Goal: Task Accomplishment & Management: Manage account settings

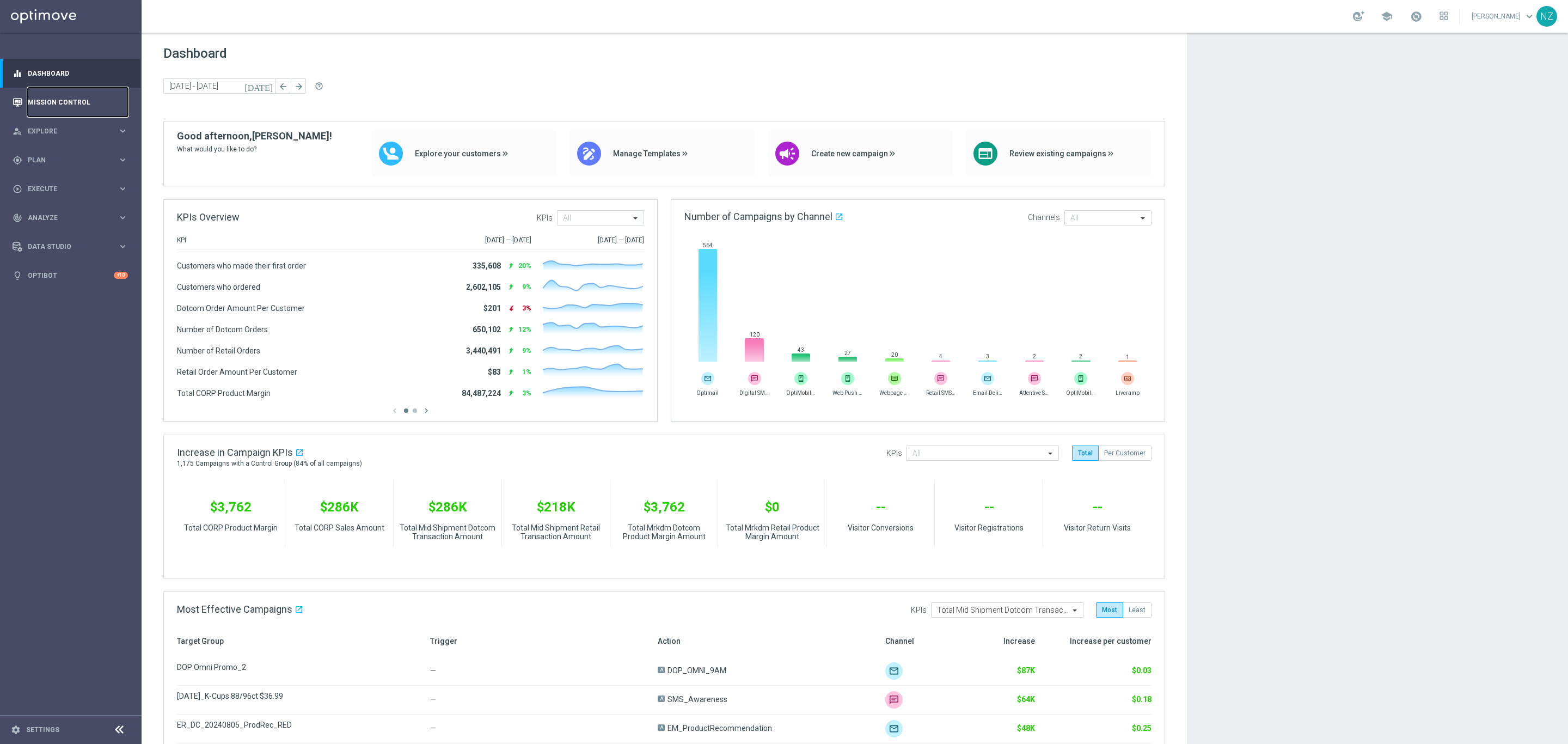
click at [57, 90] on link "Mission Control" at bounding box center [78, 102] width 100 height 29
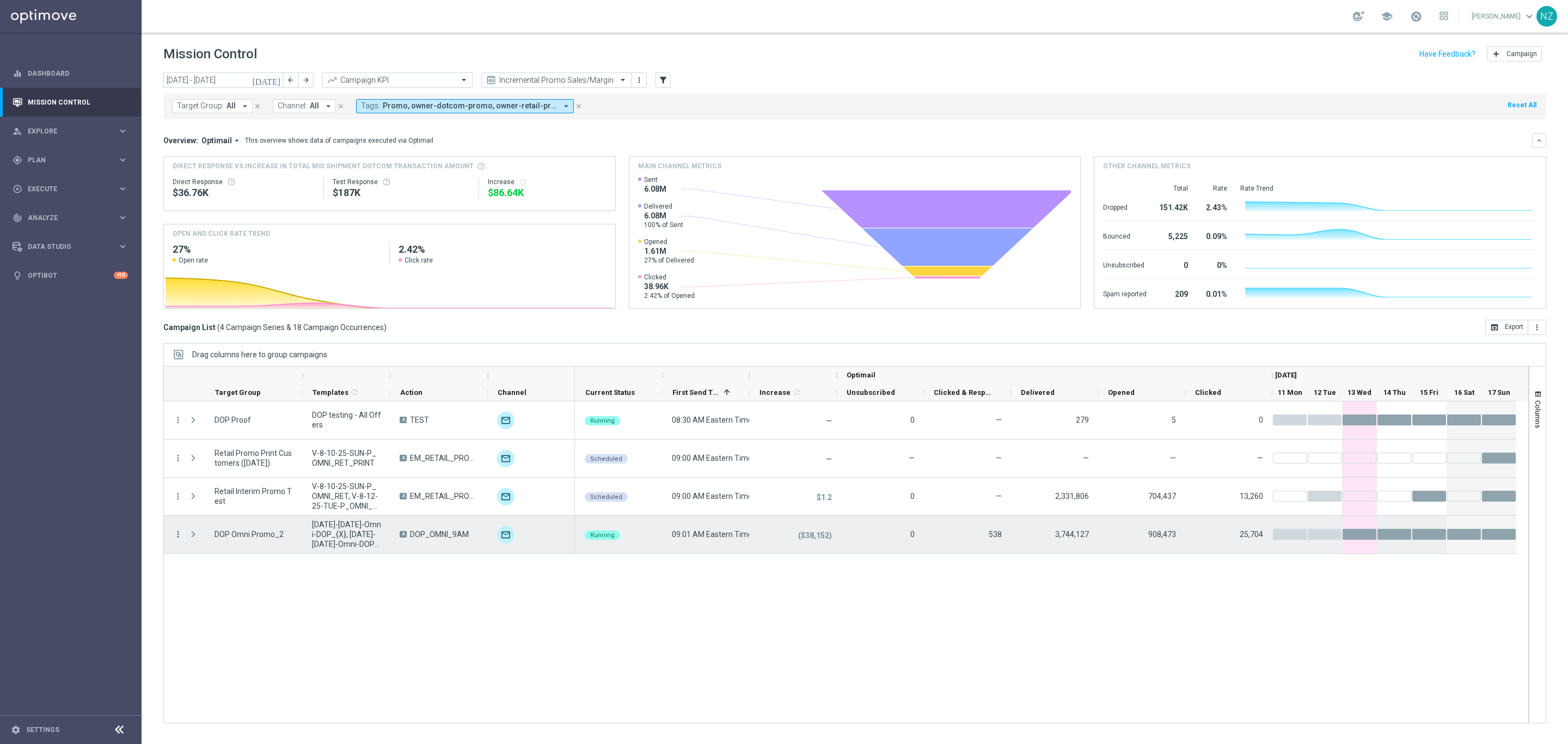
click at [176, 536] on icon "more_vert" at bounding box center [178, 534] width 10 height 10
click at [232, 541] on span "Campaign Details" at bounding box center [227, 541] width 55 height 7
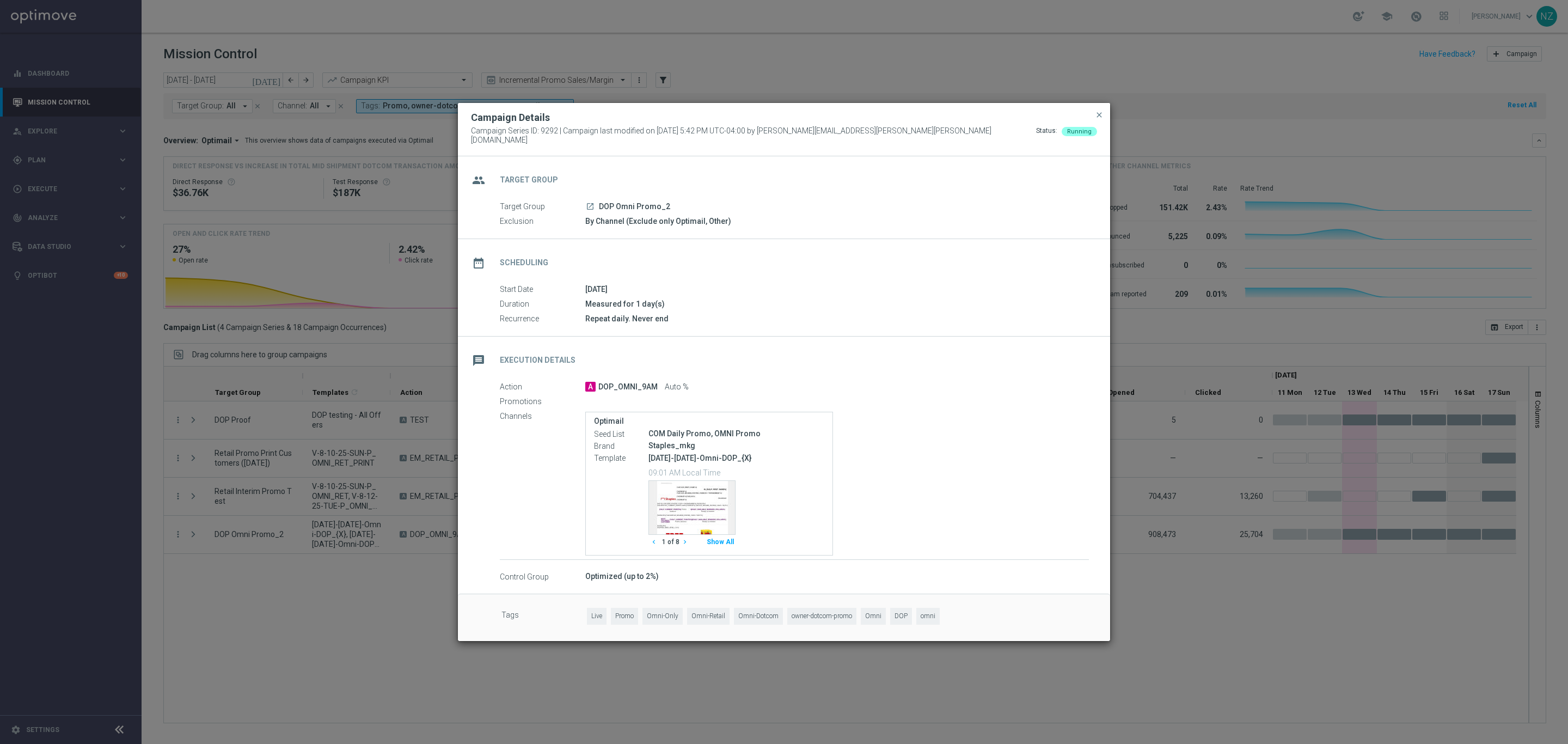
click at [734, 543] on button "Show All" at bounding box center [720, 542] width 31 height 15
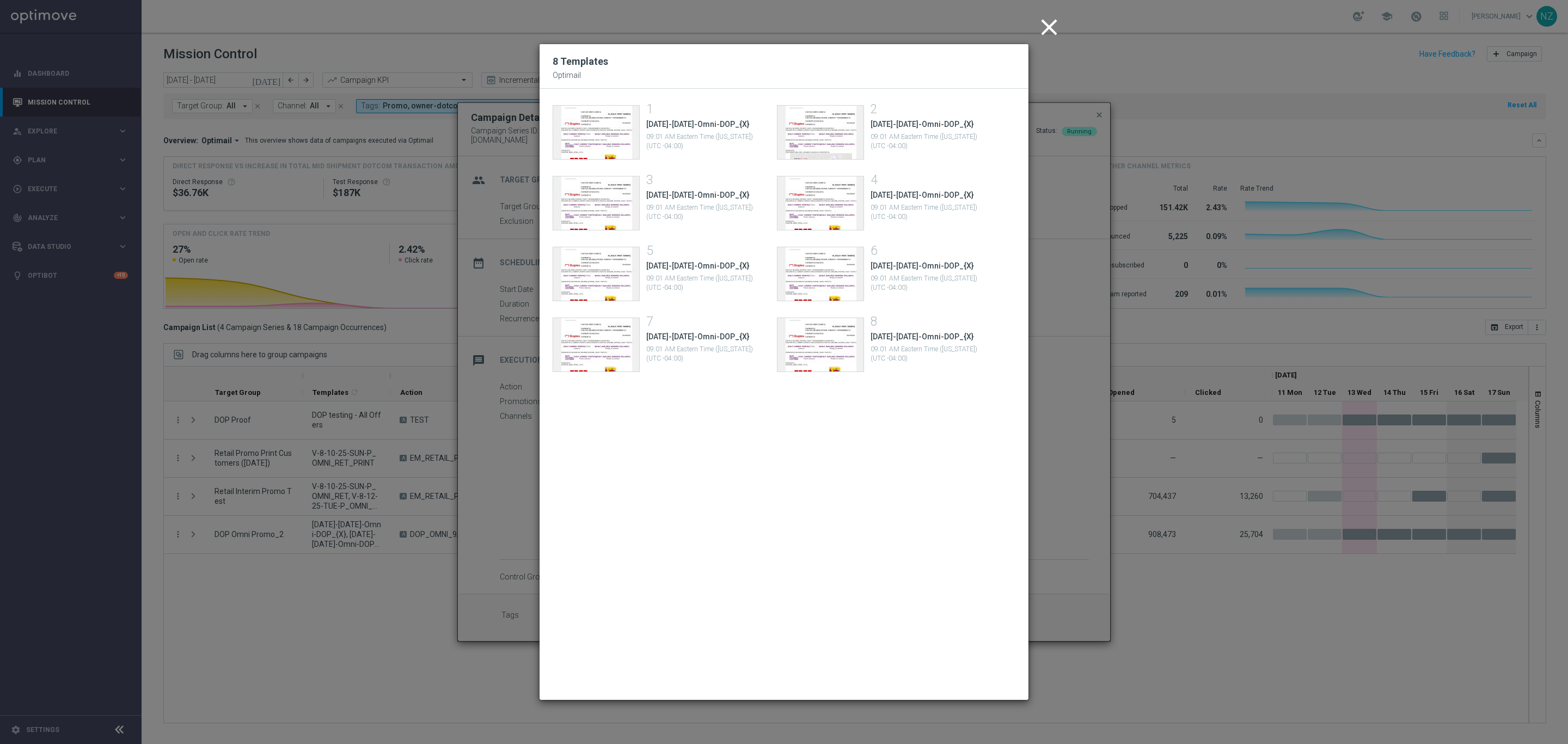
click at [1036, 31] on icon "close" at bounding box center [1049, 27] width 27 height 27
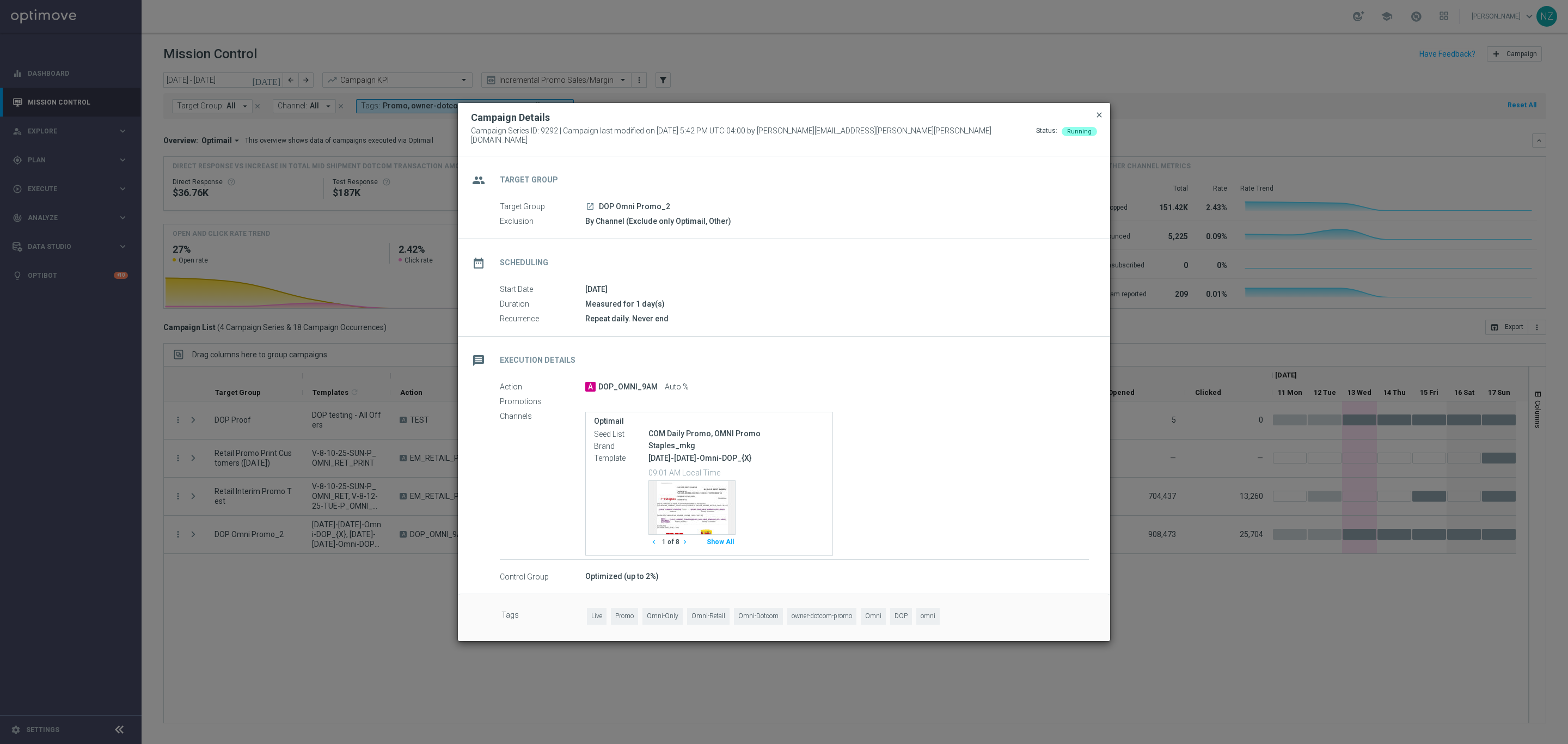
click at [1101, 119] on span "close" at bounding box center [1099, 114] width 9 height 9
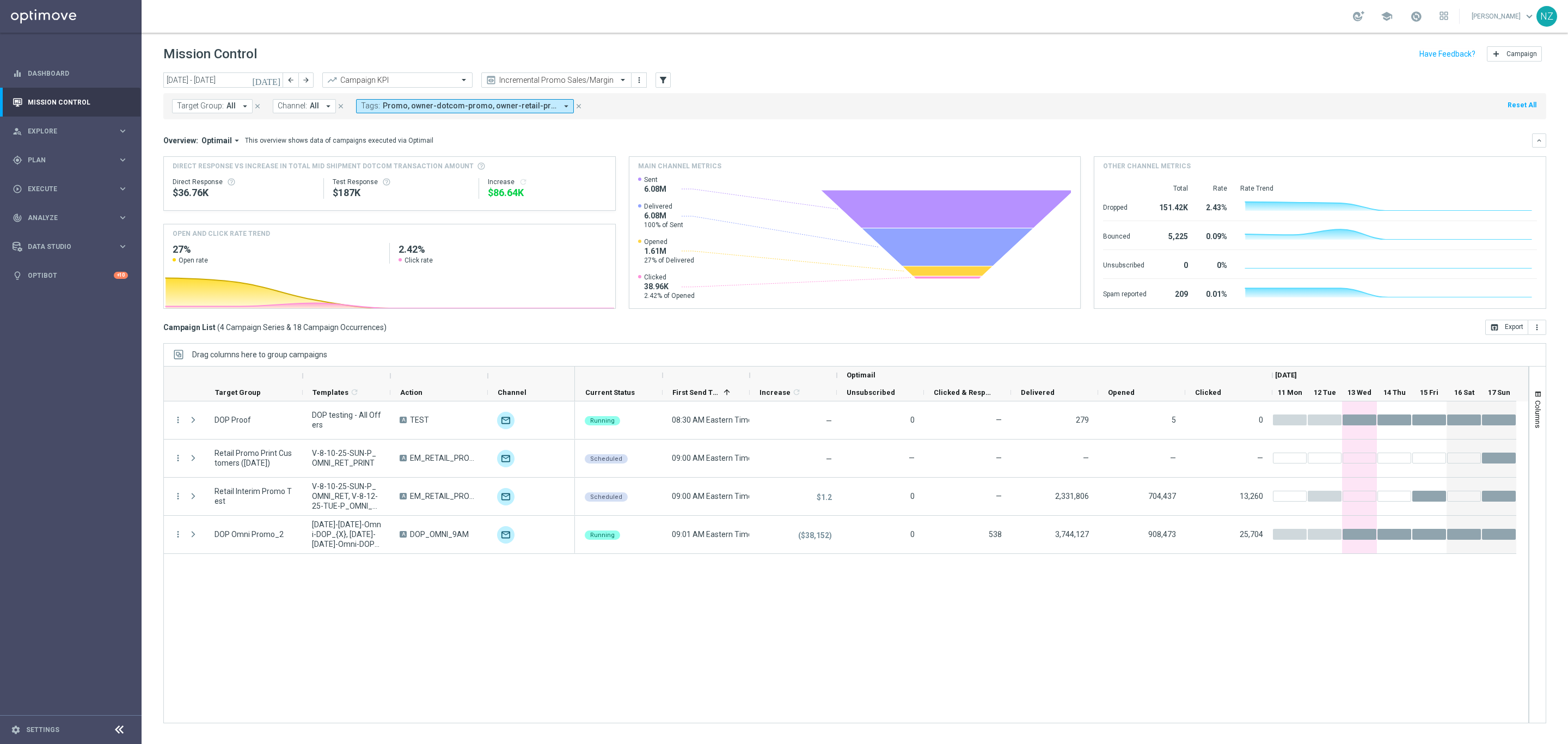
click at [1002, 126] on mini-dashboard "Overview: Optimail arrow_drop_down This overview shows data of campaigns execut…" at bounding box center [854, 220] width 1383 height 200
click at [585, 74] on div "Quick find Incremental Promo Sales/Margin" at bounding box center [556, 80] width 150 height 15
drag, startPoint x: 556, startPoint y: 157, endPoint x: 283, endPoint y: 84, distance: 282.6
click at [556, 156] on div "Incremental SMS" at bounding box center [556, 154] width 138 height 18
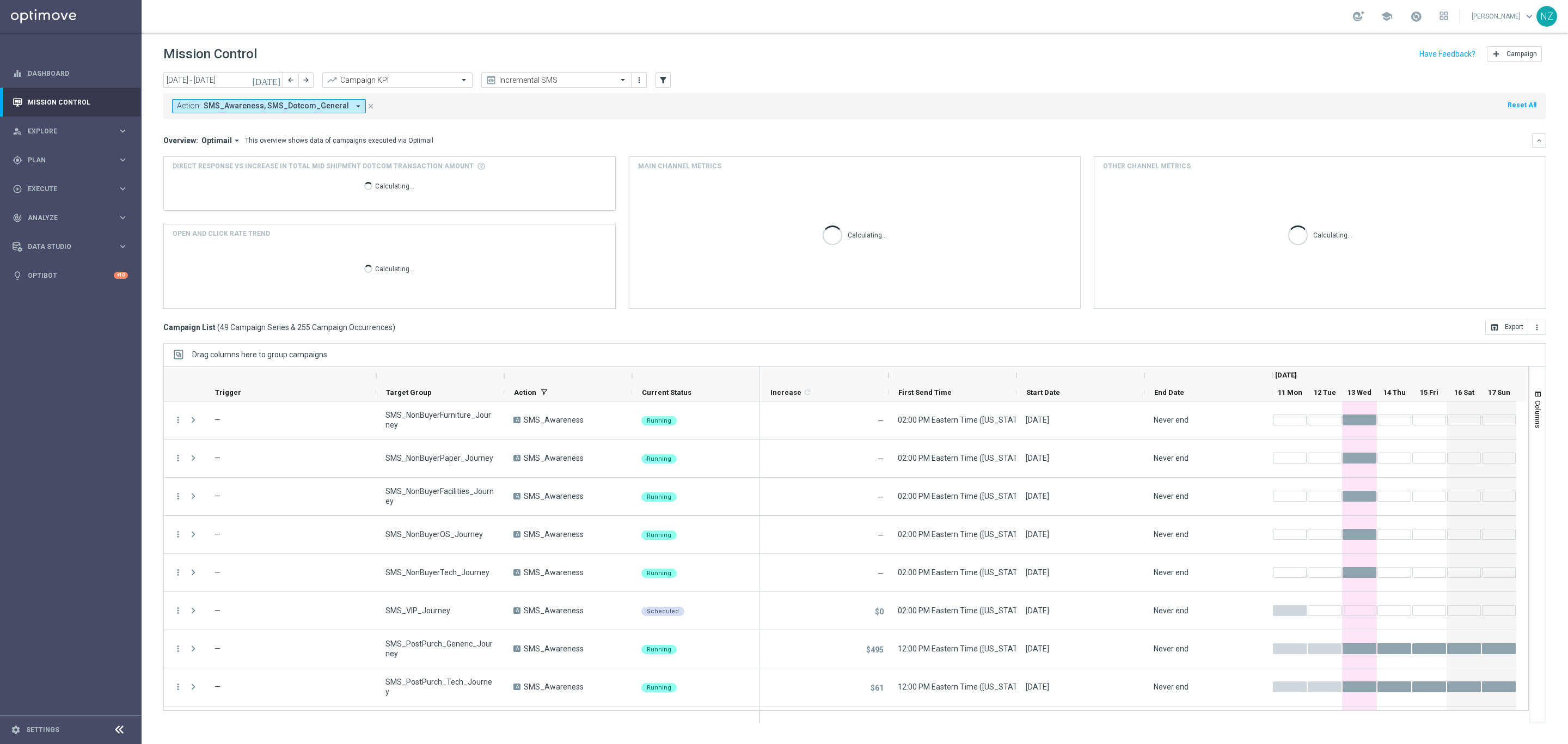
click at [273, 75] on icon "[DATE]" at bounding box center [266, 80] width 29 height 10
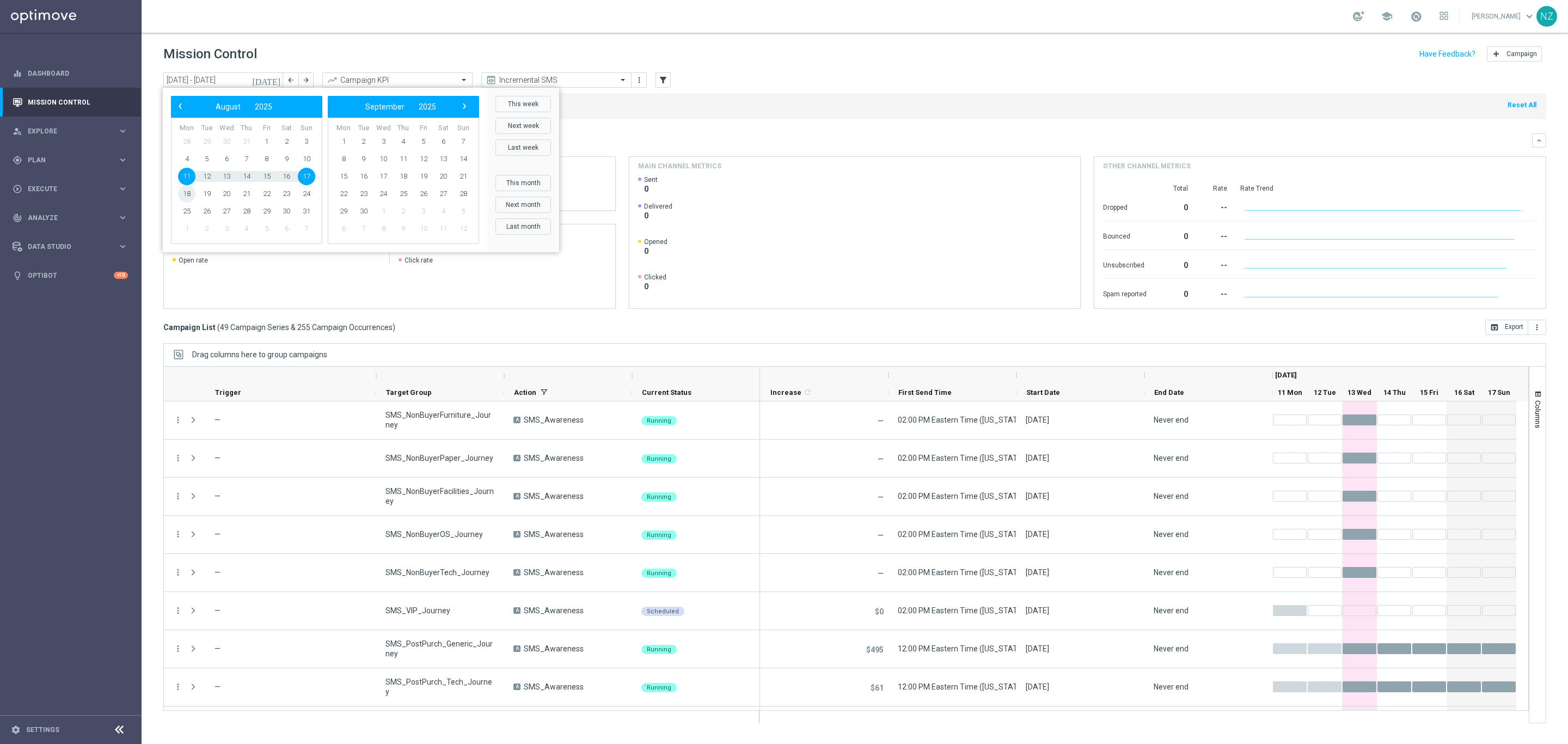
click at [185, 191] on span "18" at bounding box center [186, 193] width 17 height 17
click at [301, 195] on span "24" at bounding box center [306, 193] width 17 height 17
type input "18 Aug 2025 - 24 Aug 2025"
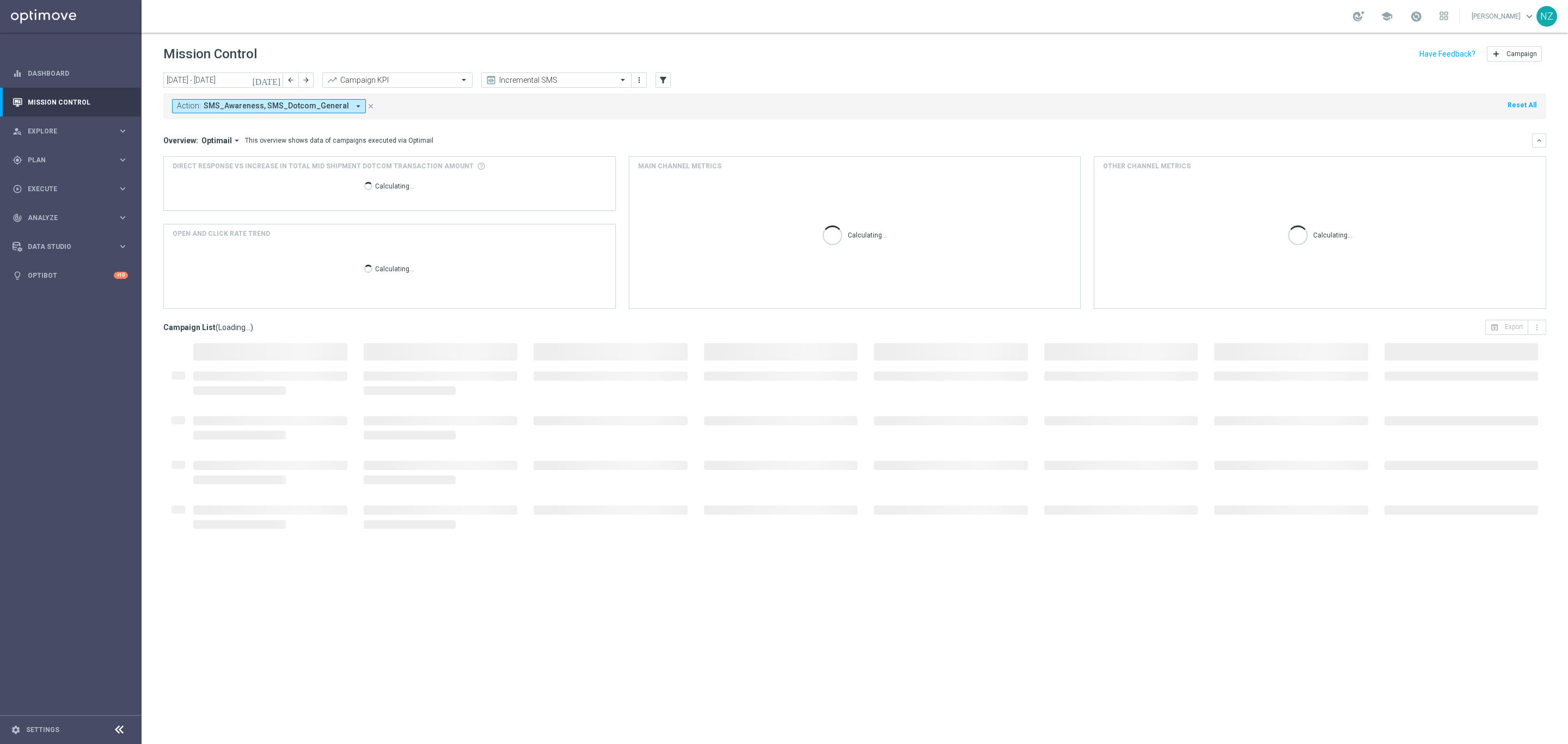
click at [866, 102] on div "Action: SMS_Awareness, SMS_Dotcom_General arrow_drop_down close Reset All" at bounding box center [854, 106] width 1383 height 27
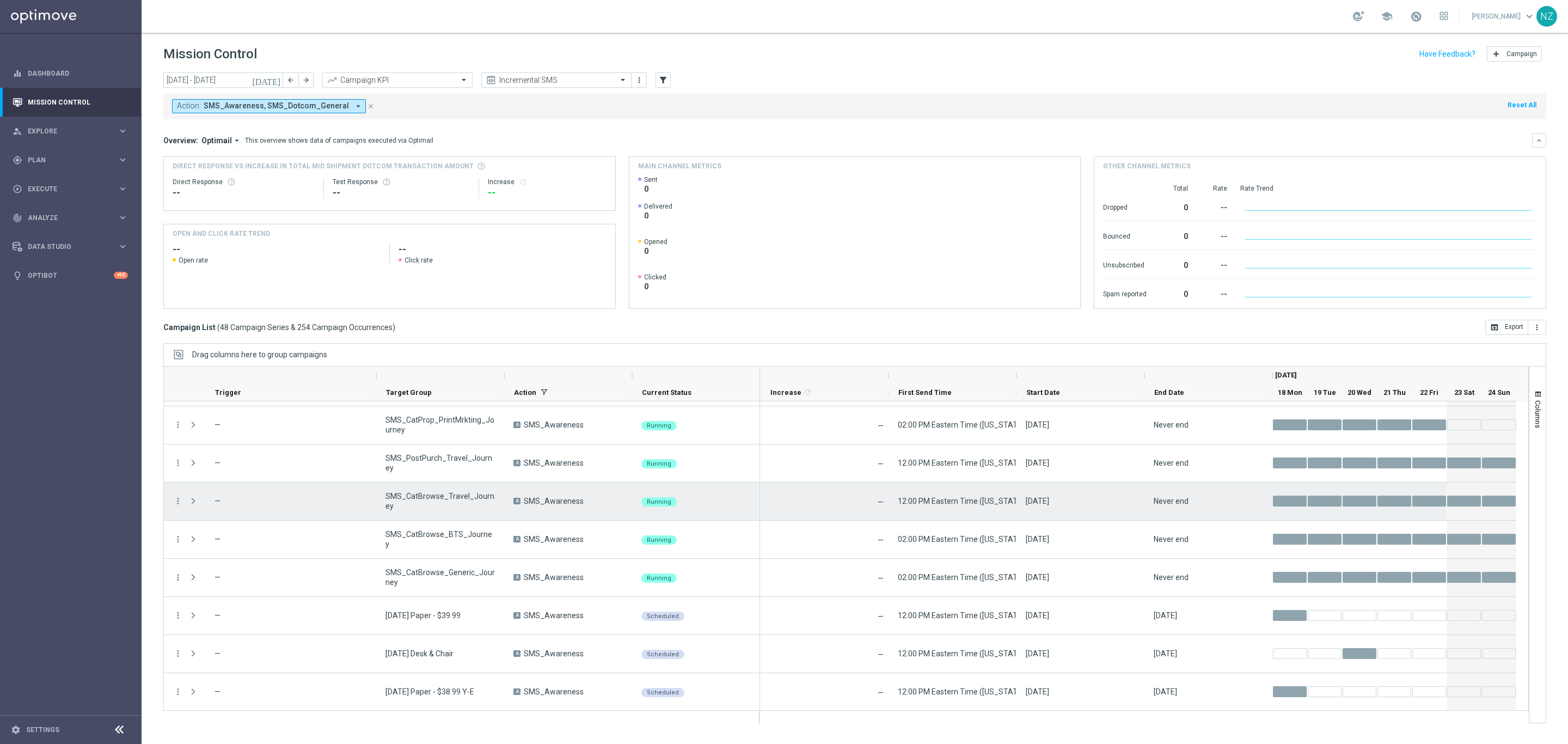
scroll to position [1521, 0]
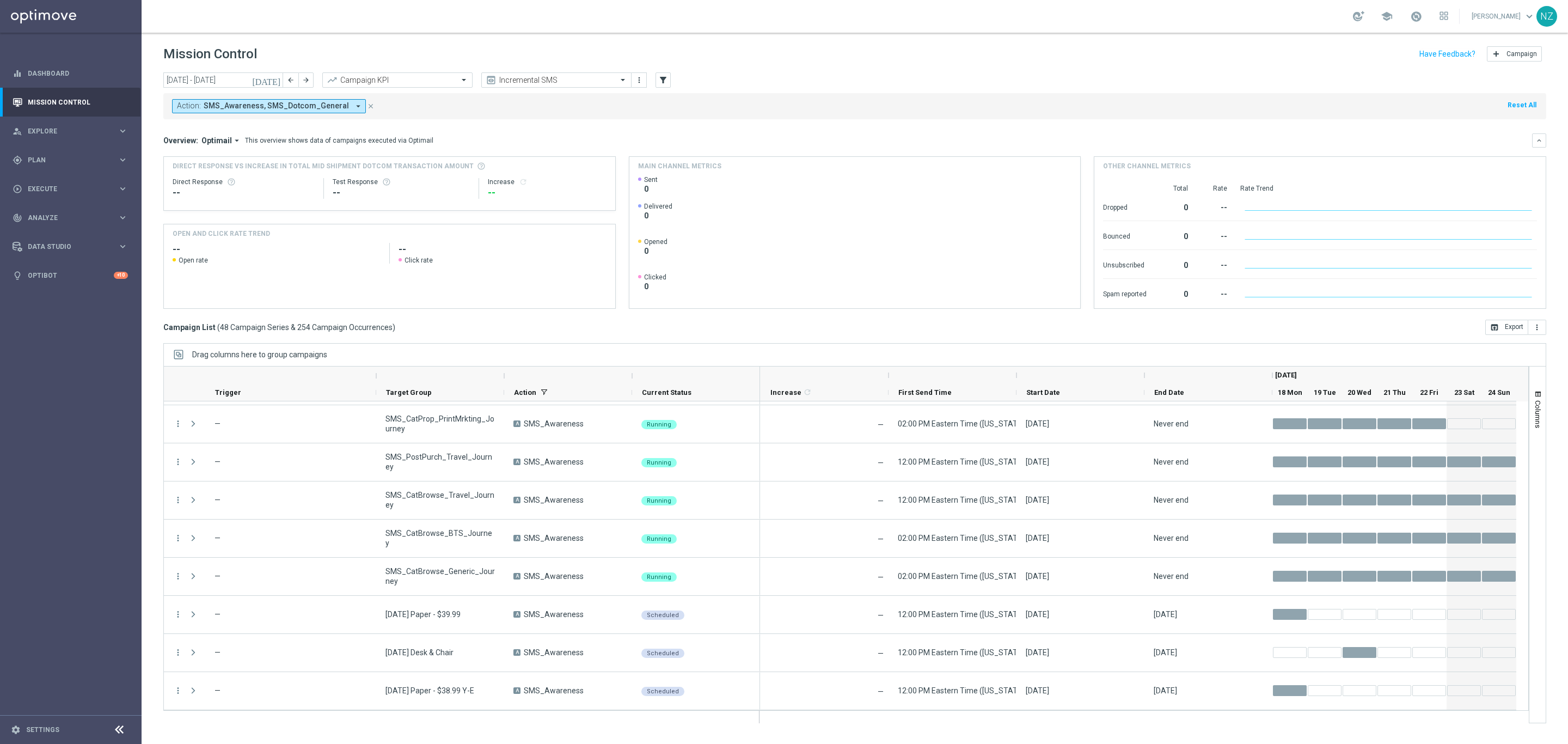
click at [1041, 109] on div "Action: SMS_Awareness, SMS_Dotcom_General arrow_drop_down close Reset All" at bounding box center [854, 106] width 1383 height 27
click at [46, 162] on span "Plan" at bounding box center [73, 160] width 90 height 7
click at [60, 181] on link "Target Groups" at bounding box center [70, 182] width 85 height 9
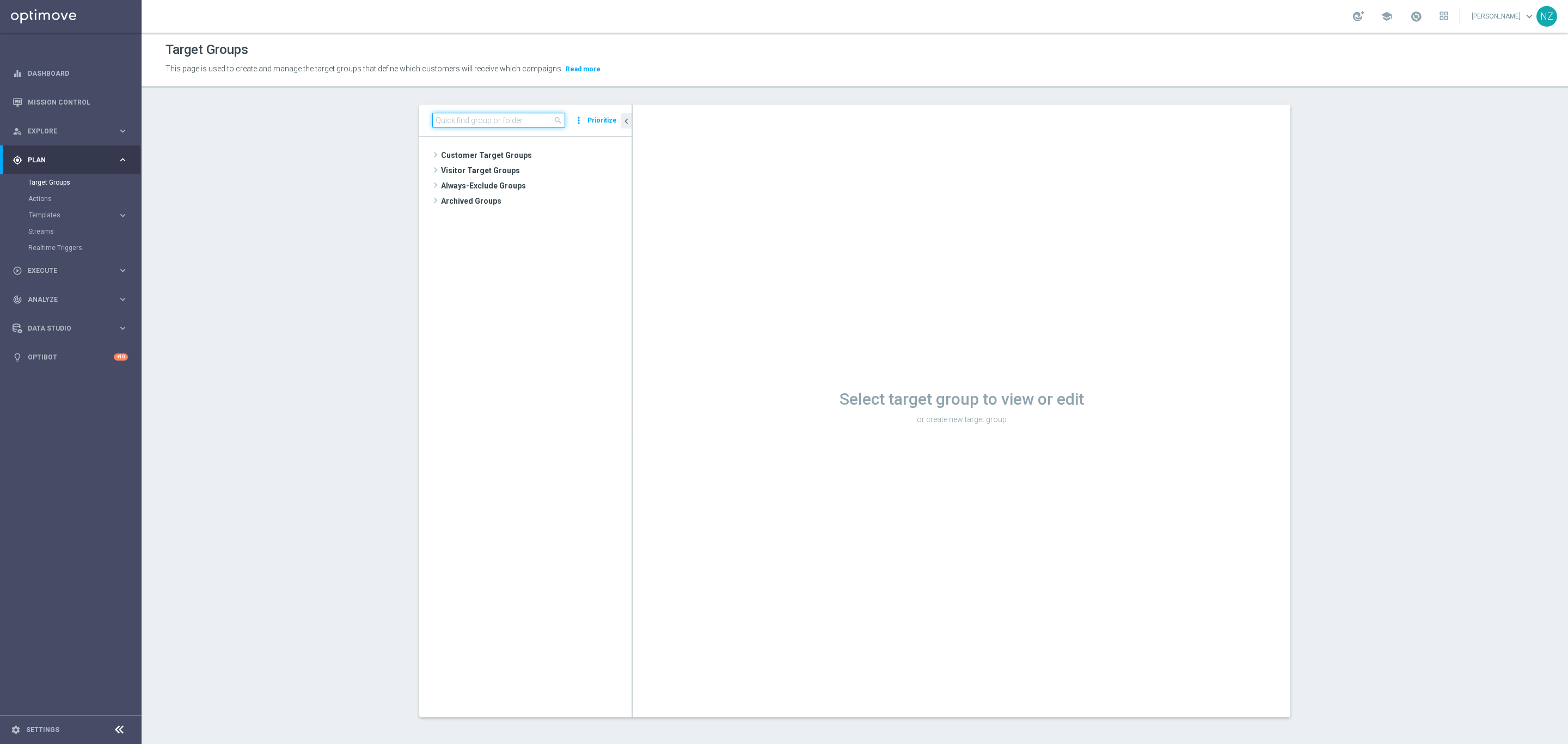
click at [464, 118] on input at bounding box center [499, 120] width 133 height 15
drag, startPoint x: 461, startPoint y: 122, endPoint x: 390, endPoint y: 138, distance: 72.8
click at [390, 138] on section "8.19 close more_vert Prioritize Archived Groups create_new_folder" at bounding box center [854, 419] width 1426 height 630
type input "8.18.25"
click at [531, 198] on span "8.18.25 Paper - $39.99" at bounding box center [540, 201] width 131 height 9
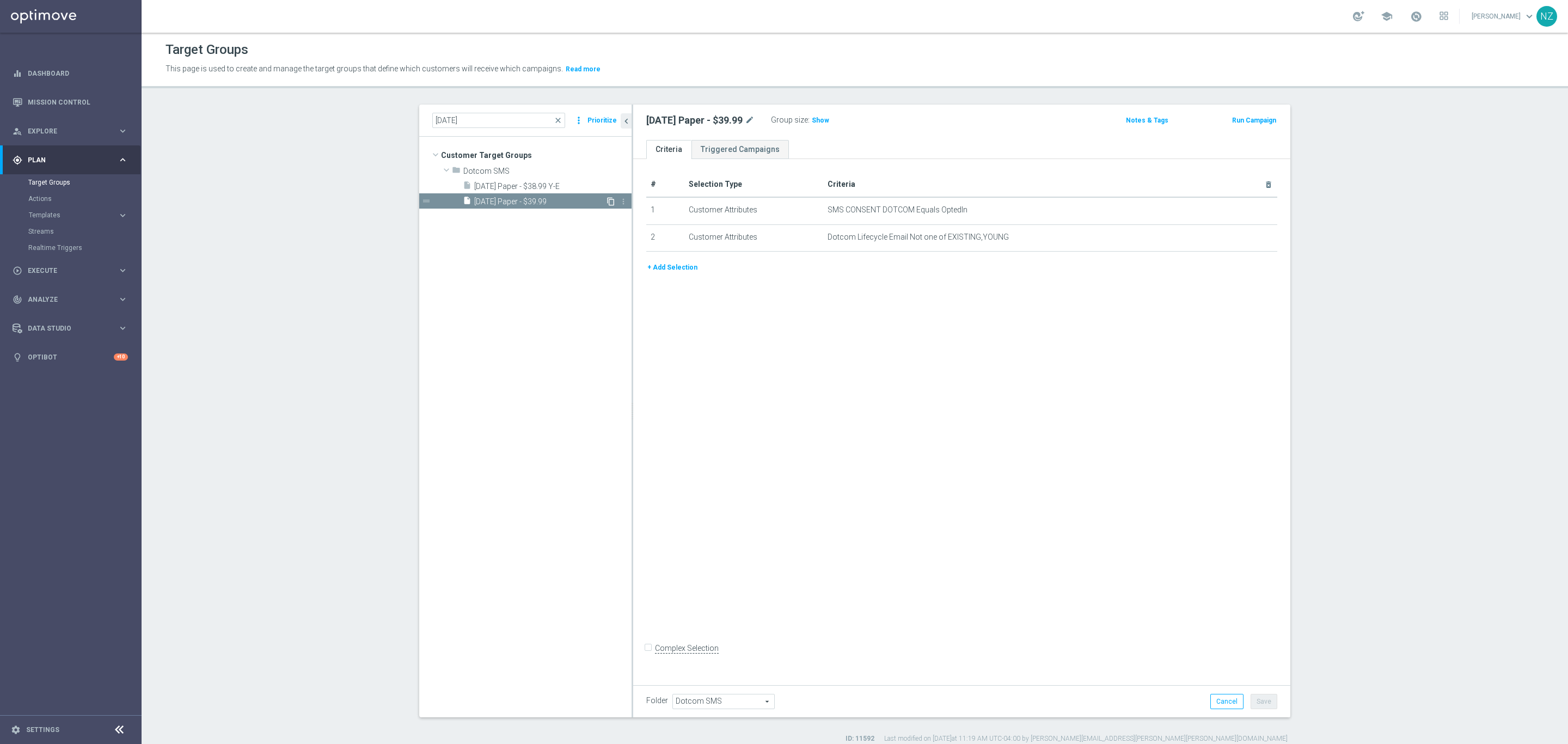
click at [607, 201] on icon "content_copy" at bounding box center [611, 201] width 9 height 9
click at [782, 114] on icon "mode_edit" at bounding box center [787, 120] width 10 height 13
click at [664, 111] on div "Copy of 8.18.25 Paper - $39.99 Group size : Show Notes & Tags Run Campaign" at bounding box center [961, 122] width 657 height 36
click at [690, 118] on h2 "Copy of 8.18.25 Paper - $39.99" at bounding box center [713, 120] width 133 height 13
click at [786, 117] on icon "mode_edit" at bounding box center [787, 120] width 10 height 13
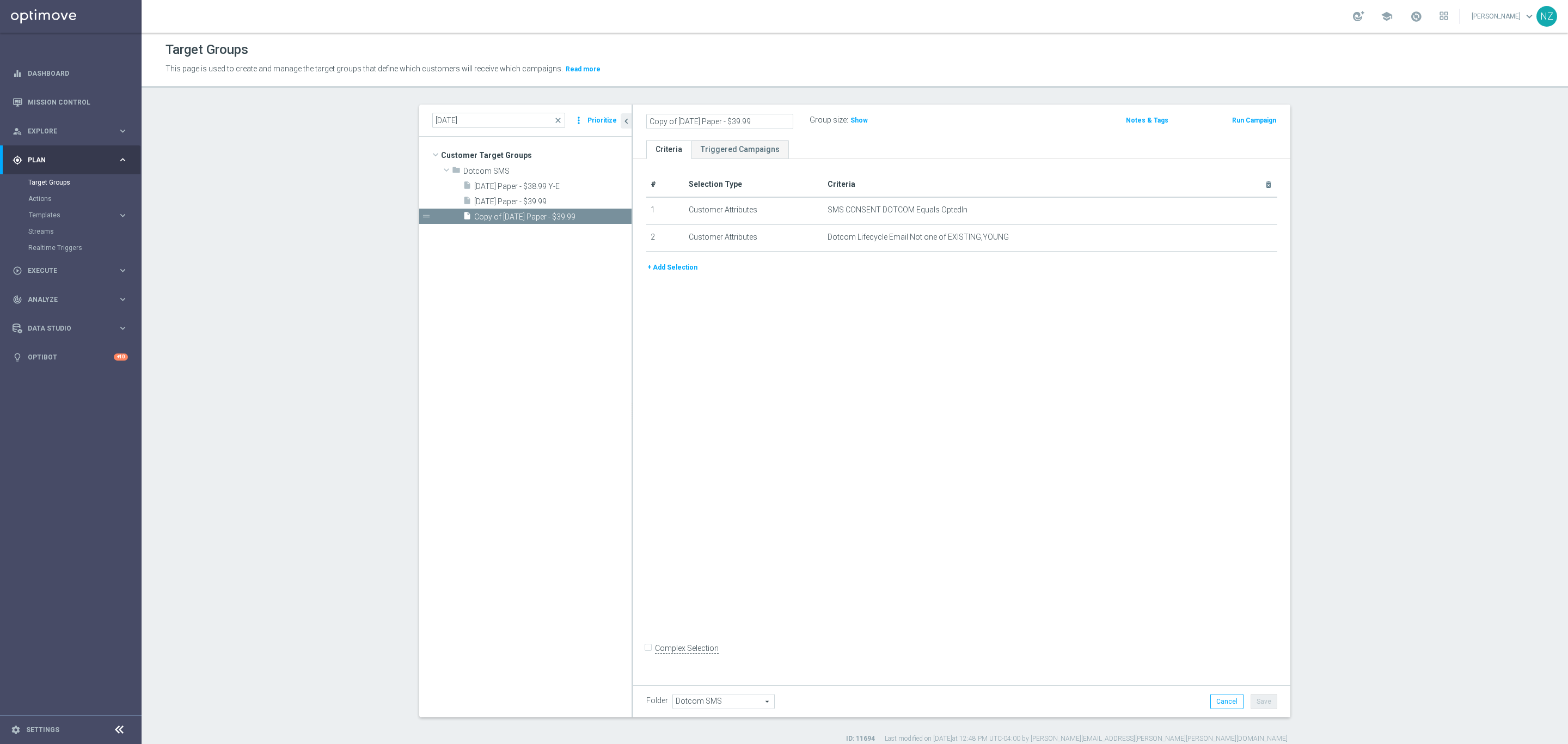
click at [709, 119] on input "Copy of 8.18.25 Paper - $39.99" at bounding box center [719, 121] width 147 height 15
click at [680, 122] on input "Copy of 8.18.25 Paper - $39.99" at bounding box center [719, 121] width 147 height 15
click at [670, 115] on input "Copy of 8.18.25 Paper - $39.99" at bounding box center [719, 121] width 147 height 15
click at [675, 124] on input "Copy of 8.18.25 Paper - $39.99" at bounding box center [719, 121] width 147 height 15
click at [669, 123] on input "Copy of 8.18.25 Paper - $39.99" at bounding box center [719, 121] width 147 height 15
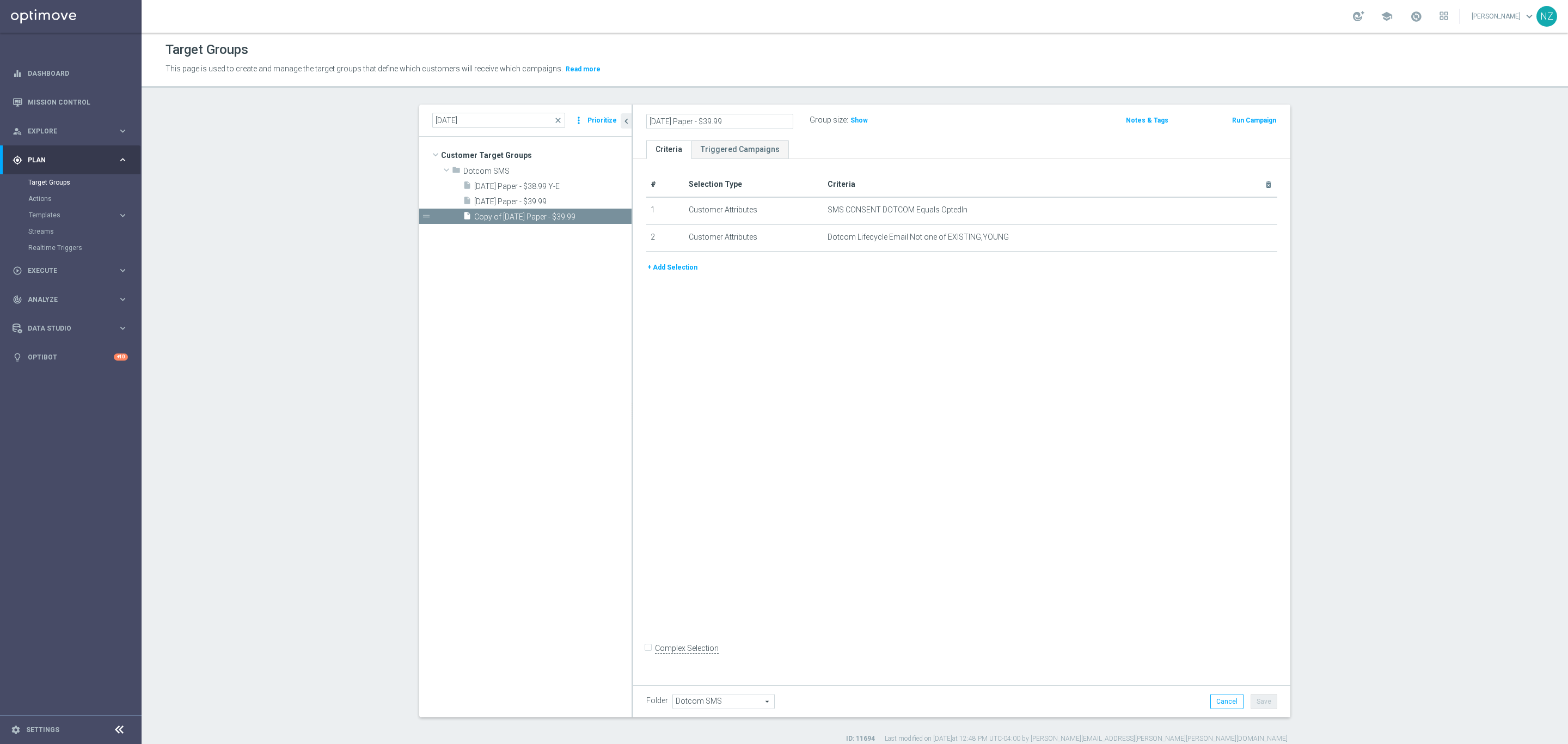
type input "8.19.25 Paper - $39.99"
click at [743, 116] on div "8.19.25 Paper - $39.99 mode_edit" at bounding box center [700, 120] width 109 height 13
click at [748, 120] on icon "mode_edit" at bounding box center [750, 120] width 10 height 13
click at [694, 126] on input "8.19.25 Paper - $39.99" at bounding box center [719, 121] width 147 height 15
drag, startPoint x: 670, startPoint y: 120, endPoint x: 755, endPoint y: 123, distance: 85.1
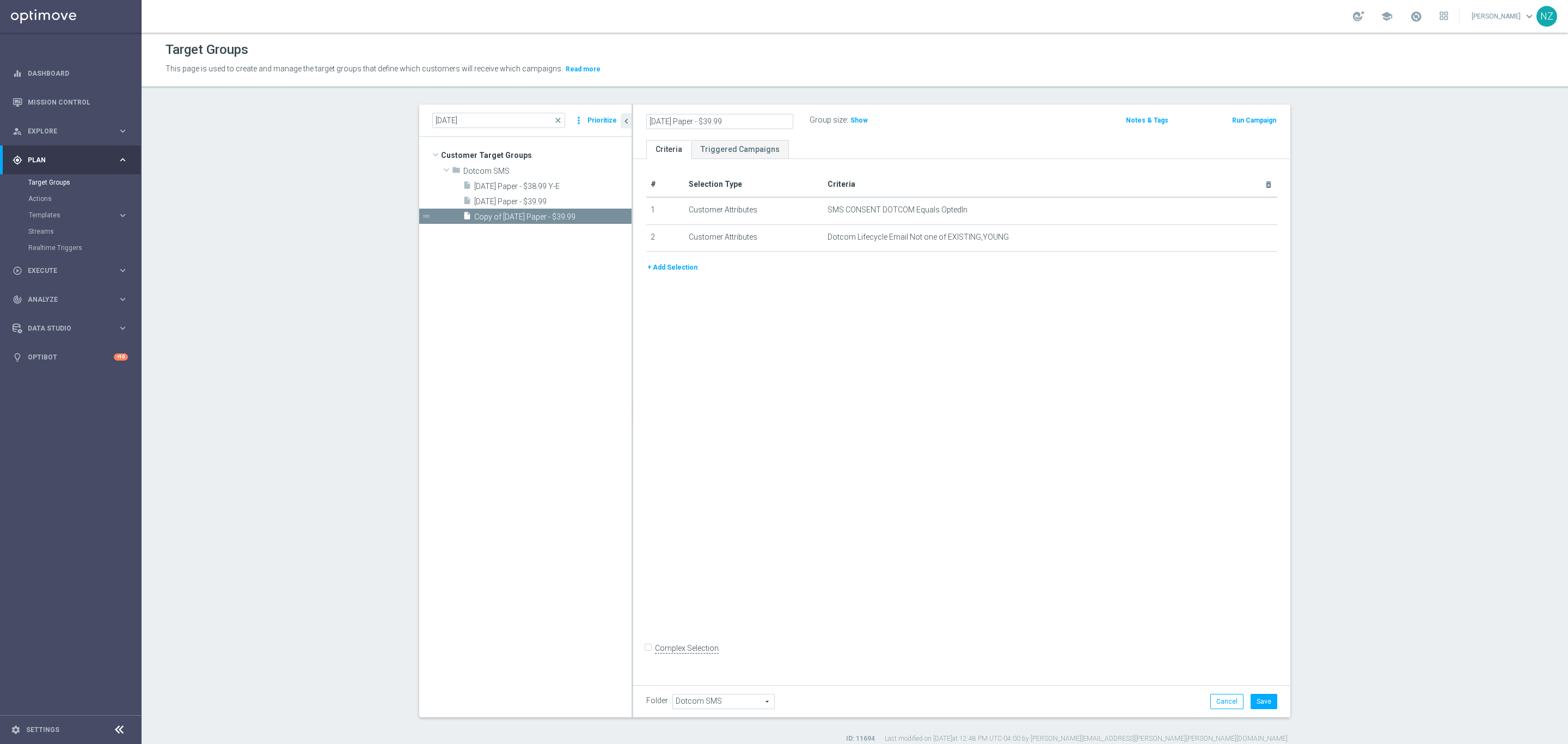
click at [755, 123] on input "8.19.25 Paper - $39.99" at bounding box center [719, 121] width 147 height 15
type input "[DATE] 100 BIP Post Its"
click at [667, 268] on button "+ Add Selection" at bounding box center [672, 267] width 52 height 12
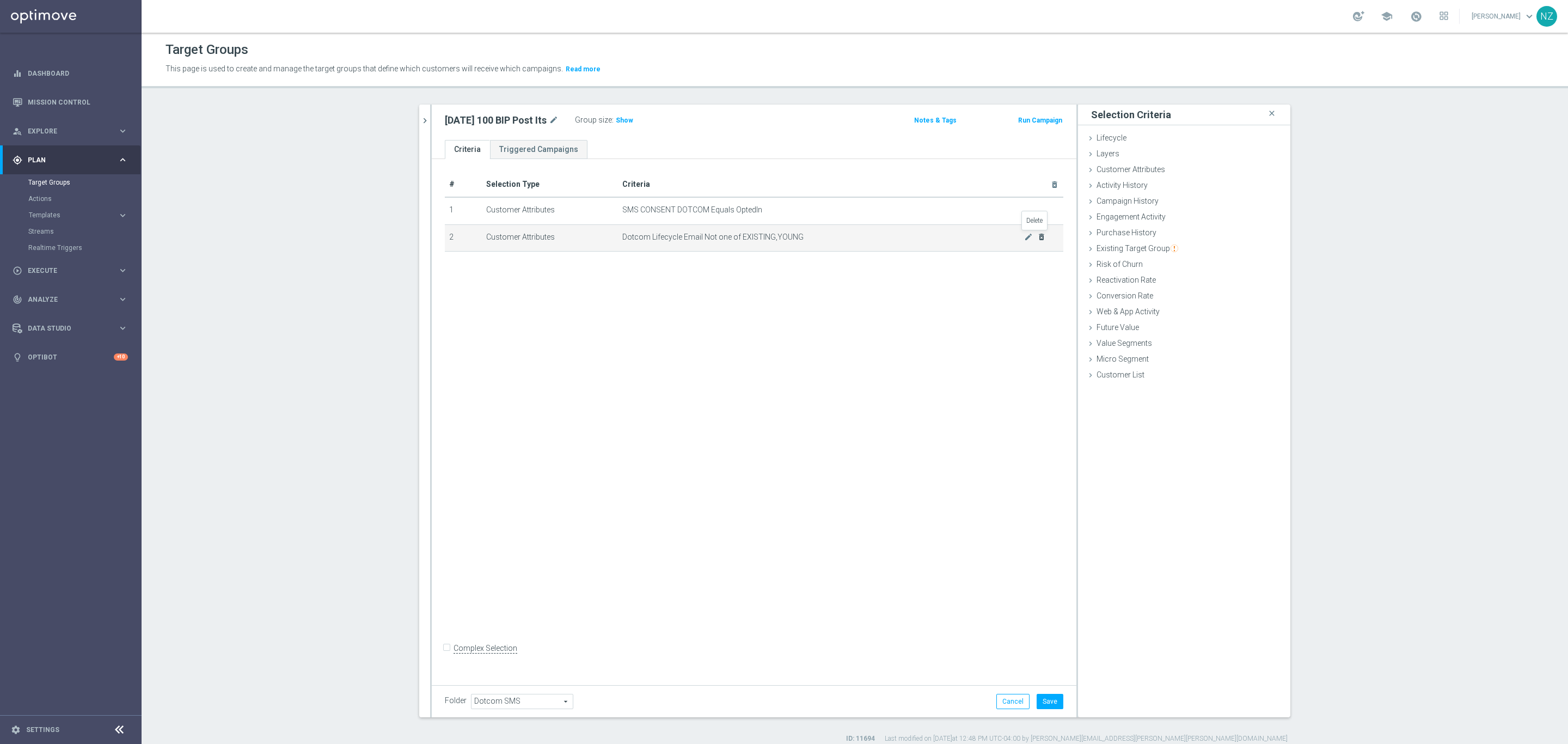
click at [1038, 236] on icon "delete_forever" at bounding box center [1042, 237] width 9 height 9
click at [1106, 168] on span "Customer Attributes" at bounding box center [1130, 169] width 69 height 9
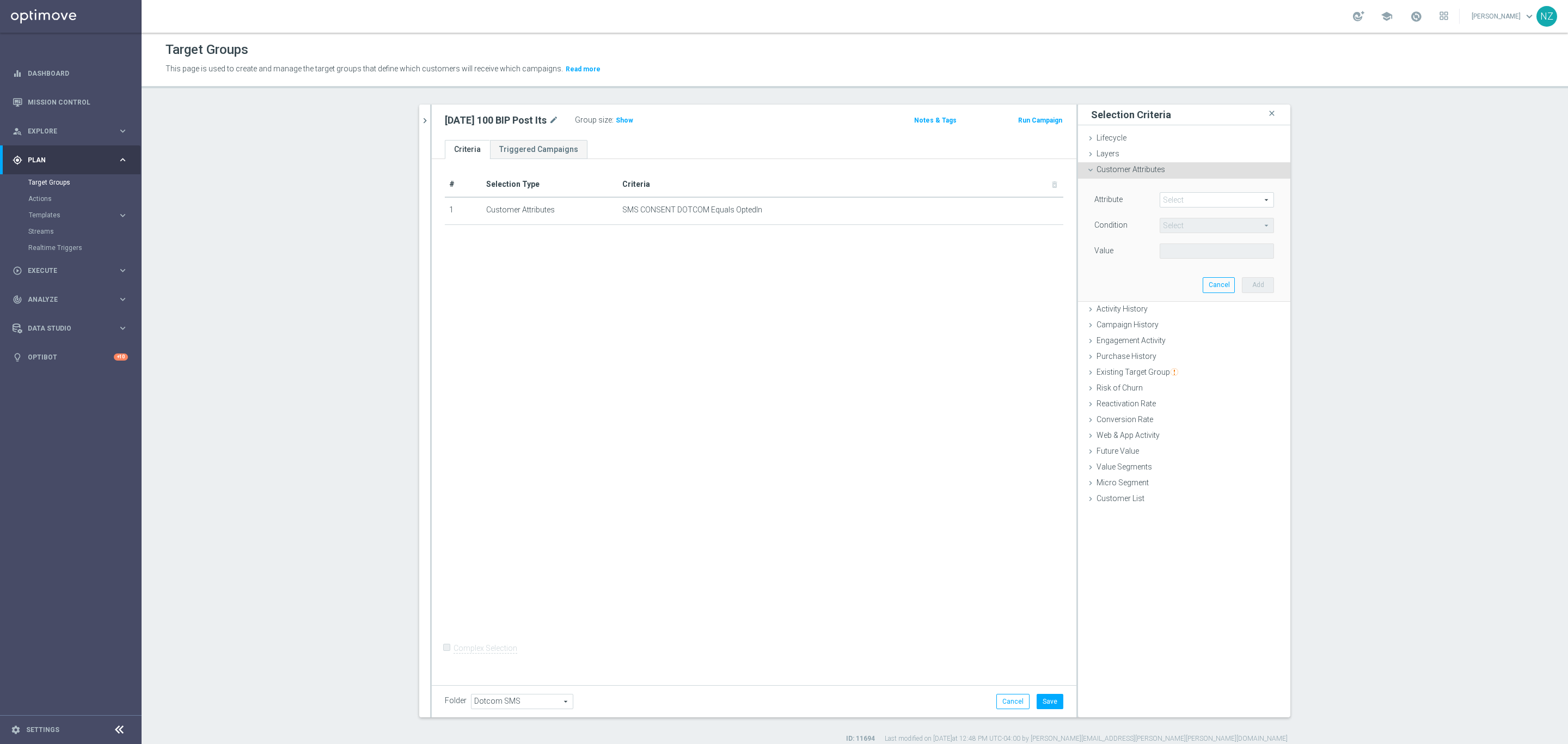
click at [1171, 200] on span at bounding box center [1217, 200] width 114 height 14
click at [1174, 198] on input "search" at bounding box center [1217, 200] width 114 height 15
type input "rewards"
click at [1206, 312] on span "SLP Easy Rewards Number" at bounding box center [1217, 309] width 104 height 9
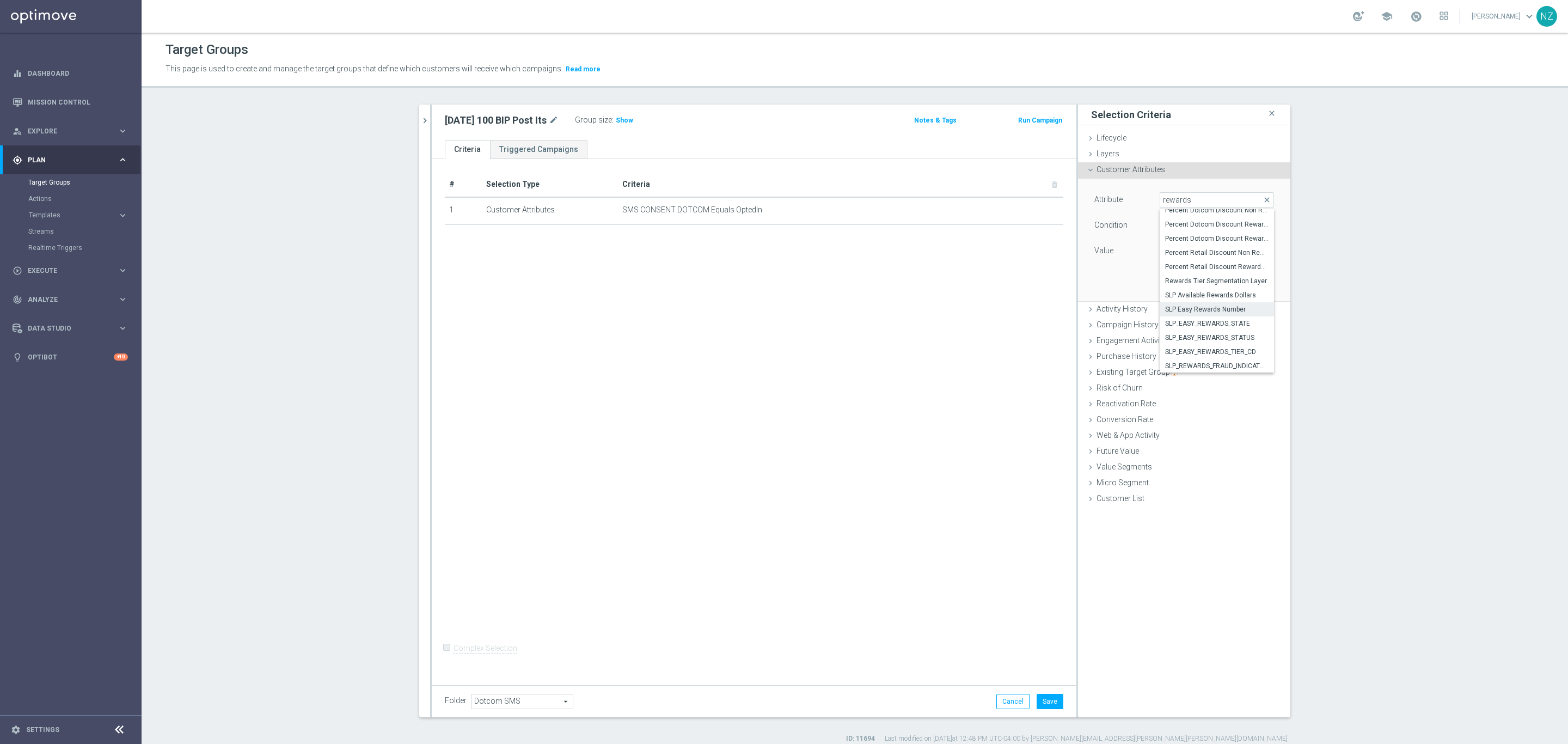
type input "SLP Easy Rewards Number"
click at [1188, 232] on div "Equals Equals arrow_drop_down search" at bounding box center [1217, 225] width 114 height 15
click at [1188, 325] on span "Is not null" at bounding box center [1217, 326] width 104 height 9
type input "Is not null"
click at [1248, 267] on button "Add" at bounding box center [1258, 268] width 32 height 15
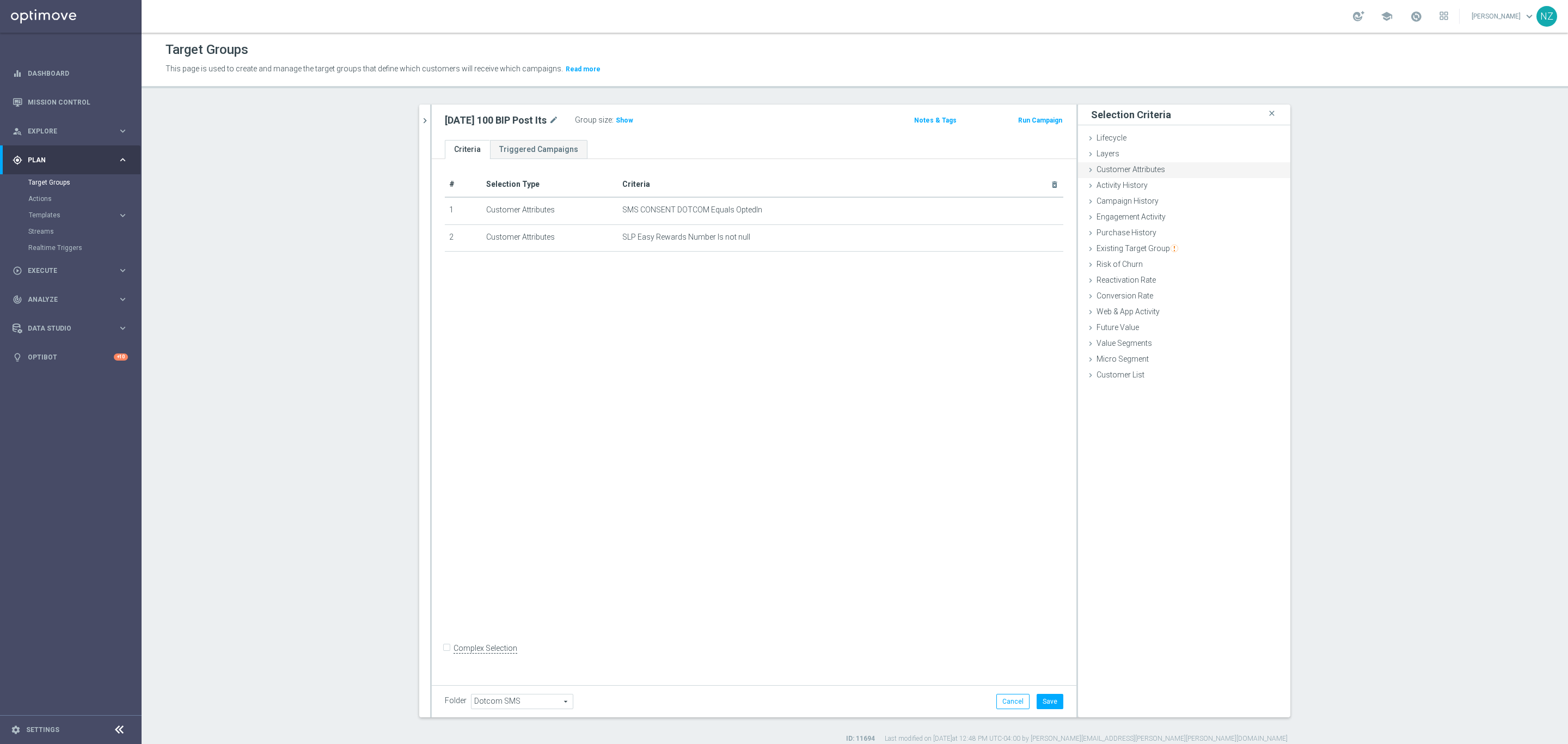
click at [1137, 171] on span "Customer Attributes" at bounding box center [1130, 169] width 69 height 9
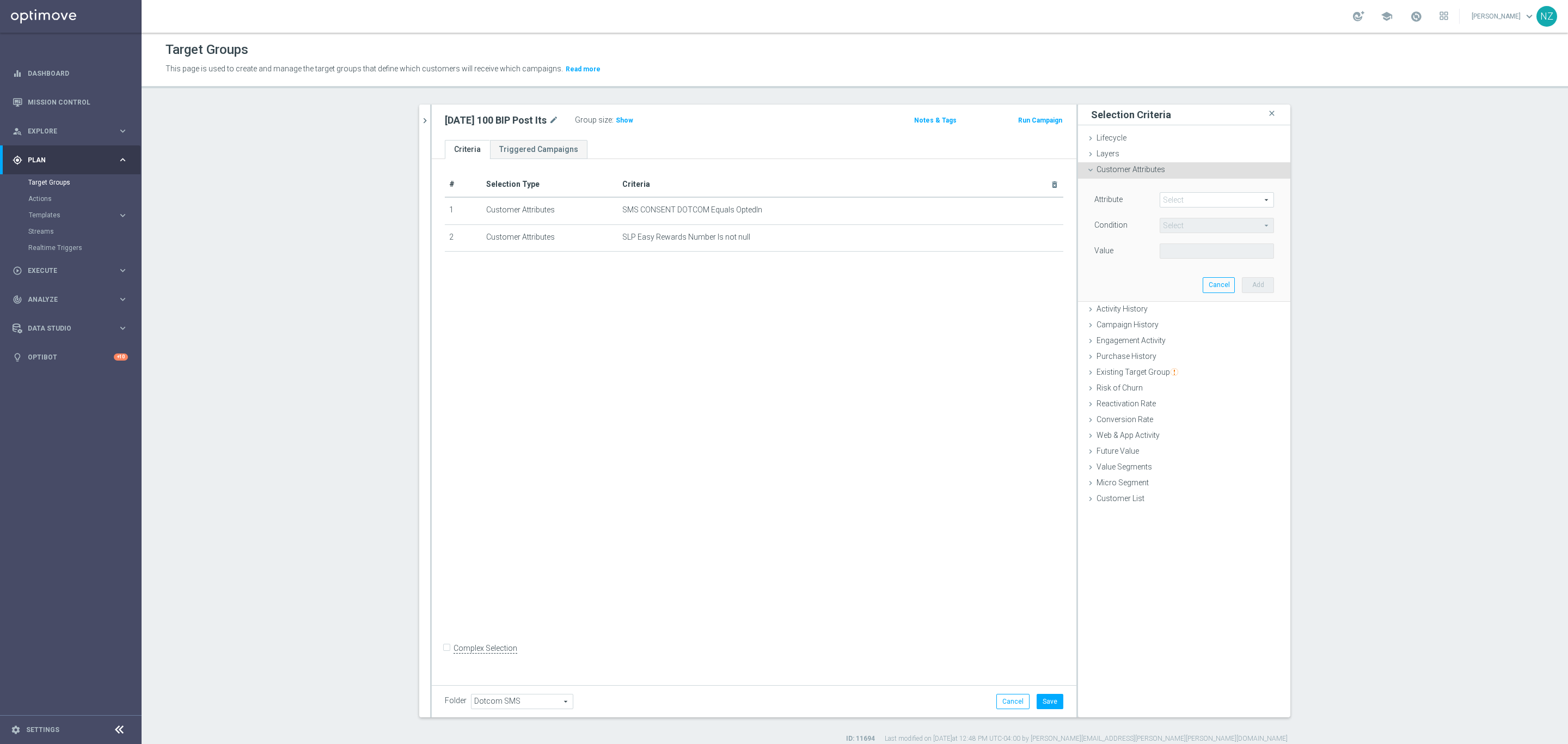
drag, startPoint x: 1216, startPoint y: 204, endPoint x: 1204, endPoint y: 206, distance: 12.2
click at [1214, 204] on span at bounding box center [1217, 200] width 114 height 14
click at [1185, 198] on input "search" at bounding box center [1217, 200] width 114 height 15
type input "prope"
click at [1201, 220] on span "BTS_PROPENSITY" at bounding box center [1217, 216] width 104 height 9
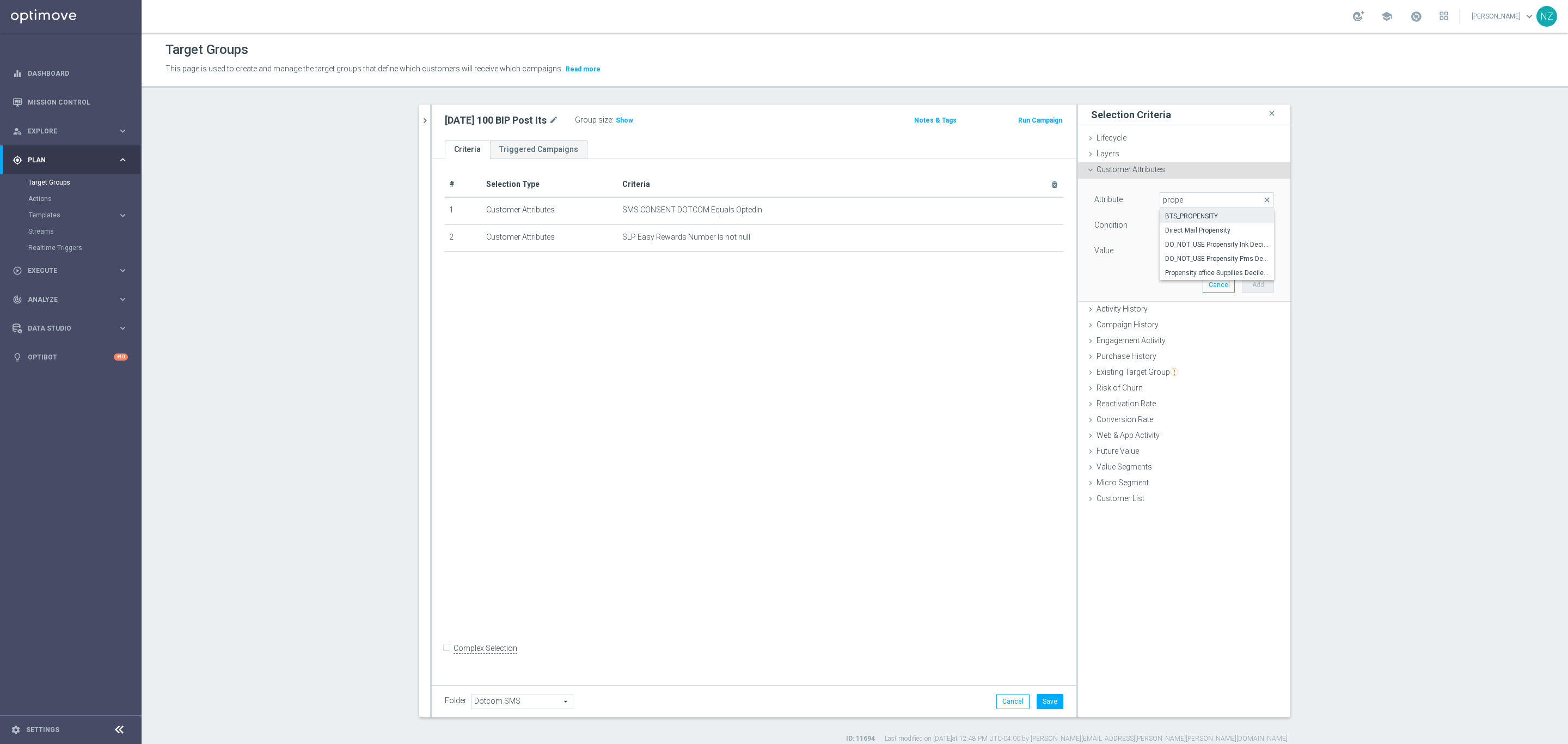
type input "BTS_PROPENSITY"
click at [1196, 220] on span "=" at bounding box center [1217, 225] width 114 height 14
click at [1174, 312] on span ">=" at bounding box center [1217, 312] width 104 height 9
type input ">="
click at [1162, 255] on input "%" at bounding box center [1184, 251] width 49 height 15
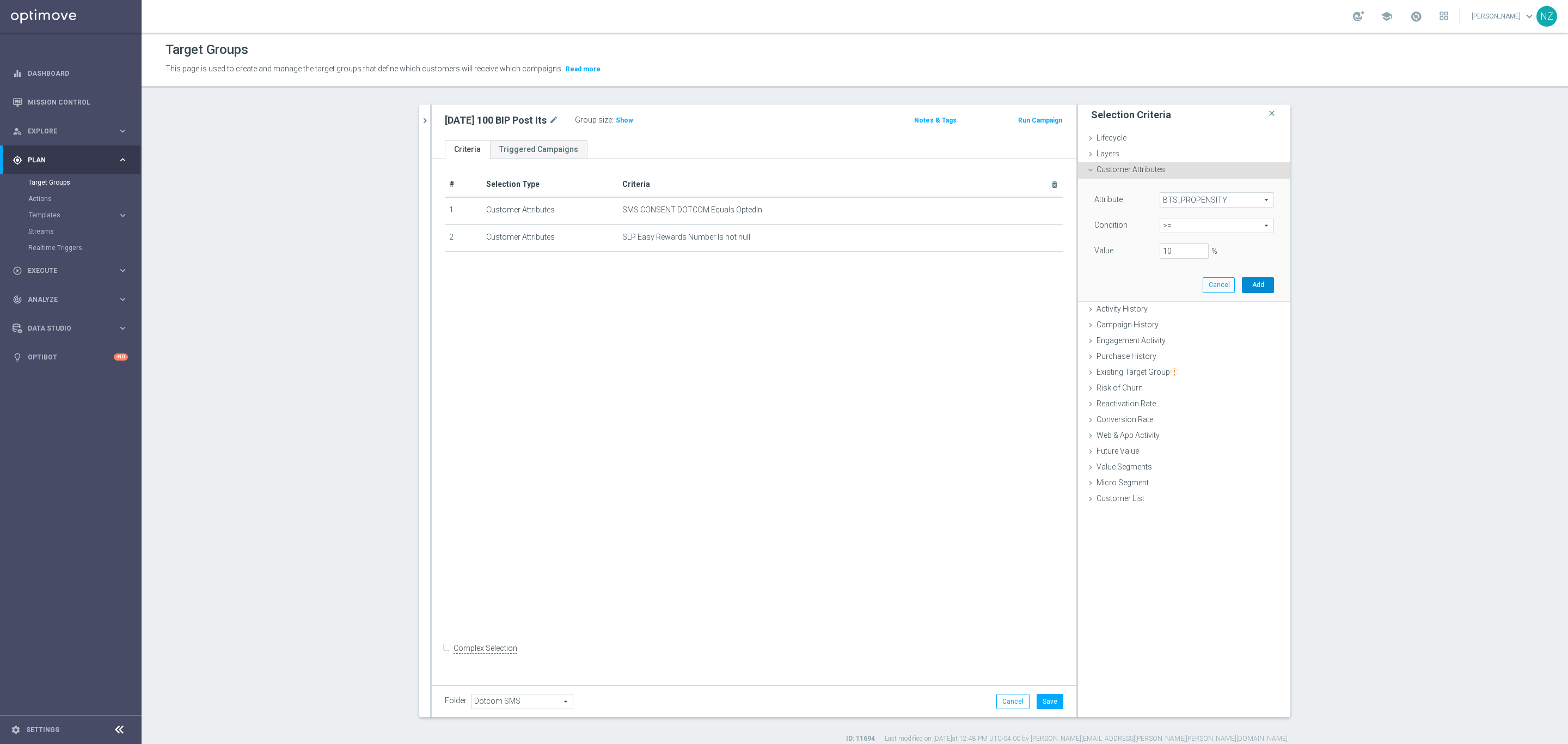
click at [1251, 292] on button "Add" at bounding box center [1258, 284] width 32 height 15
type input "0.1"
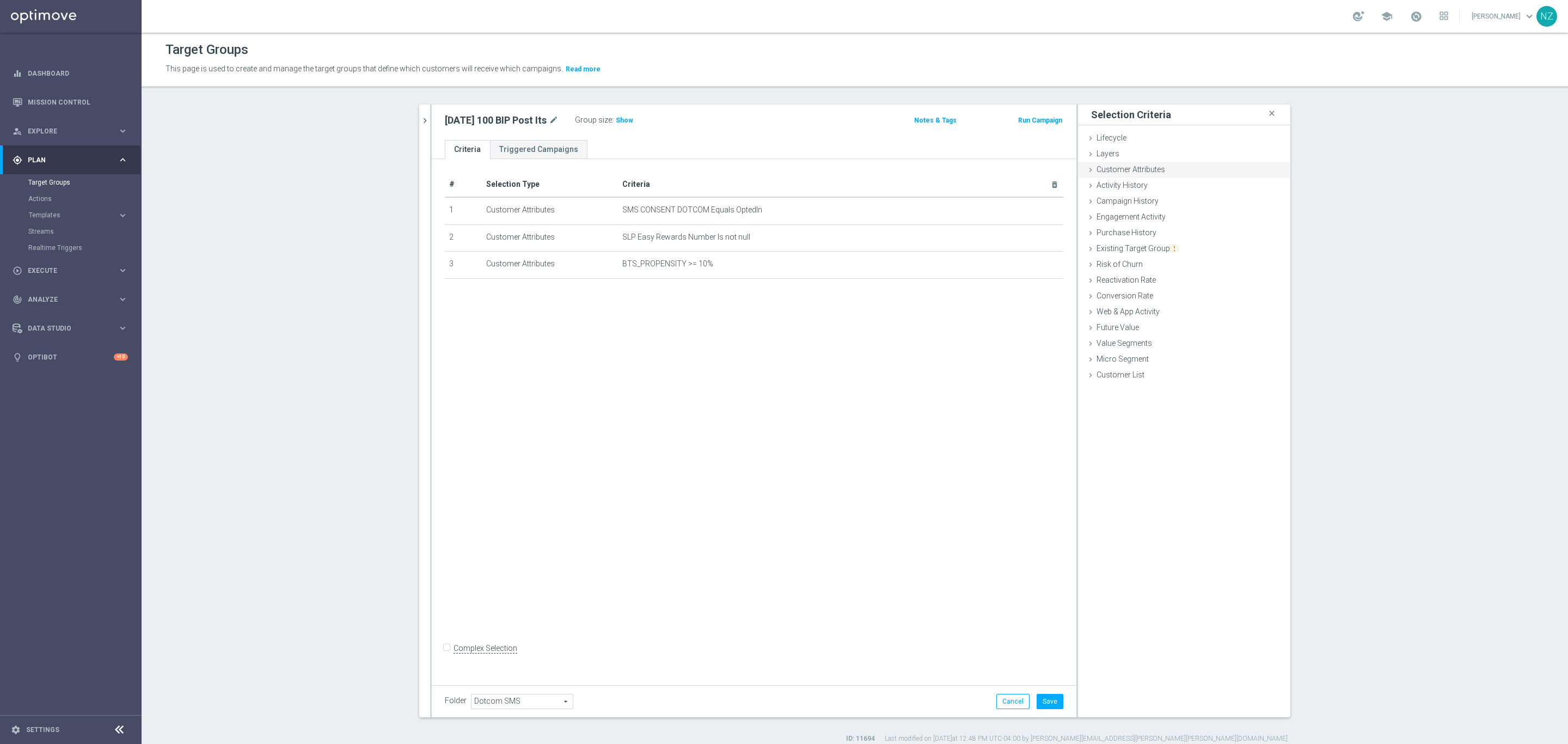
drag, startPoint x: 1152, startPoint y: 174, endPoint x: 1160, endPoint y: 176, distance: 8.2
click at [1152, 173] on div "Customer Attributes done selection saved" at bounding box center [1184, 171] width 212 height 17
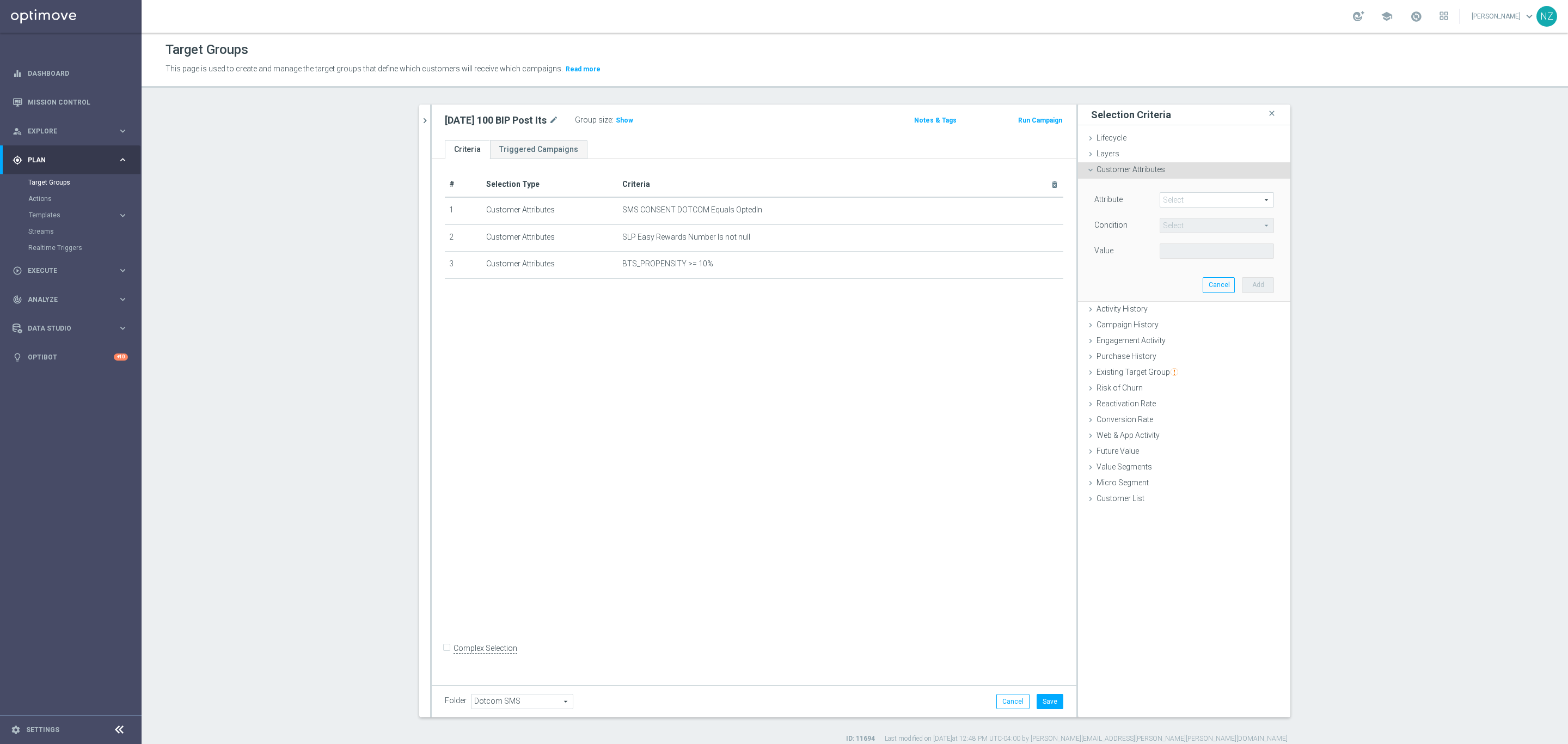
click at [1188, 199] on span at bounding box center [1217, 200] width 114 height 14
click at [1133, 169] on span "Customer Attributes" at bounding box center [1130, 169] width 69 height 9
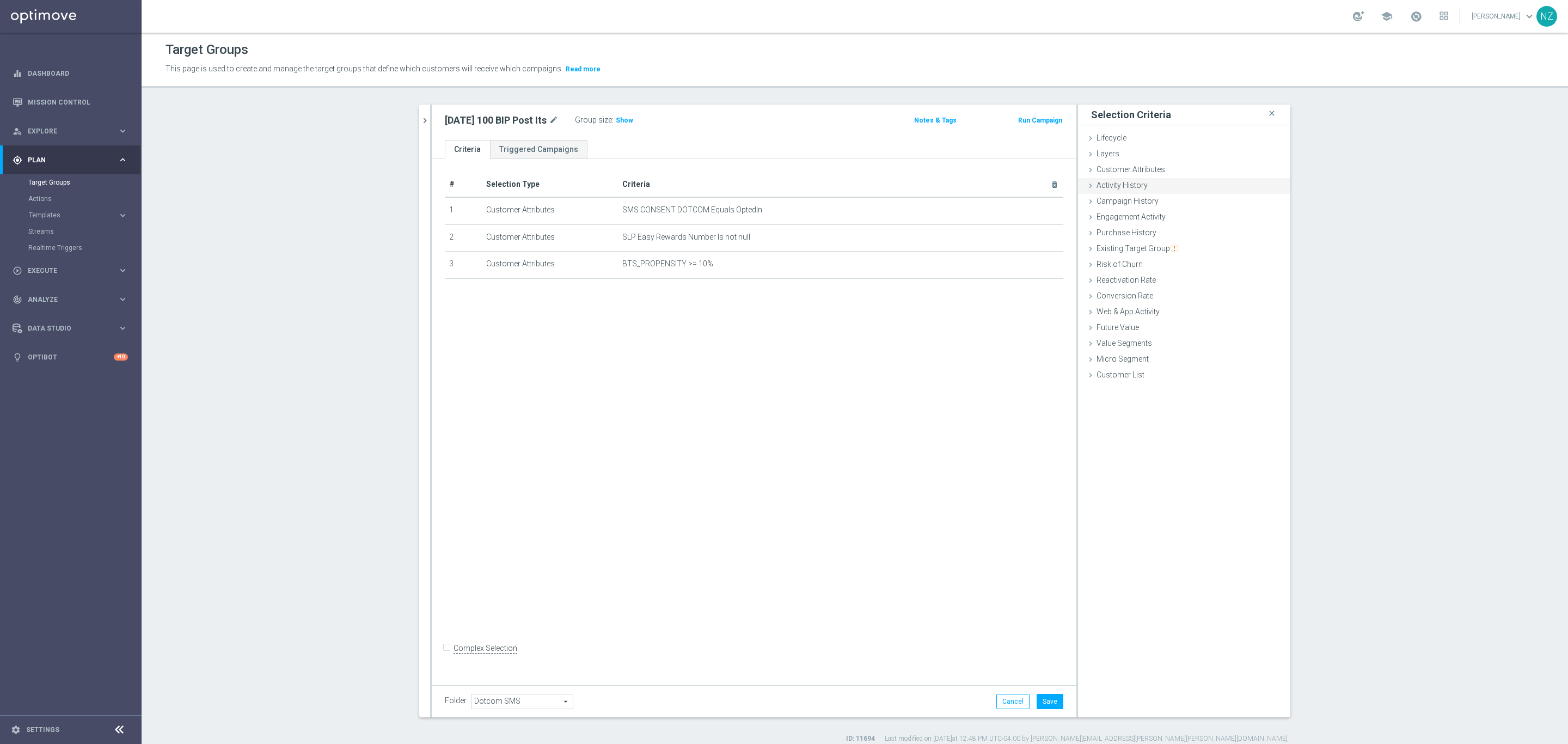
click at [1129, 186] on span "Activity History" at bounding box center [1122, 185] width 51 height 9
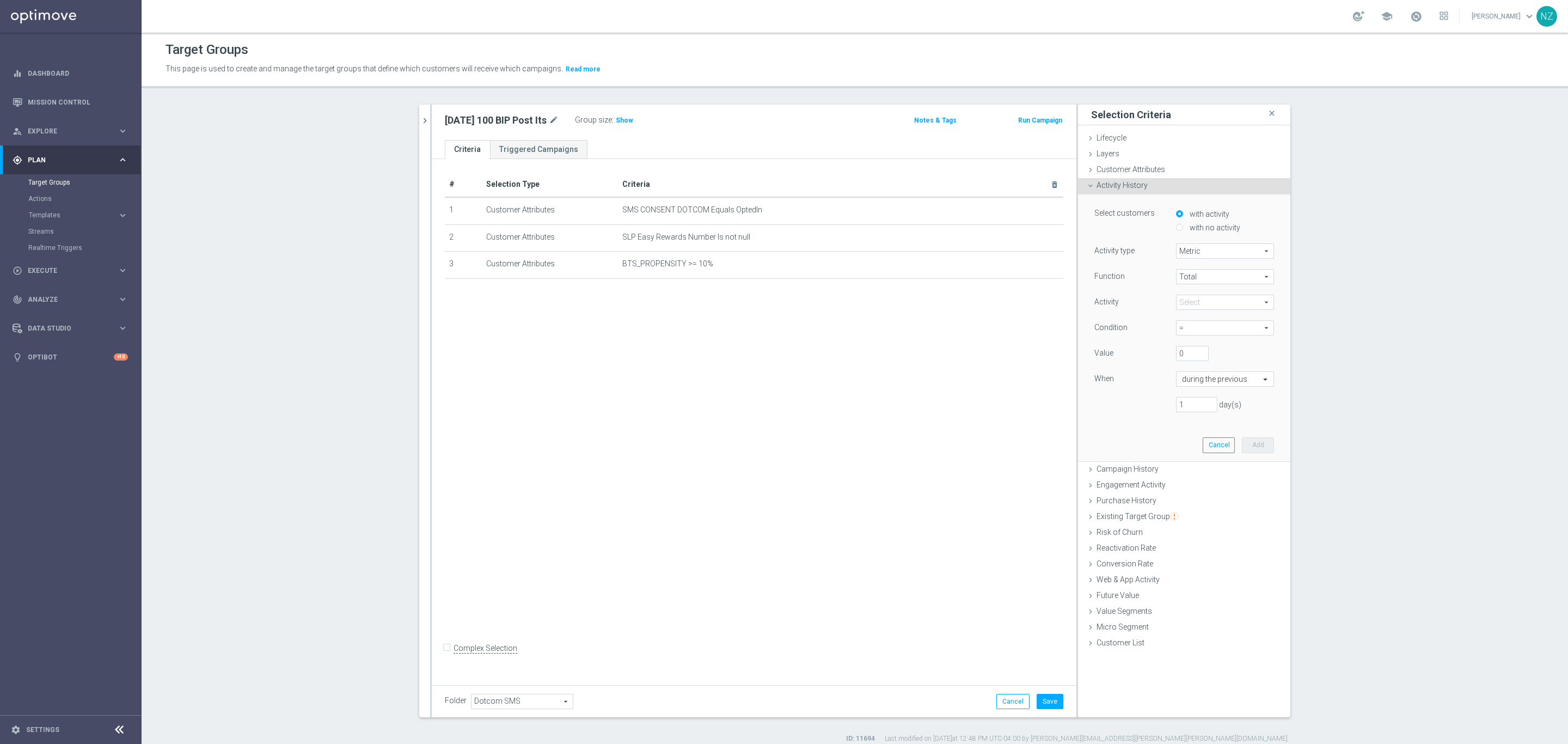
click at [1204, 249] on span "Metric" at bounding box center [1225, 250] width 97 height 14
click at [1115, 247] on label "Activity type" at bounding box center [1115, 250] width 41 height 10
click at [1096, 188] on span "Activity History" at bounding box center [1122, 185] width 51 height 9
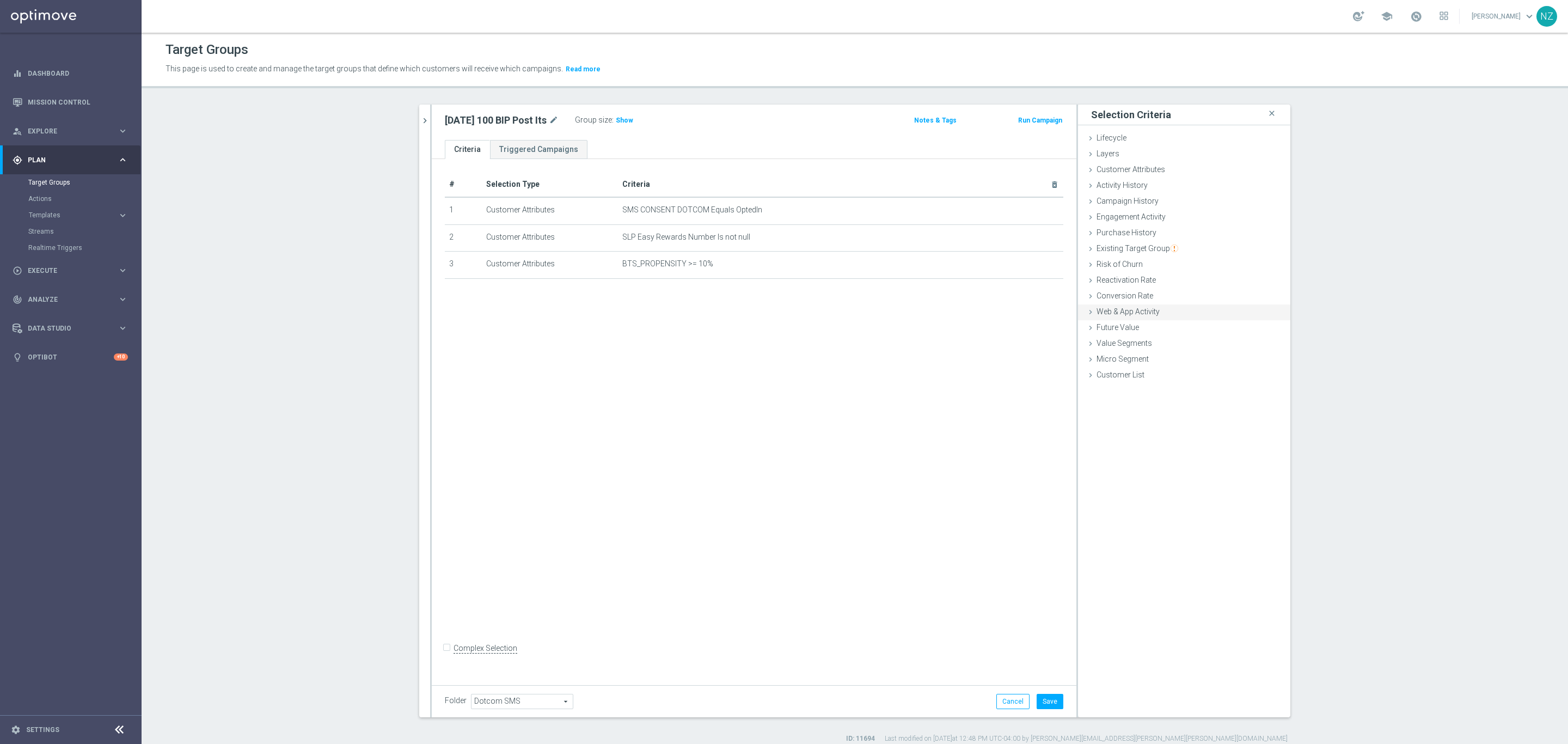
click at [1140, 312] on span "Web & App Activity" at bounding box center [1128, 312] width 63 height 9
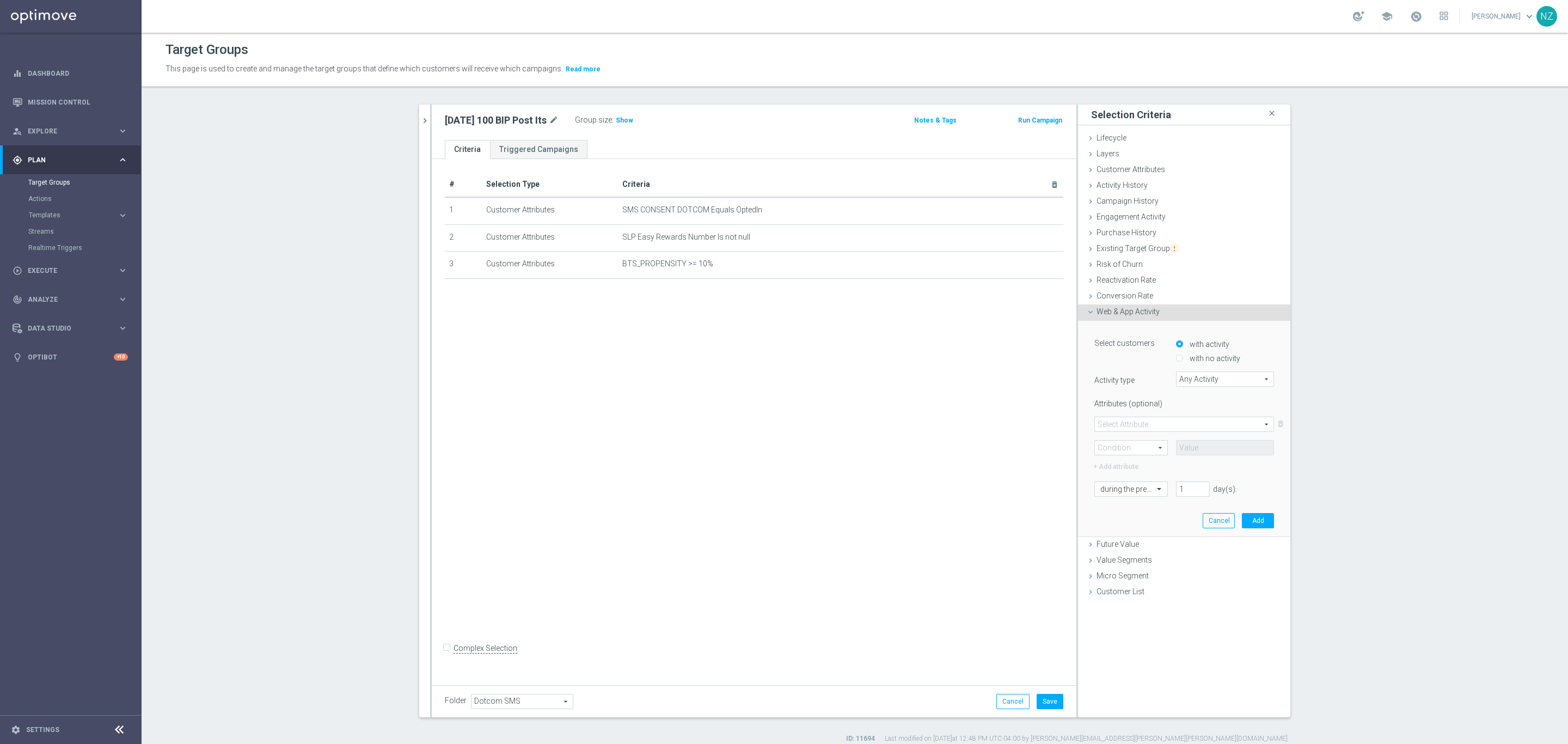
click at [1173, 425] on span at bounding box center [1184, 423] width 179 height 14
click at [1207, 380] on span "Any Activity" at bounding box center [1225, 379] width 97 height 14
click at [1204, 413] on label "Page Visits" at bounding box center [1225, 409] width 98 height 14
type input "Page Visits"
click at [1135, 417] on span at bounding box center [1184, 423] width 179 height 14
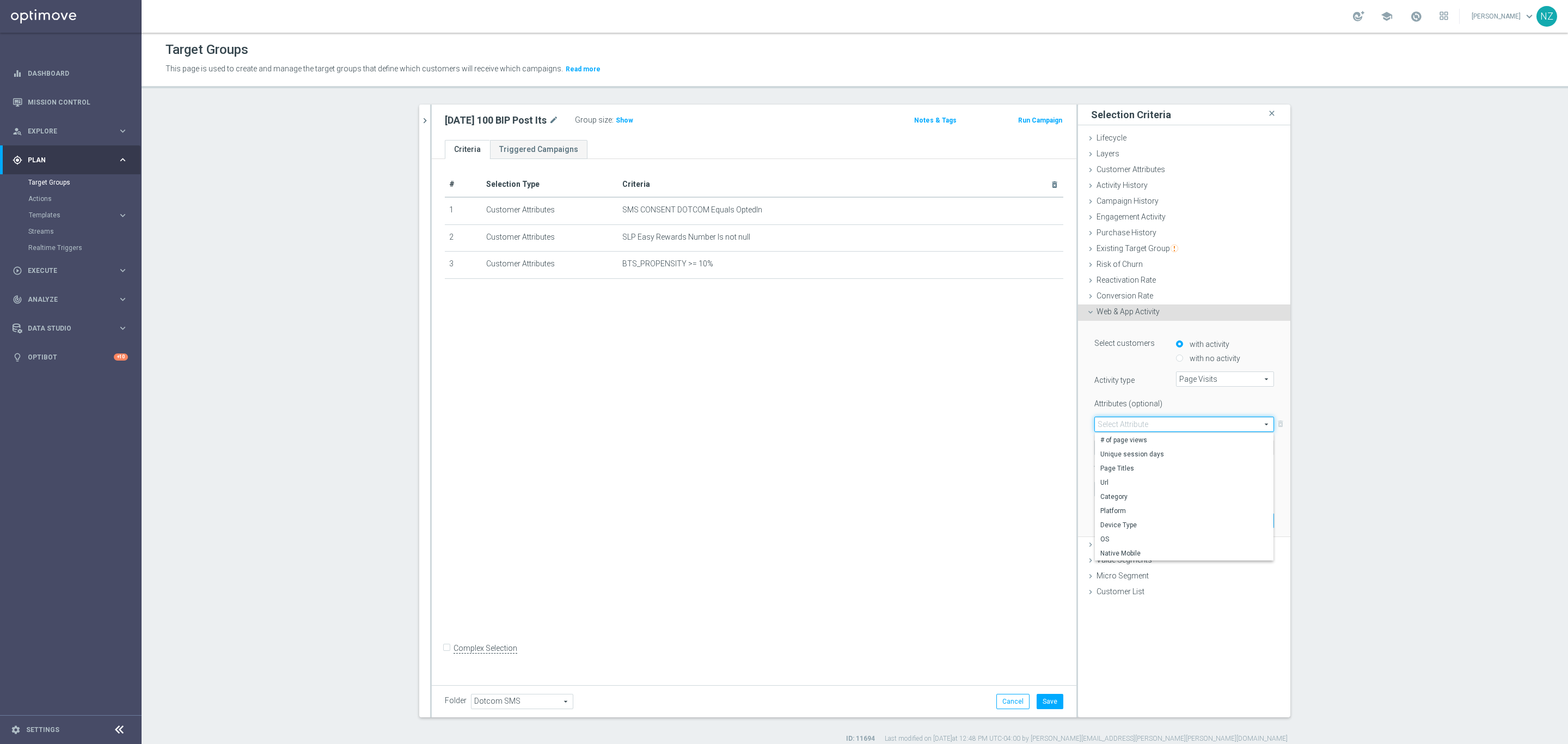
click at [1135, 397] on label "Attributes (optional)" at bounding box center [1127, 401] width 82 height 13
drag, startPoint x: 1201, startPoint y: 373, endPoint x: 1190, endPoint y: 386, distance: 17.0
click at [1201, 374] on span "Page Visits" at bounding box center [1225, 379] width 97 height 14
click at [1140, 425] on span at bounding box center [1184, 423] width 179 height 14
click at [1136, 476] on label "Url" at bounding box center [1184, 482] width 179 height 14
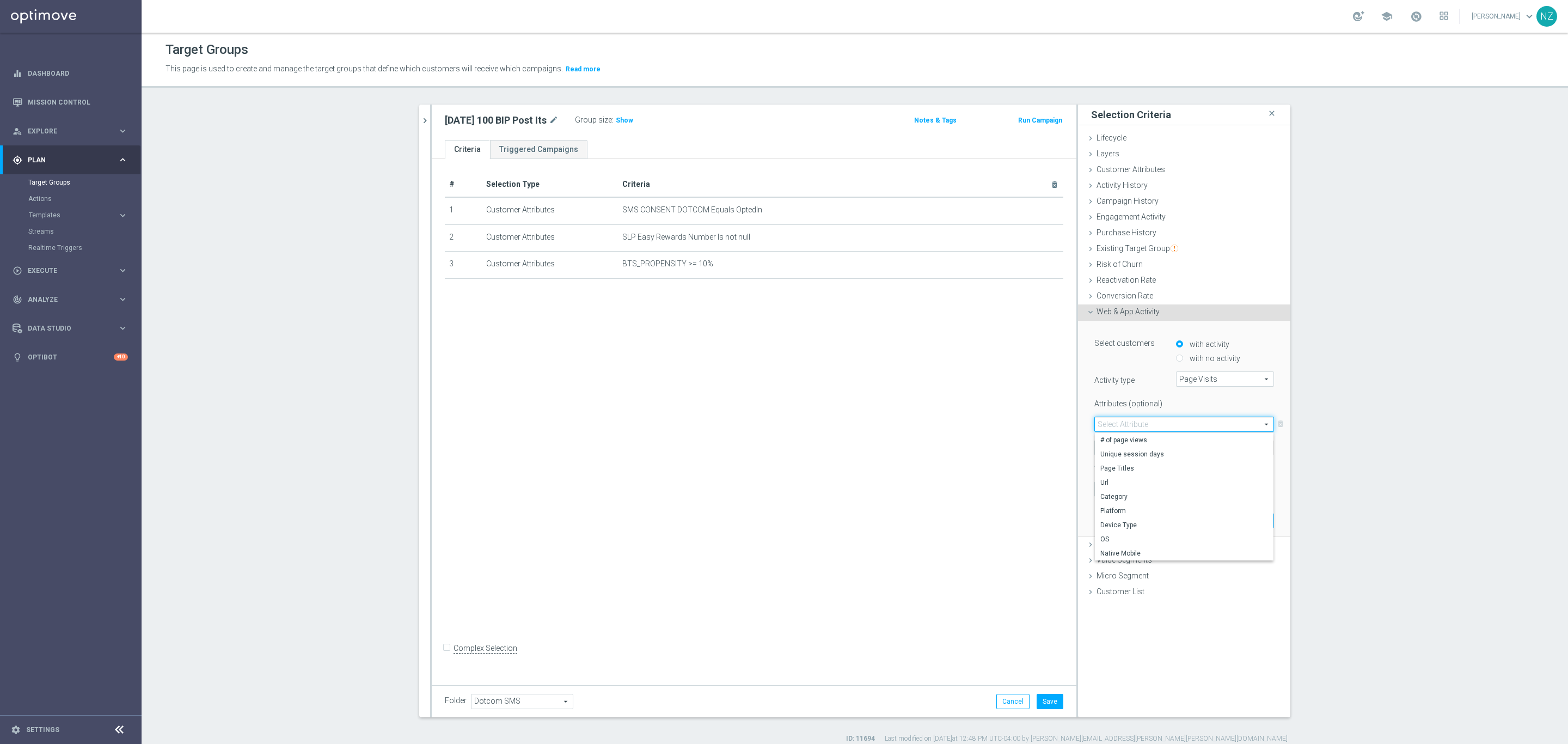
type input "Url"
click at [1116, 444] on span at bounding box center [1130, 447] width 72 height 14
click at [1119, 515] on label "Contains" at bounding box center [1130, 519] width 72 height 14
type input "Contains"
click at [1195, 443] on input "text" at bounding box center [1225, 447] width 98 height 15
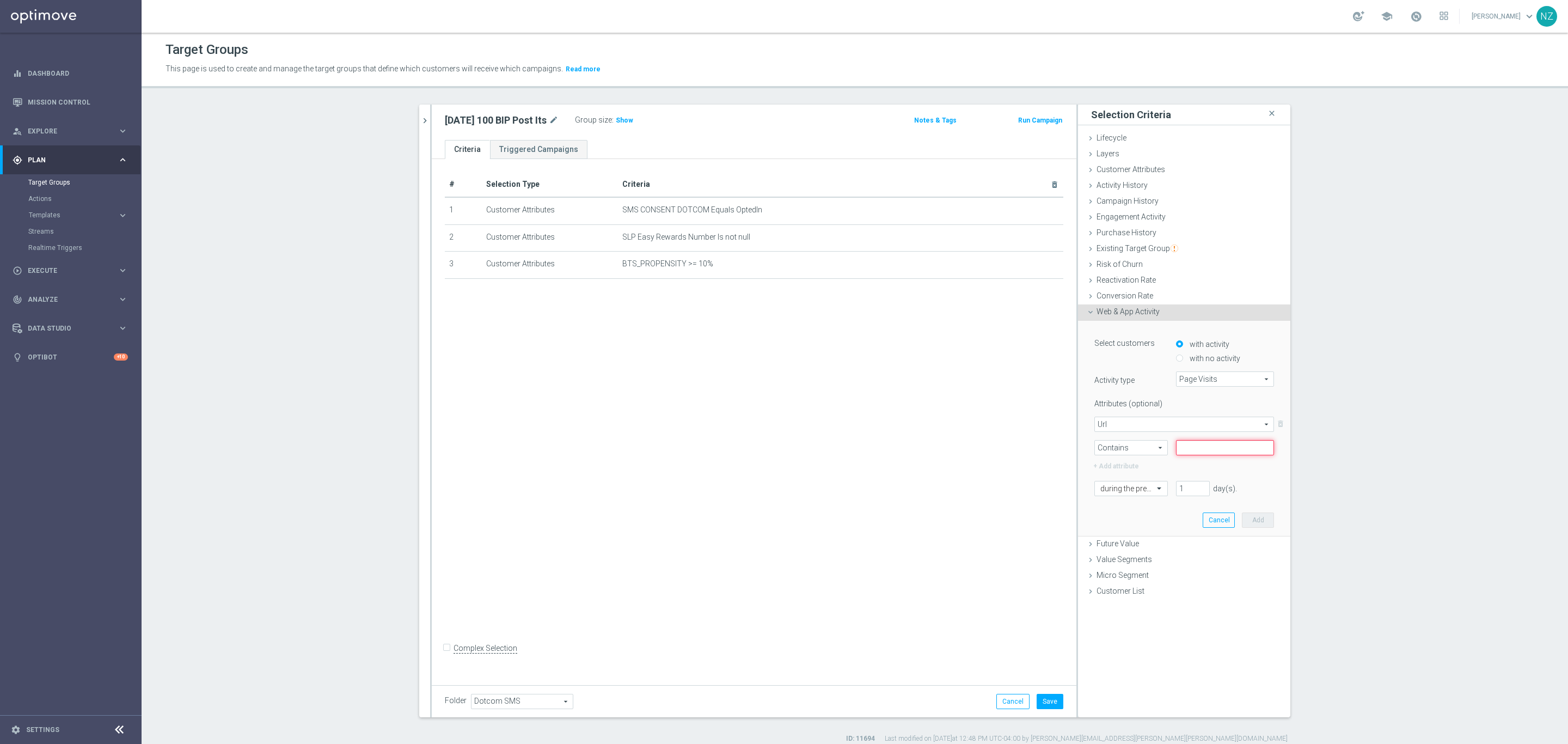
paste input "Office-Supplies"
type input "Office-Supplies"
click at [1140, 488] on div at bounding box center [1130, 489] width 72 height 10
click at [1186, 481] on input "1" at bounding box center [1193, 488] width 34 height 15
drag, startPoint x: 1182, startPoint y: 489, endPoint x: 1160, endPoint y: 482, distance: 23.1
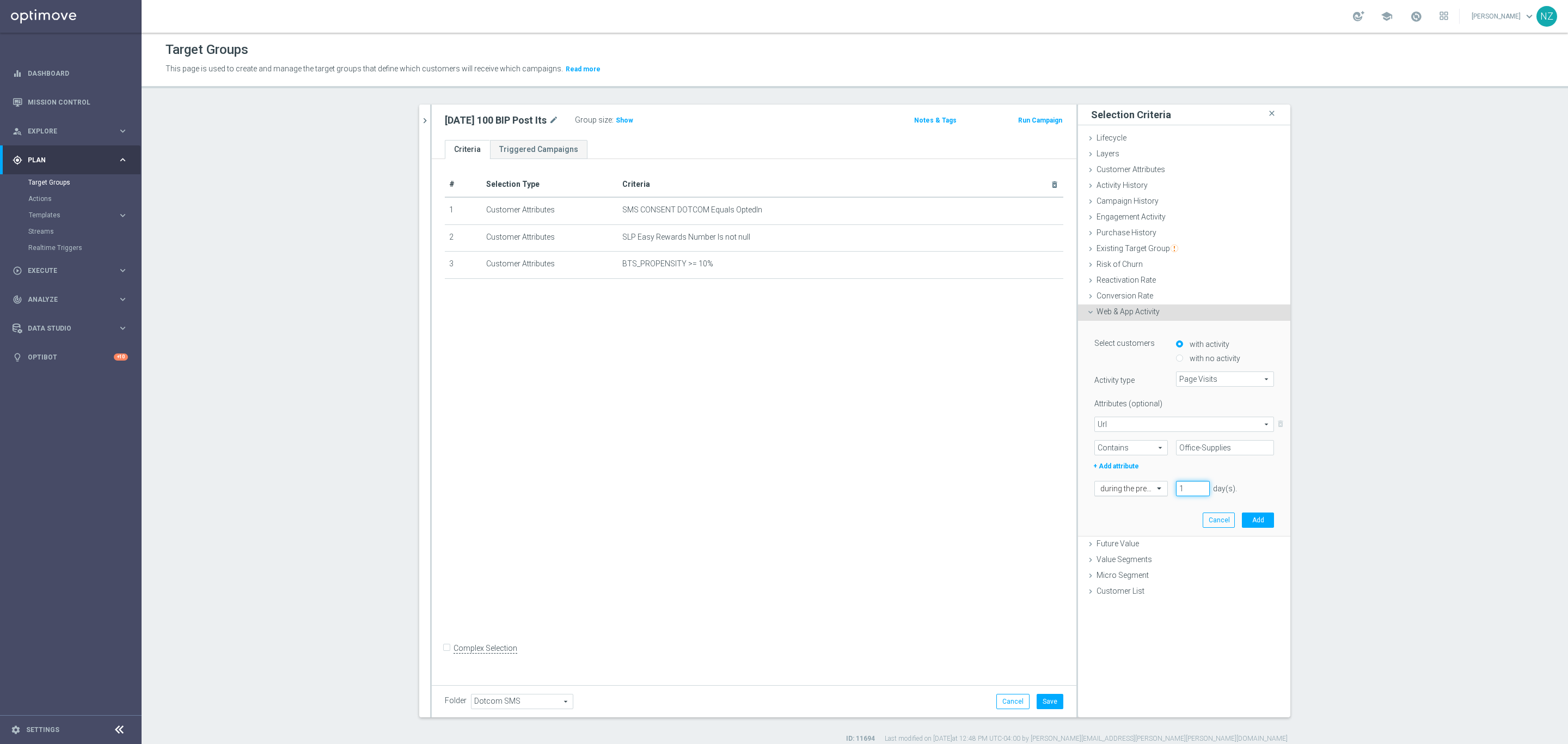
click at [1160, 482] on div "during the previous 1 day(s). Enter a number between 1 and 730" at bounding box center [1184, 488] width 196 height 15
type input "60"
click at [1256, 516] on button "Add" at bounding box center [1258, 519] width 32 height 15
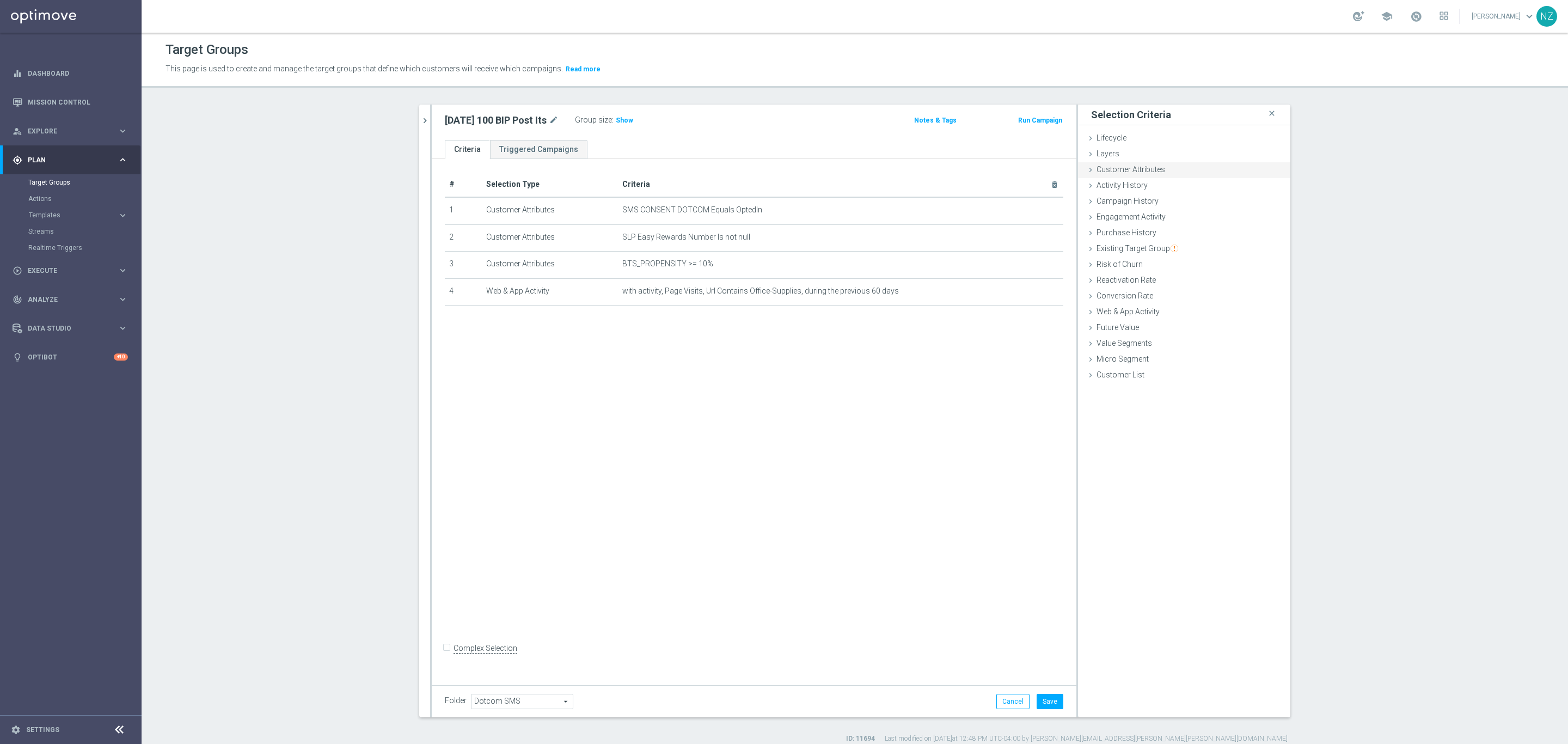
click at [1129, 172] on span "Customer Attributes" at bounding box center [1130, 169] width 69 height 9
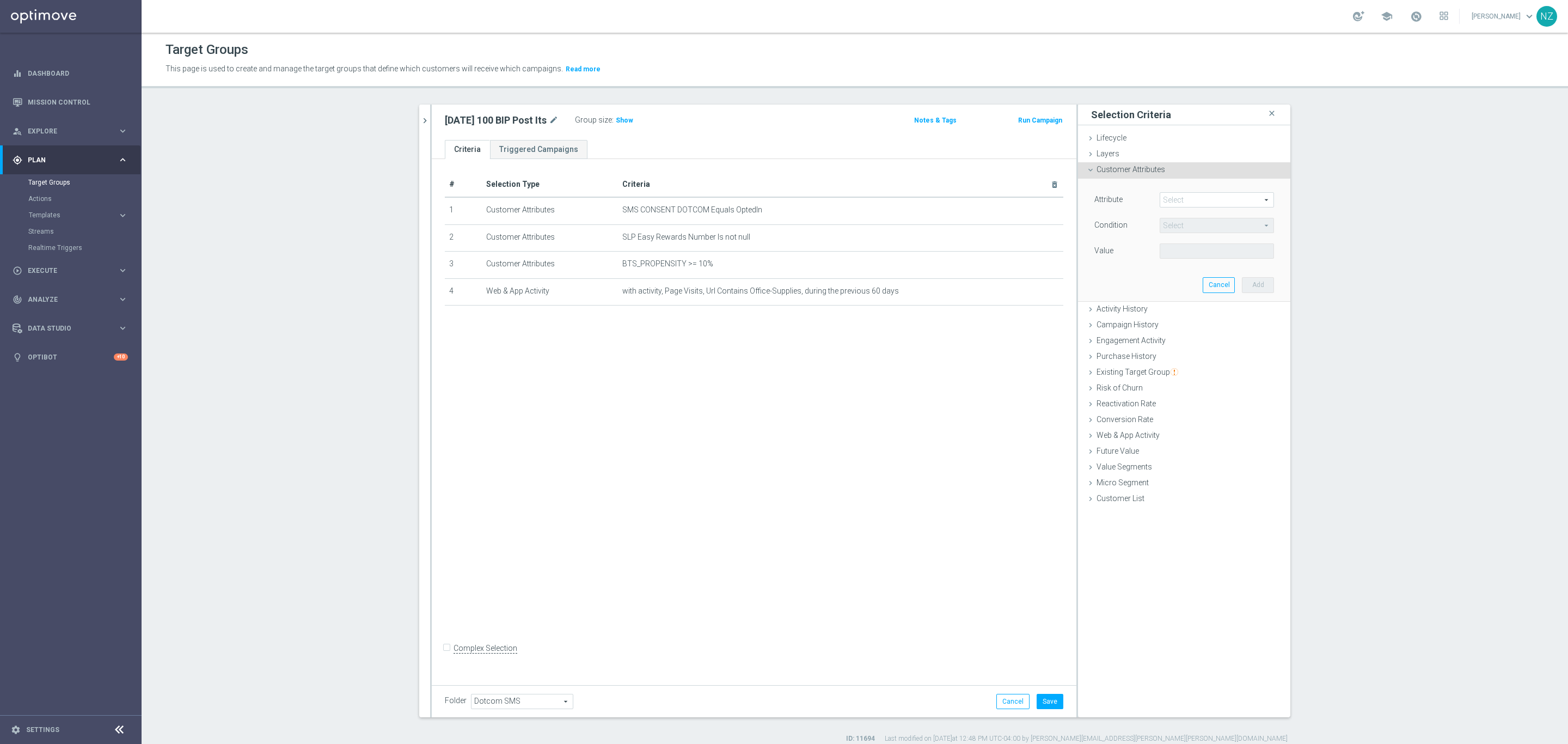
click at [1178, 198] on span at bounding box center [1217, 200] width 114 height 14
click at [1191, 200] on input "search" at bounding box center [1217, 200] width 114 height 15
type input "sms"
click at [1203, 227] on span "Is MainSMS Retail" at bounding box center [1217, 230] width 104 height 9
type input "Is MainSMS Retail"
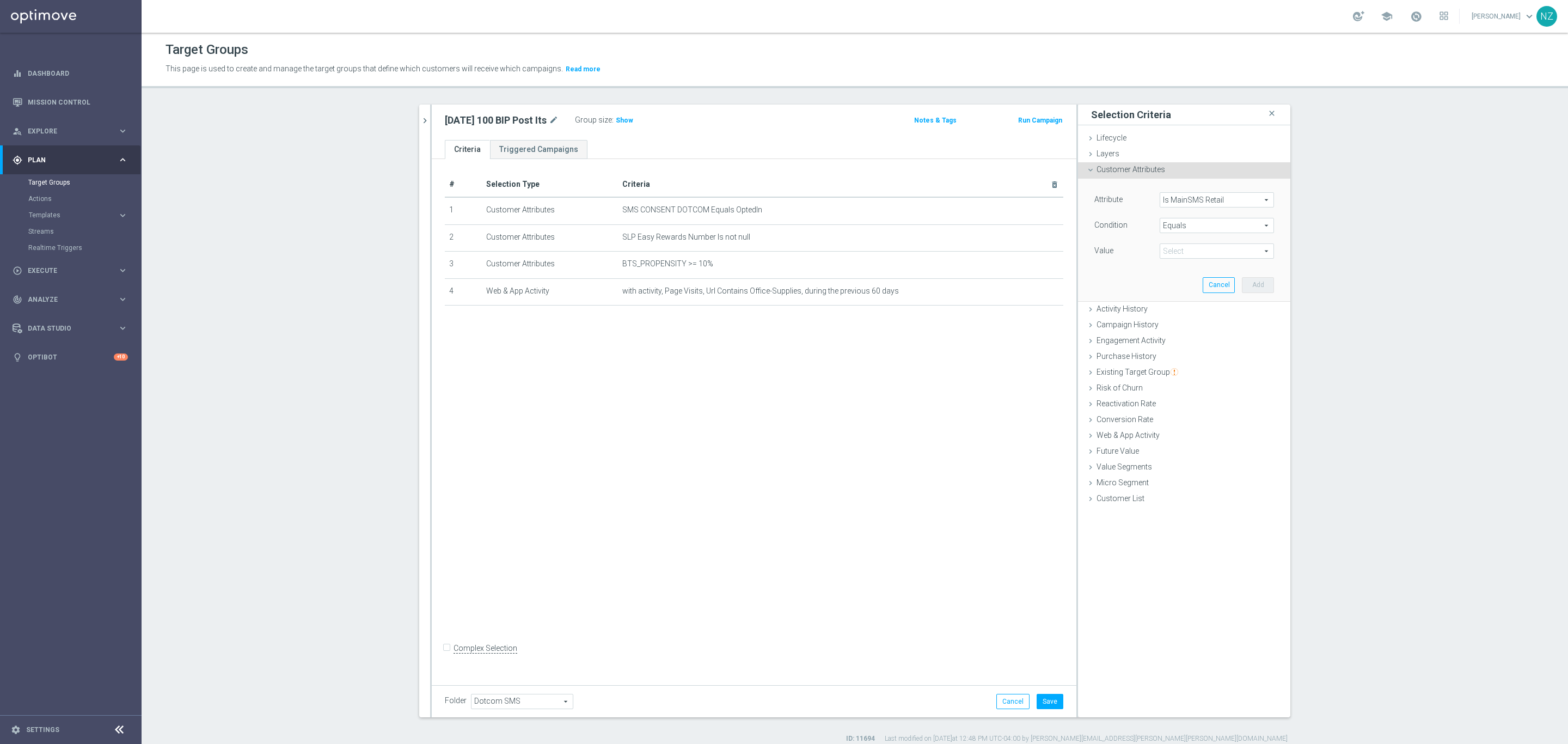
click at [1183, 223] on span "Equals" at bounding box center [1217, 225] width 114 height 14
click at [1194, 283] on span "Does not equal" at bounding box center [1217, 284] width 104 height 9
type input "Does not equal"
click at [1182, 250] on span at bounding box center [1217, 250] width 114 height 14
click at [1186, 280] on span "Yes" at bounding box center [1217, 281] width 104 height 9
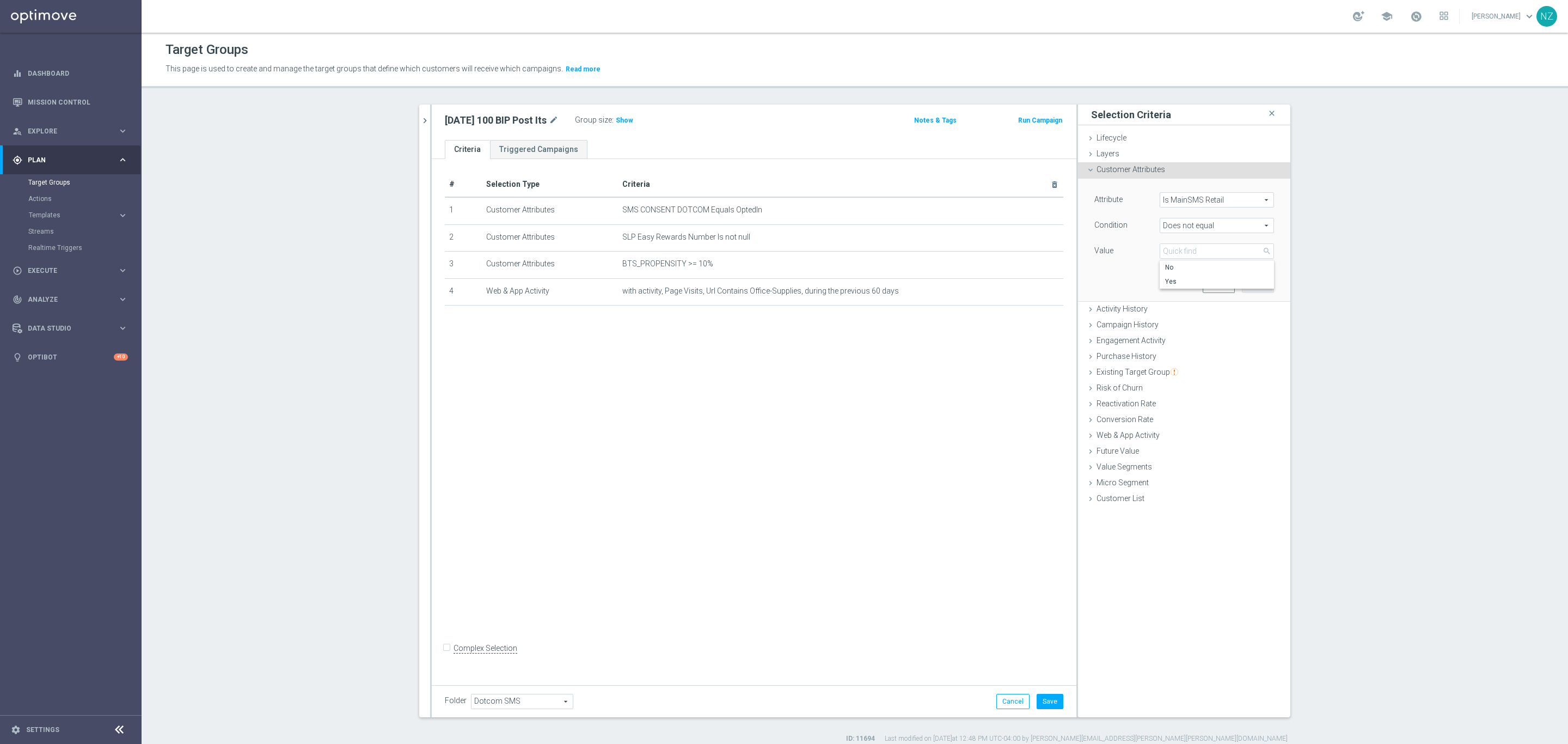
type input "Yes"
click at [1263, 286] on button "Add" at bounding box center [1258, 284] width 32 height 15
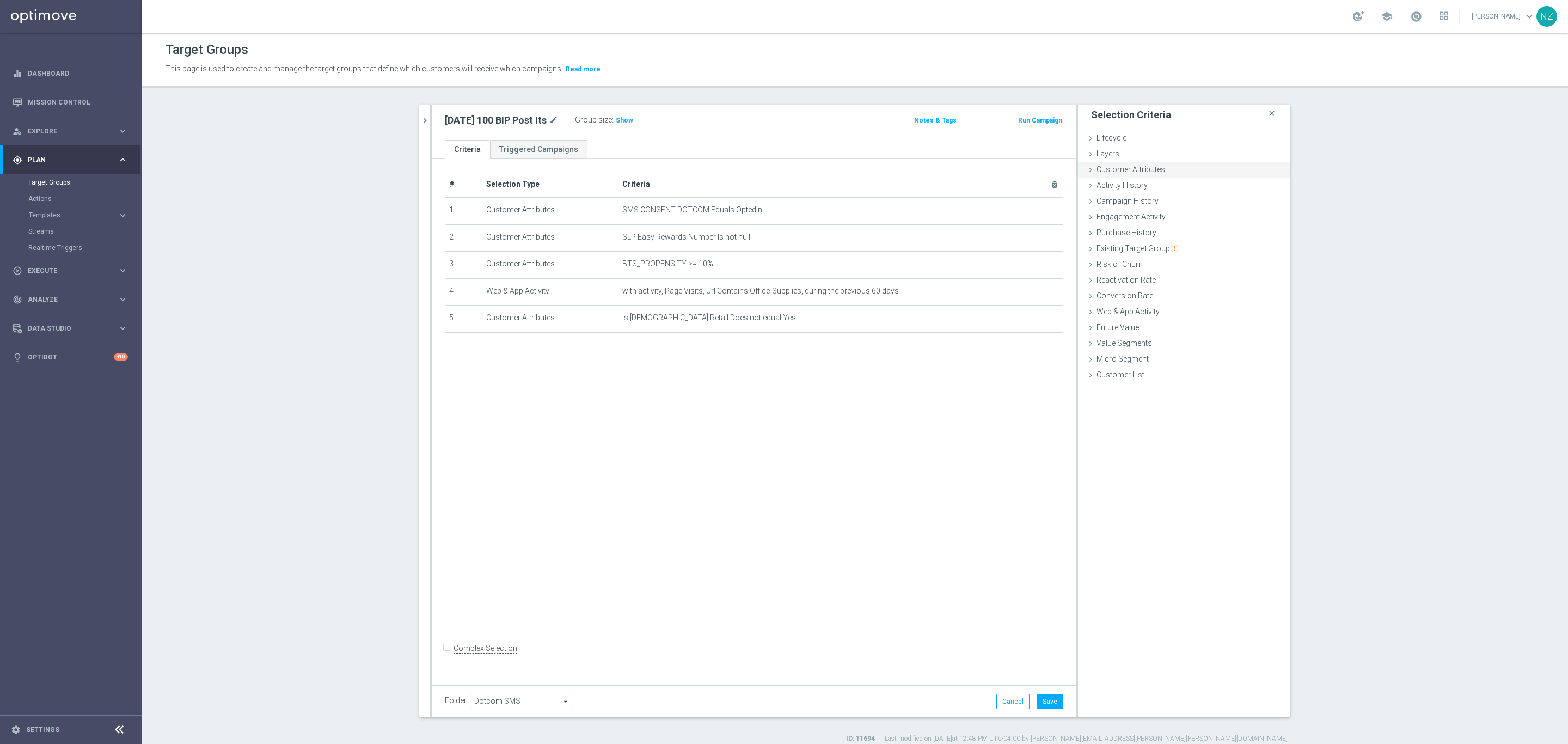
click at [1121, 175] on div "Customer Attributes done selection saved" at bounding box center [1184, 171] width 212 height 17
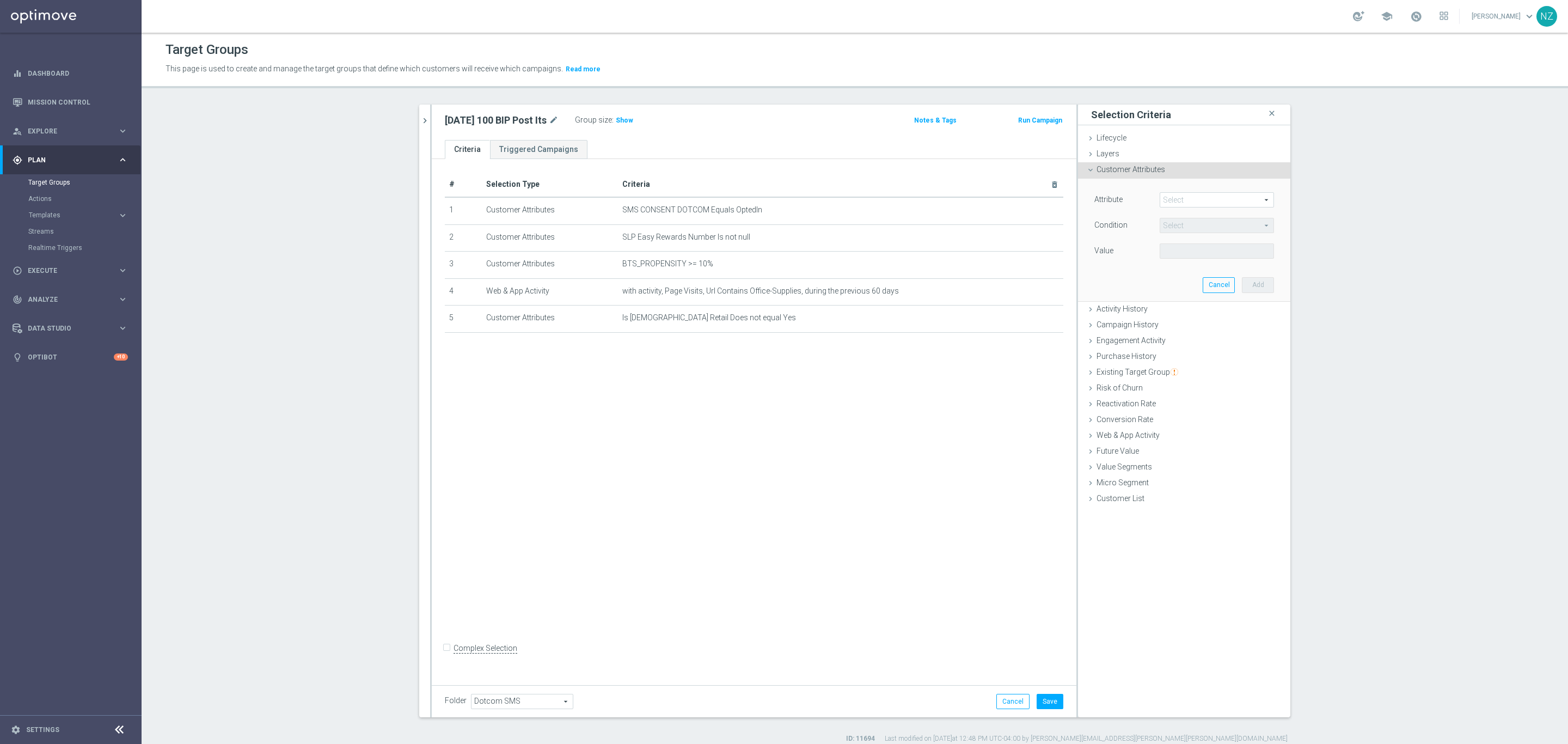
click at [1165, 195] on span at bounding box center [1217, 200] width 114 height 14
click at [1184, 203] on input "search" at bounding box center [1217, 200] width 114 height 15
type input "push"
click at [1190, 216] on span "Reachable for Mobile Push" at bounding box center [1212, 216] width 94 height 9
type input "Reachable for Mobile Push"
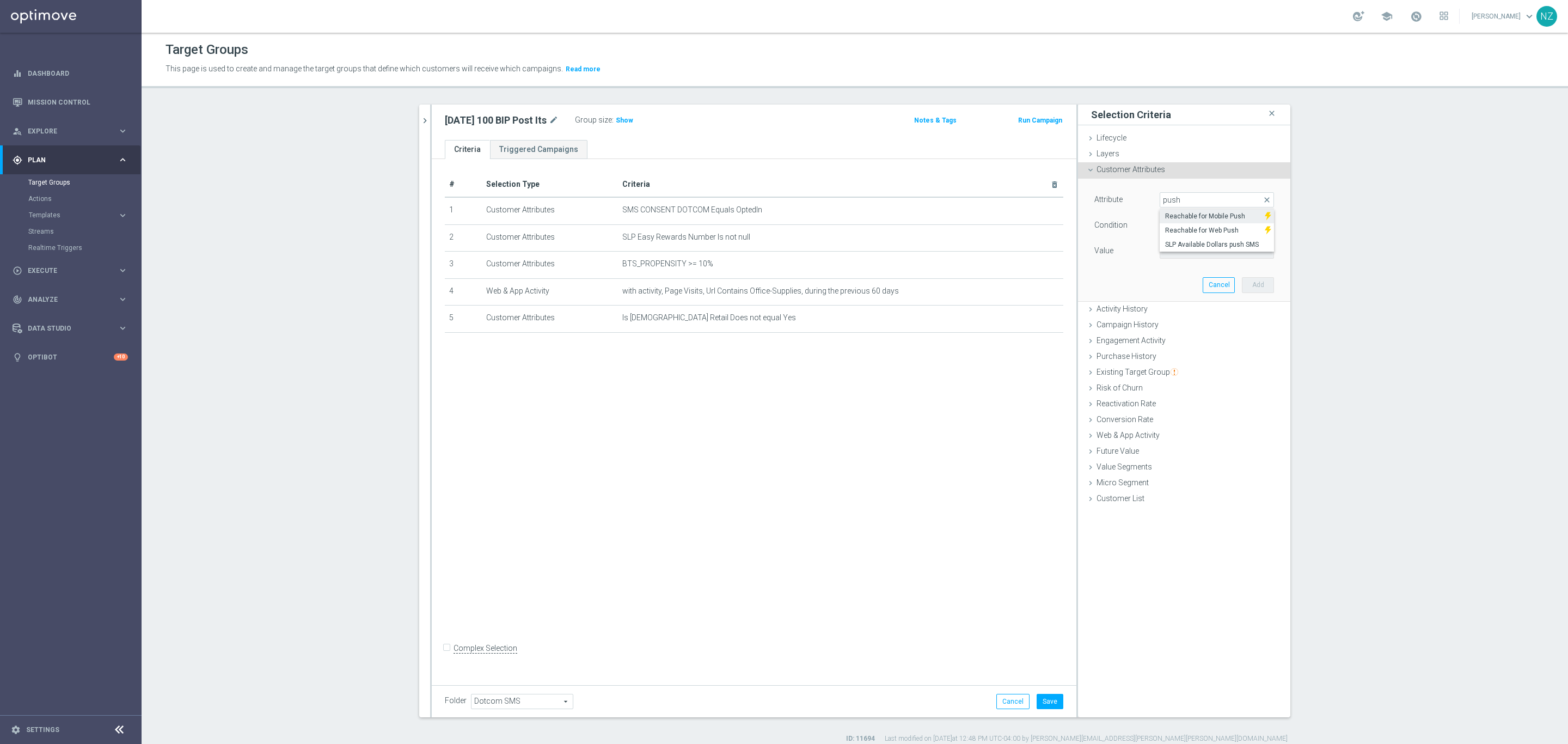
type input "Equals"
click at [1195, 231] on div "Equals Equals arrow_drop_down search" at bounding box center [1217, 225] width 114 height 15
drag, startPoint x: 1108, startPoint y: 247, endPoint x: 1131, endPoint y: 247, distance: 23.0
click at [1109, 245] on div "Value" at bounding box center [1119, 252] width 65 height 17
click at [1182, 255] on span at bounding box center [1217, 250] width 114 height 14
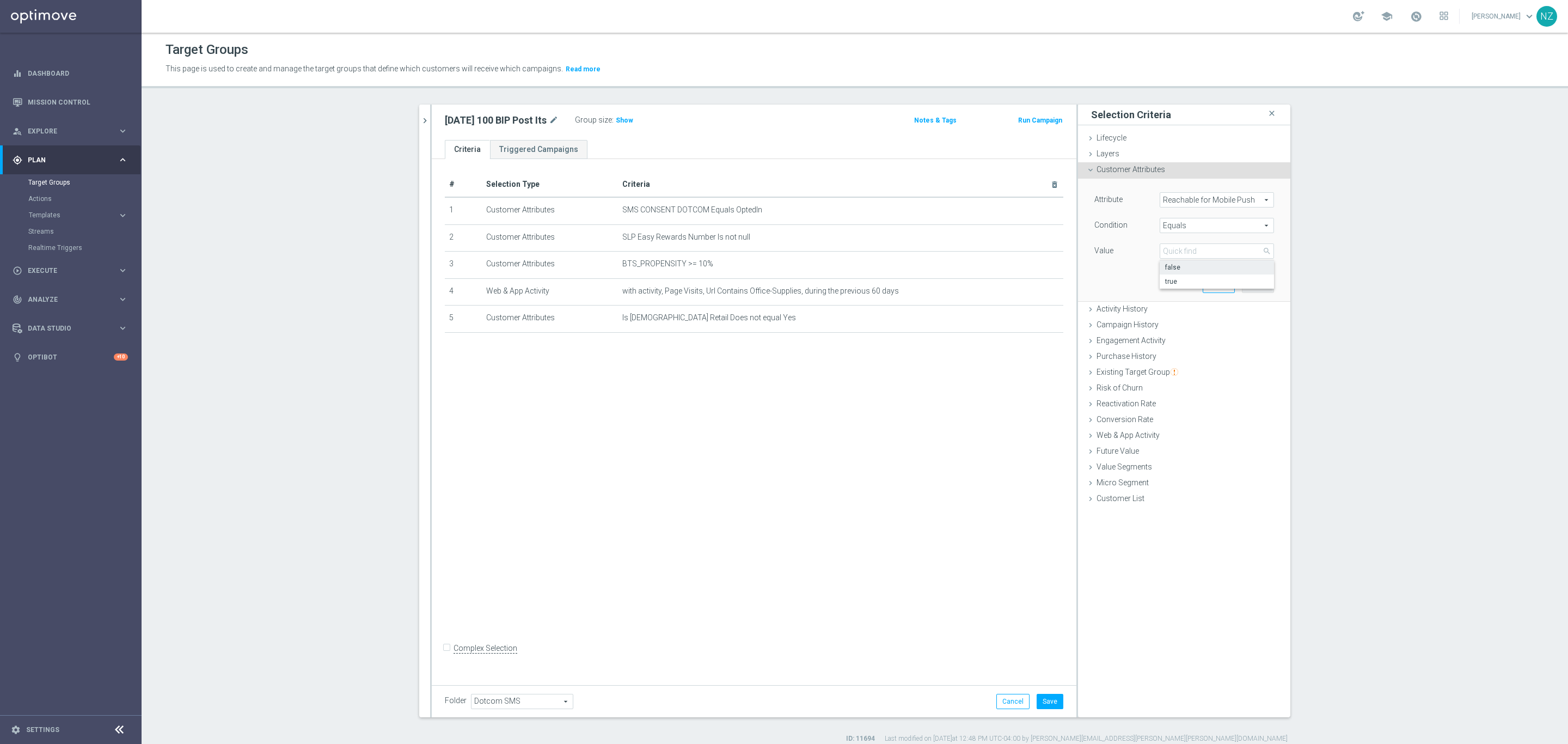
click at [1188, 266] on span "false" at bounding box center [1217, 267] width 104 height 9
type input "false"
click at [1260, 285] on button "Add" at bounding box center [1258, 284] width 32 height 15
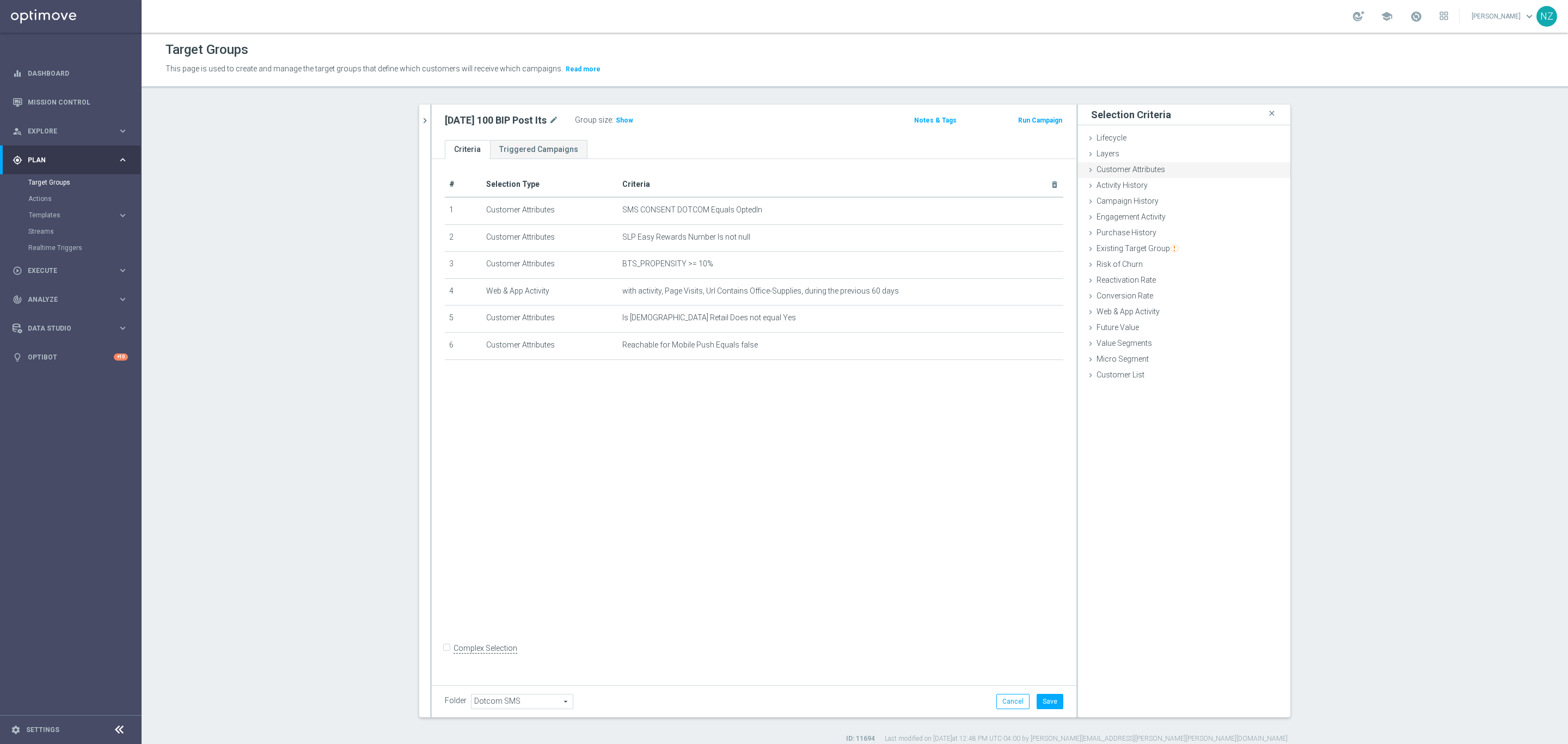
click at [1152, 170] on span "Customer Attributes" at bounding box center [1130, 169] width 69 height 9
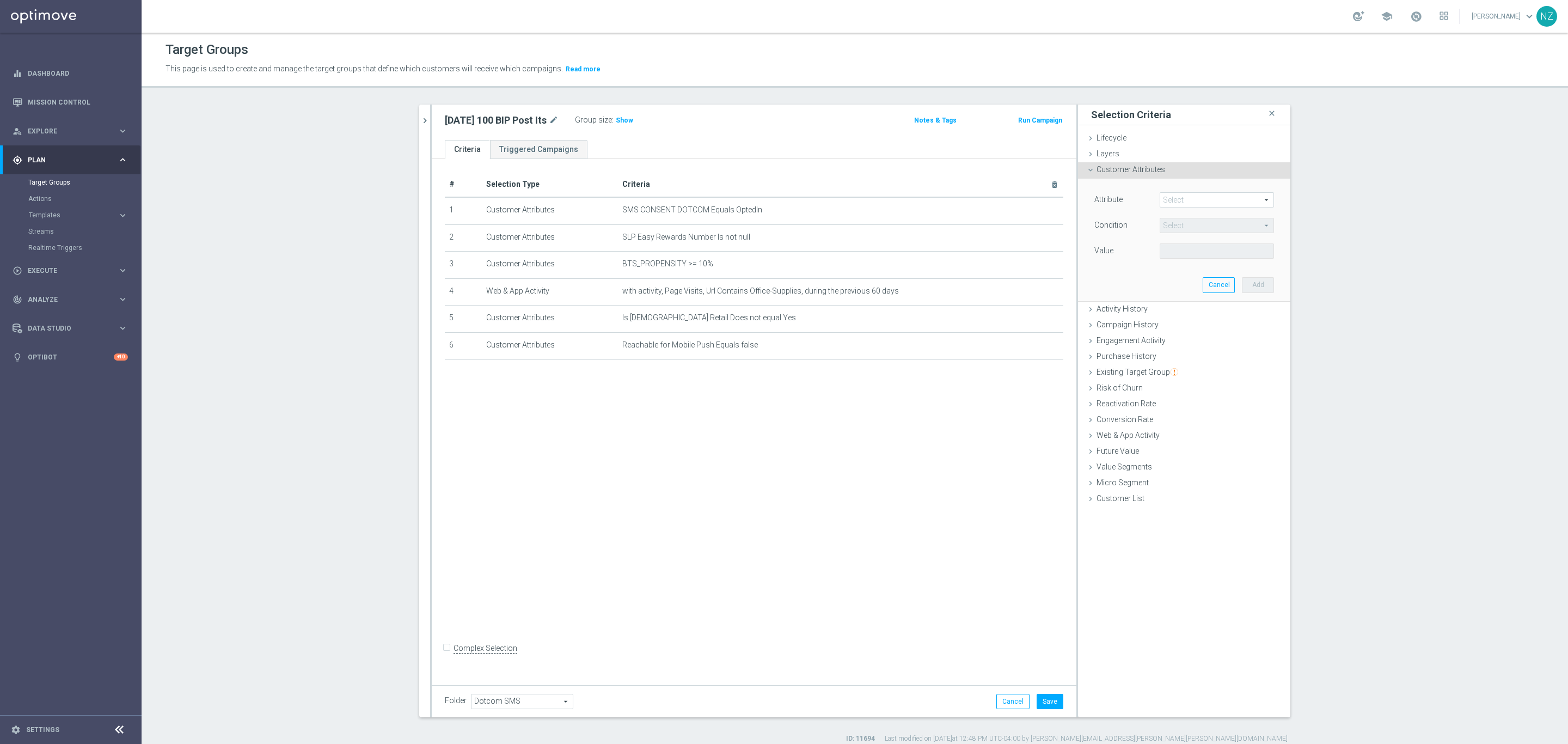
click at [1168, 196] on span at bounding box center [1217, 200] width 114 height 14
drag, startPoint x: 1168, startPoint y: 196, endPoint x: 1178, endPoint y: 199, distance: 10.4
click at [1178, 199] on span at bounding box center [1217, 200] width 114 height 14
click at [1181, 201] on input "search" at bounding box center [1217, 200] width 114 height 15
type input "push"
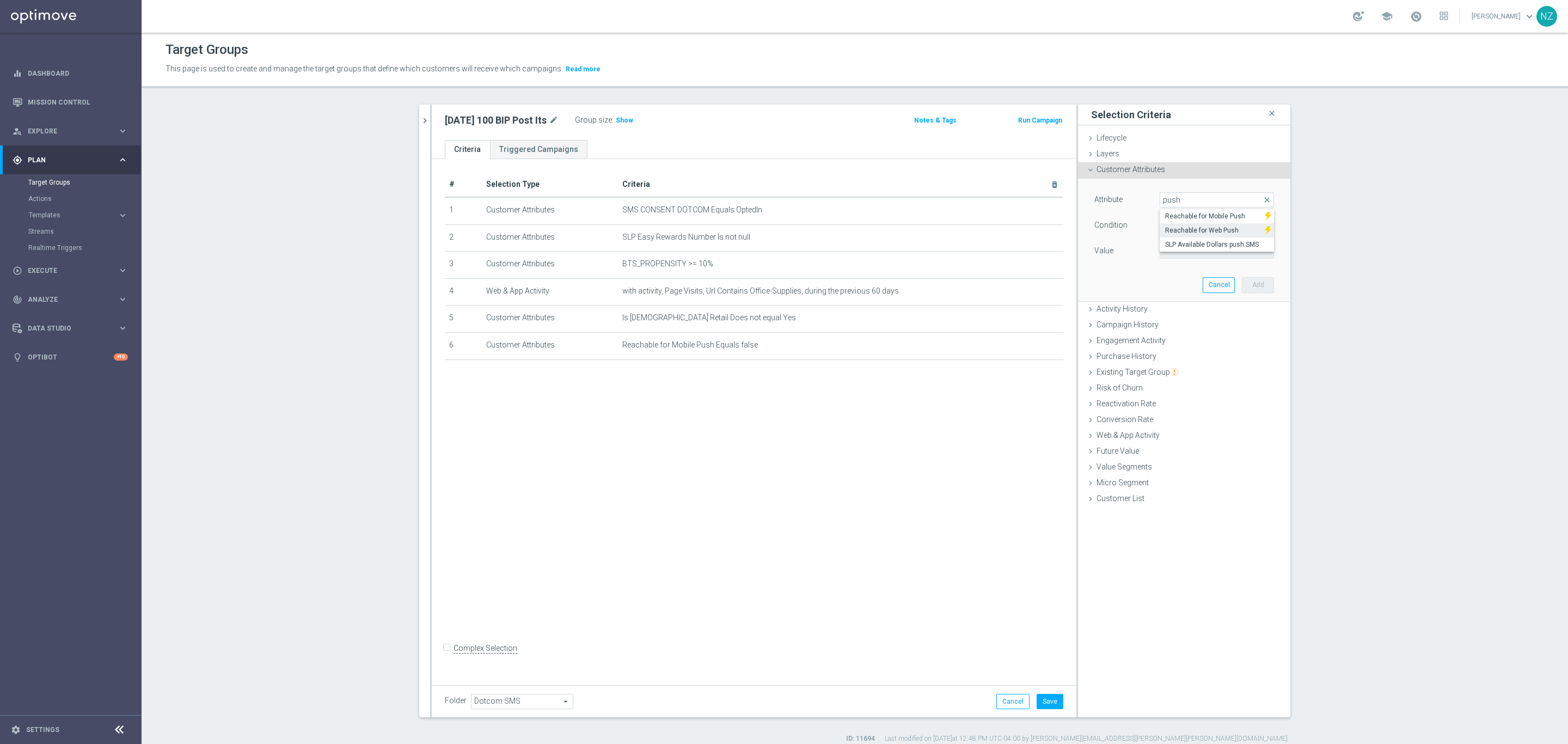
click at [1193, 227] on span "Reachable for Web Push" at bounding box center [1212, 230] width 94 height 9
type input "Reachable for Web Push"
type input "Equals"
click at [1204, 228] on span "Equals" at bounding box center [1217, 225] width 114 height 14
drag, startPoint x: 1100, startPoint y: 250, endPoint x: 1116, endPoint y: 254, distance: 16.5
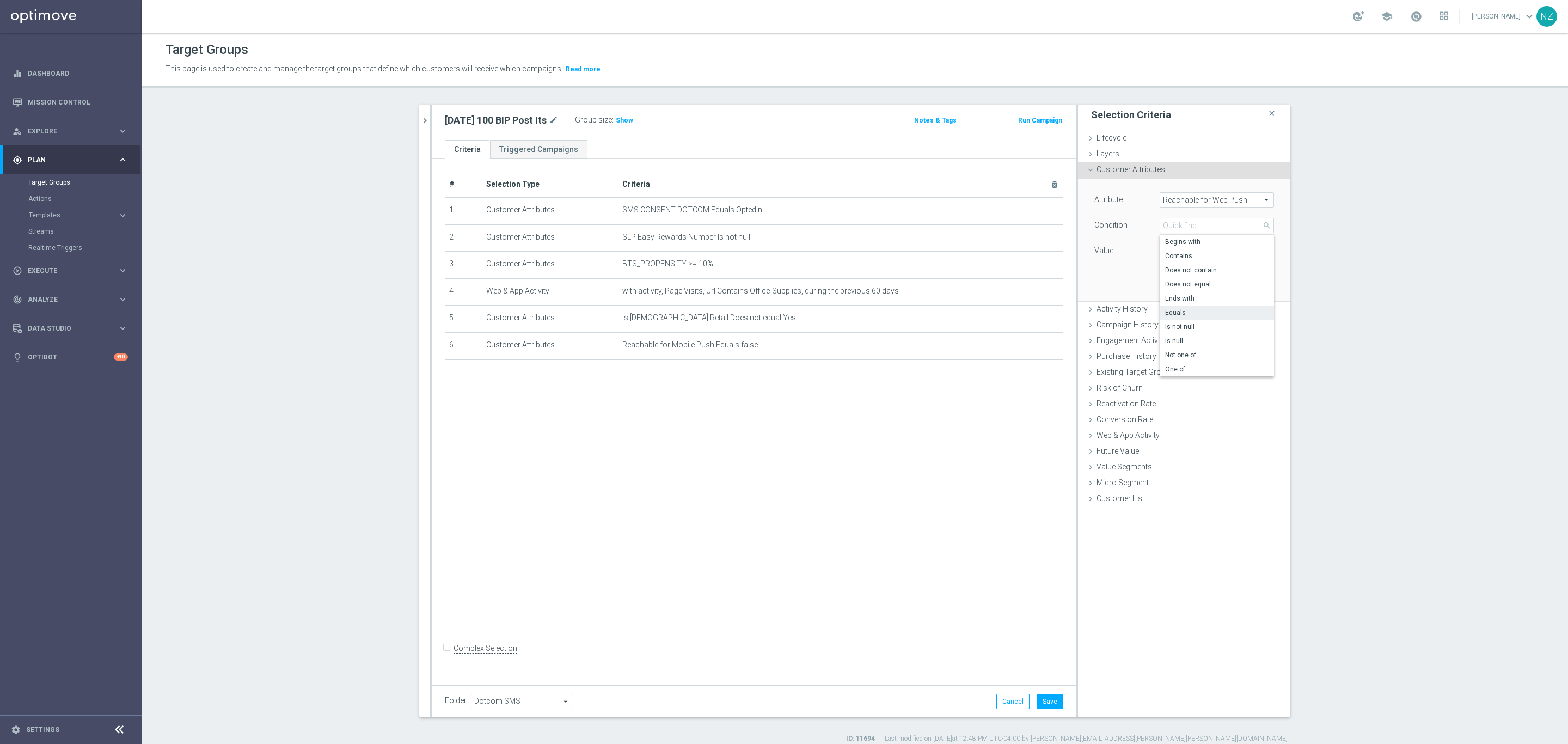
click at [1100, 249] on label "Value" at bounding box center [1104, 250] width 19 height 10
click at [1164, 249] on span at bounding box center [1217, 250] width 114 height 14
click at [1176, 269] on span "false" at bounding box center [1217, 267] width 104 height 9
type input "false"
click at [1252, 280] on button "Add" at bounding box center [1258, 284] width 32 height 15
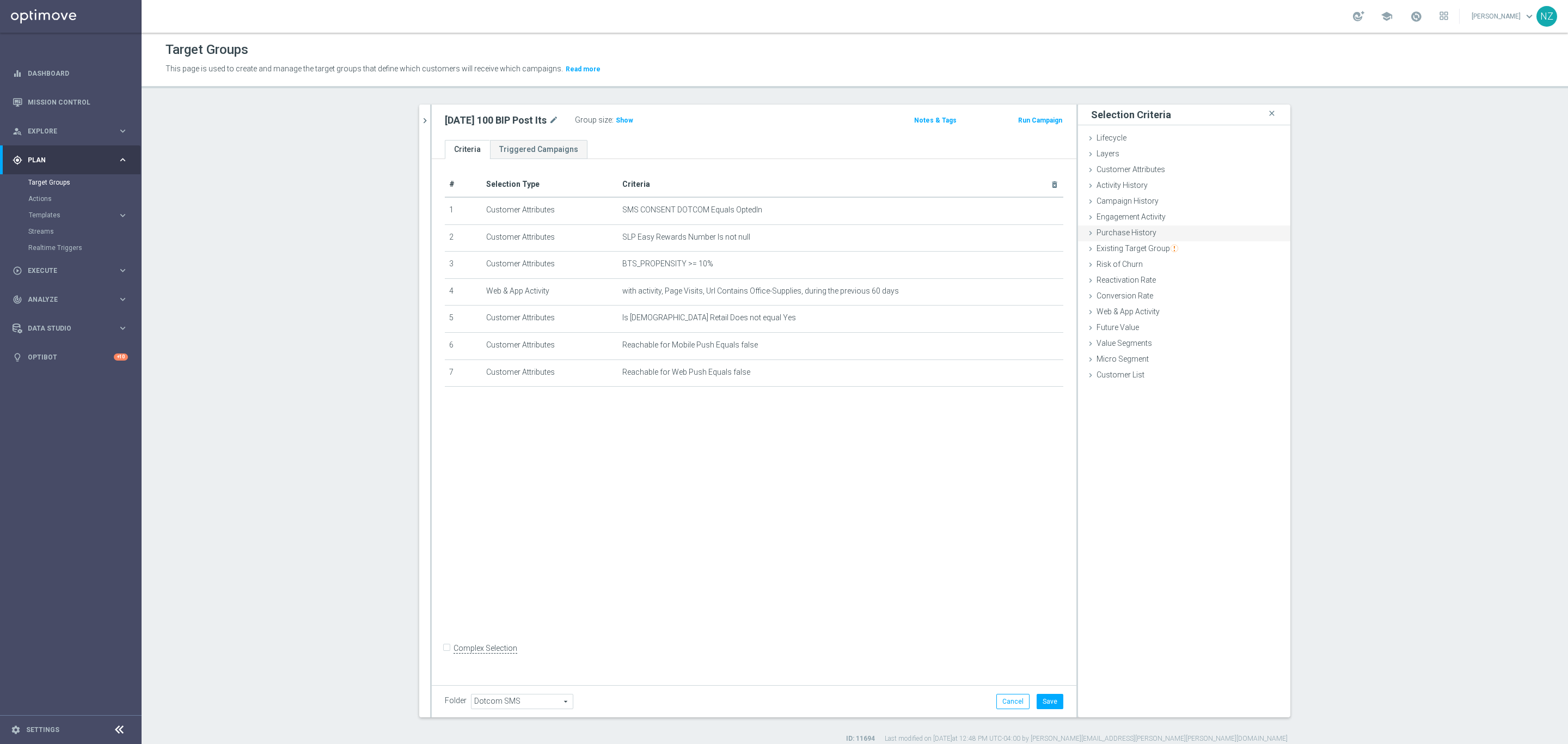
click at [1118, 226] on div "Purchase History done" at bounding box center [1184, 234] width 212 height 17
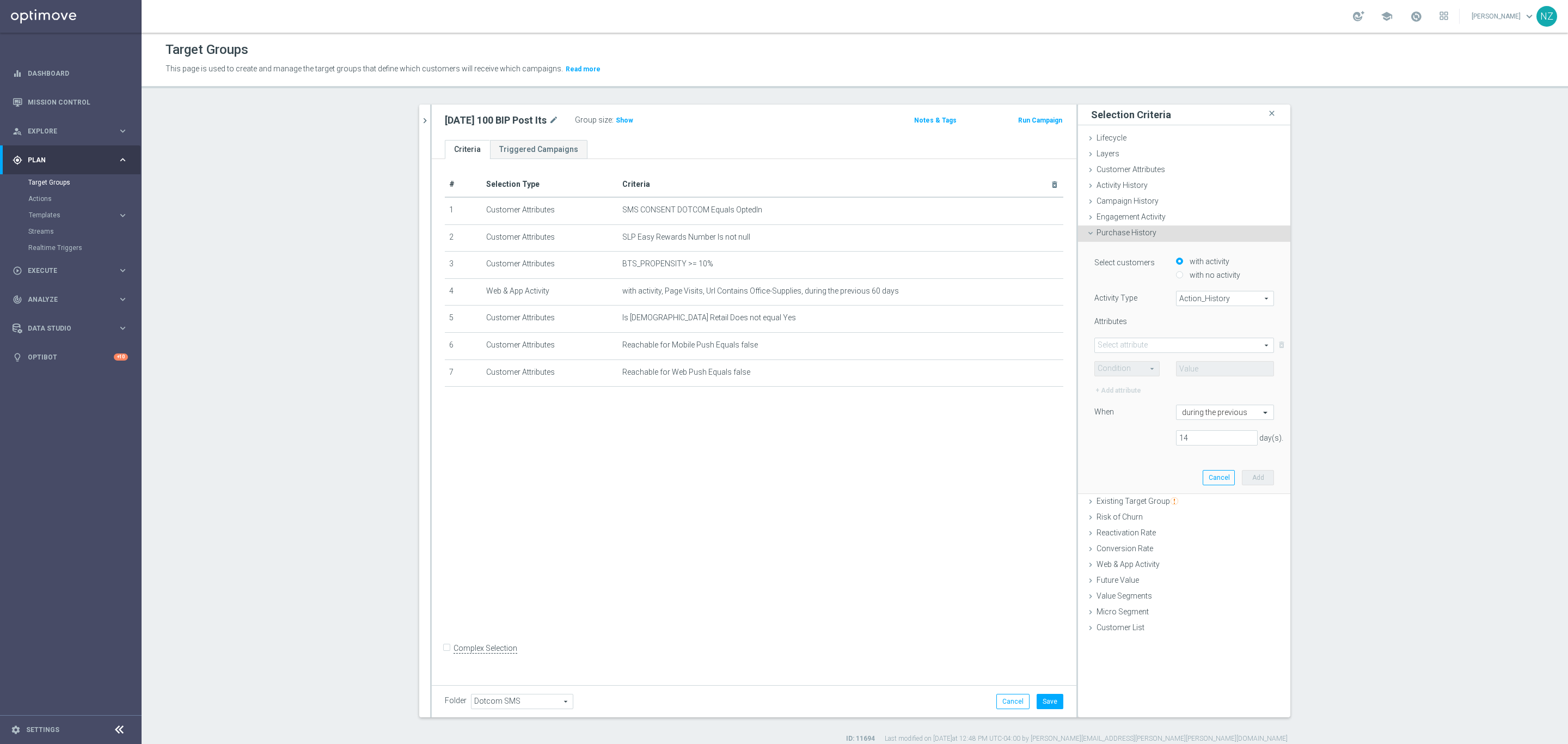
click at [1190, 274] on label "with no activity" at bounding box center [1213, 275] width 53 height 10
click at [1183, 274] on input "with no activity" at bounding box center [1179, 274] width 7 height 7
radio input "true"
click at [1203, 299] on span "Action_History" at bounding box center [1225, 298] width 97 height 14
click at [1207, 321] on label "Omni" at bounding box center [1225, 328] width 97 height 14
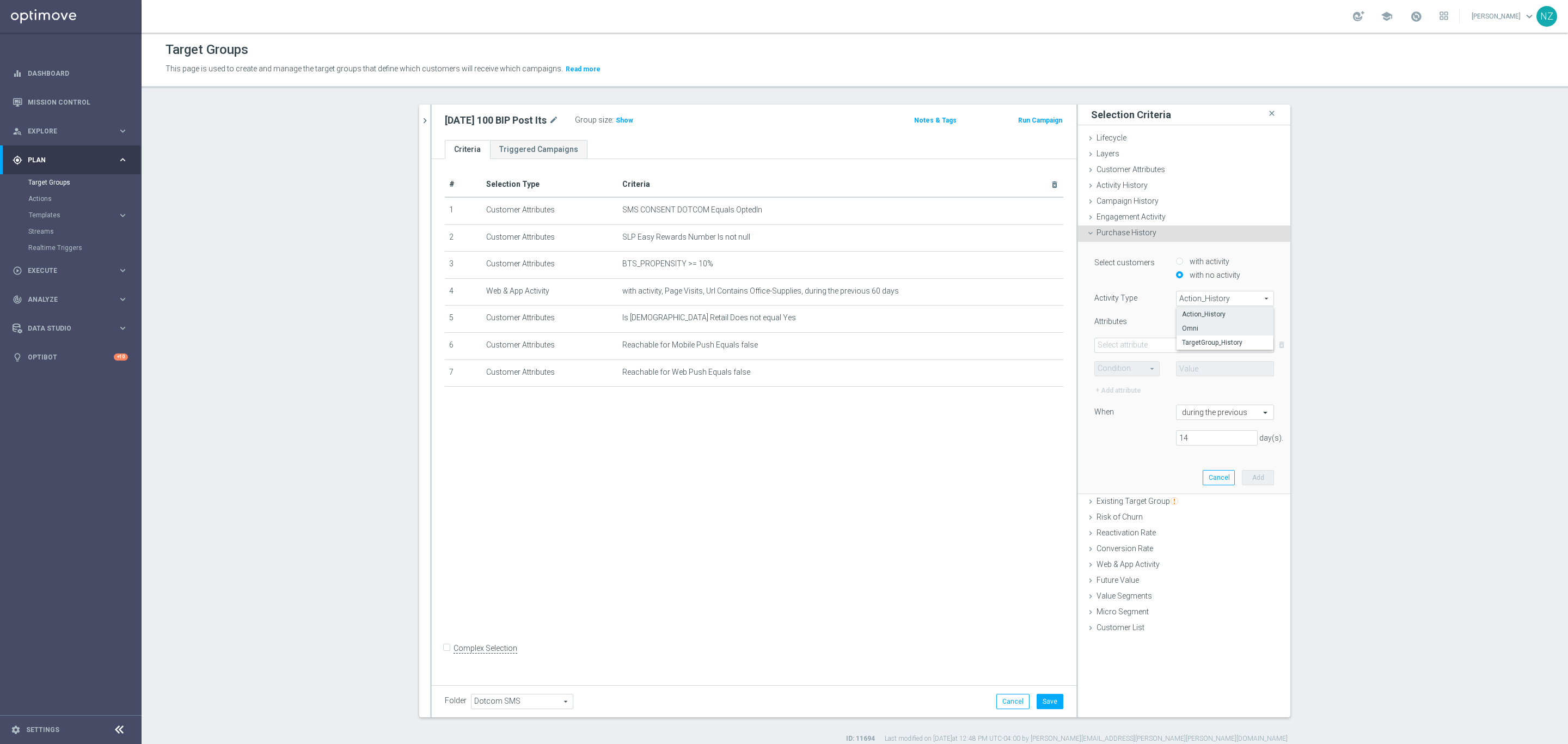
type input "Omni"
click at [1177, 341] on span at bounding box center [1184, 345] width 179 height 14
click at [1159, 447] on span "Merch_Class" at bounding box center [1184, 447] width 169 height 9
type input "Merch_Class"
click at [1122, 365] on span at bounding box center [1127, 368] width 65 height 14
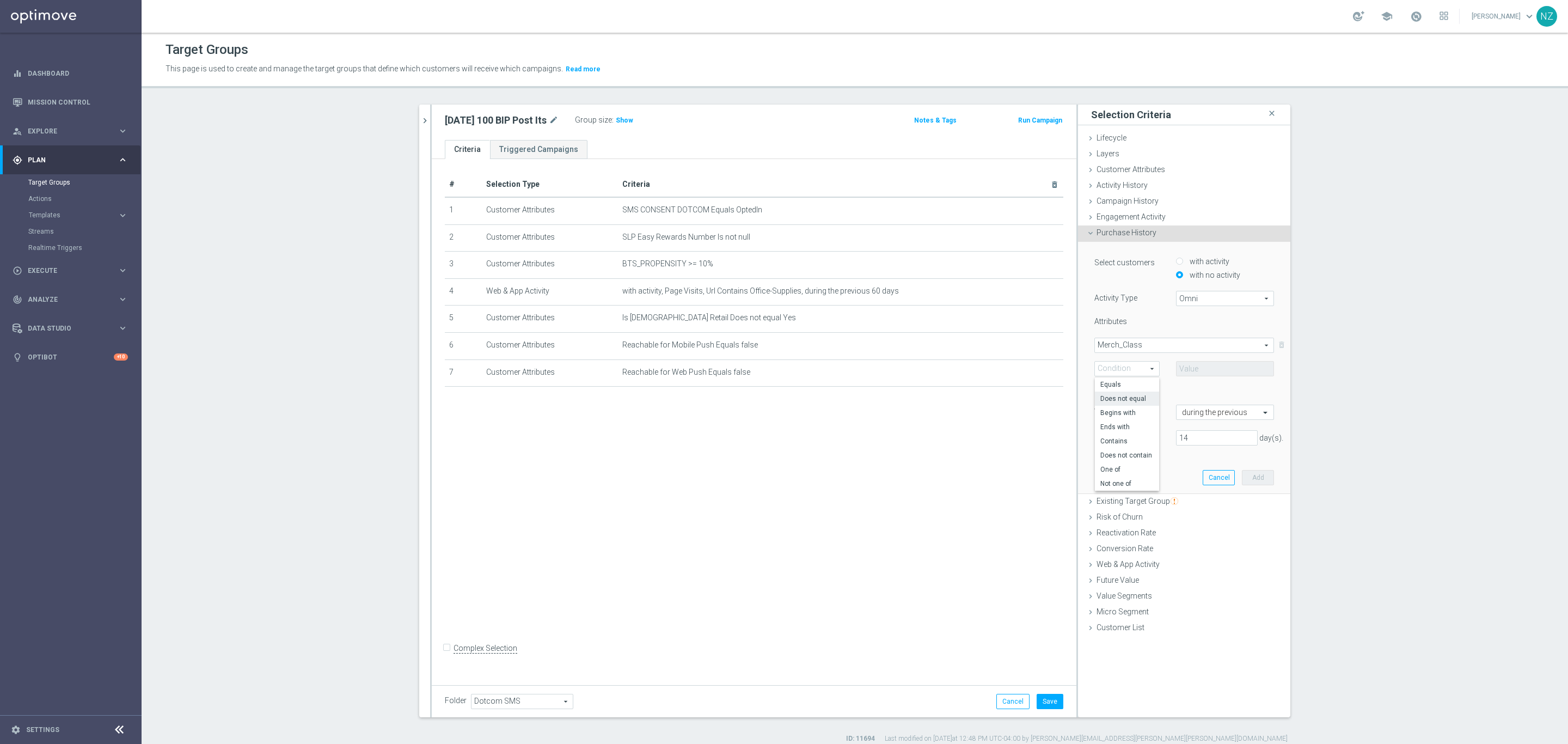
click at [1132, 398] on span "Does not equal" at bounding box center [1127, 399] width 53 height 9
click at [1116, 370] on span "Does not equal" at bounding box center [1127, 368] width 65 height 14
click at [1120, 382] on span "Equals" at bounding box center [1127, 384] width 53 height 9
click at [1123, 371] on span "Equals" at bounding box center [1127, 368] width 65 height 14
drag, startPoint x: 1110, startPoint y: 469, endPoint x: 1182, endPoint y: 396, distance: 102.5
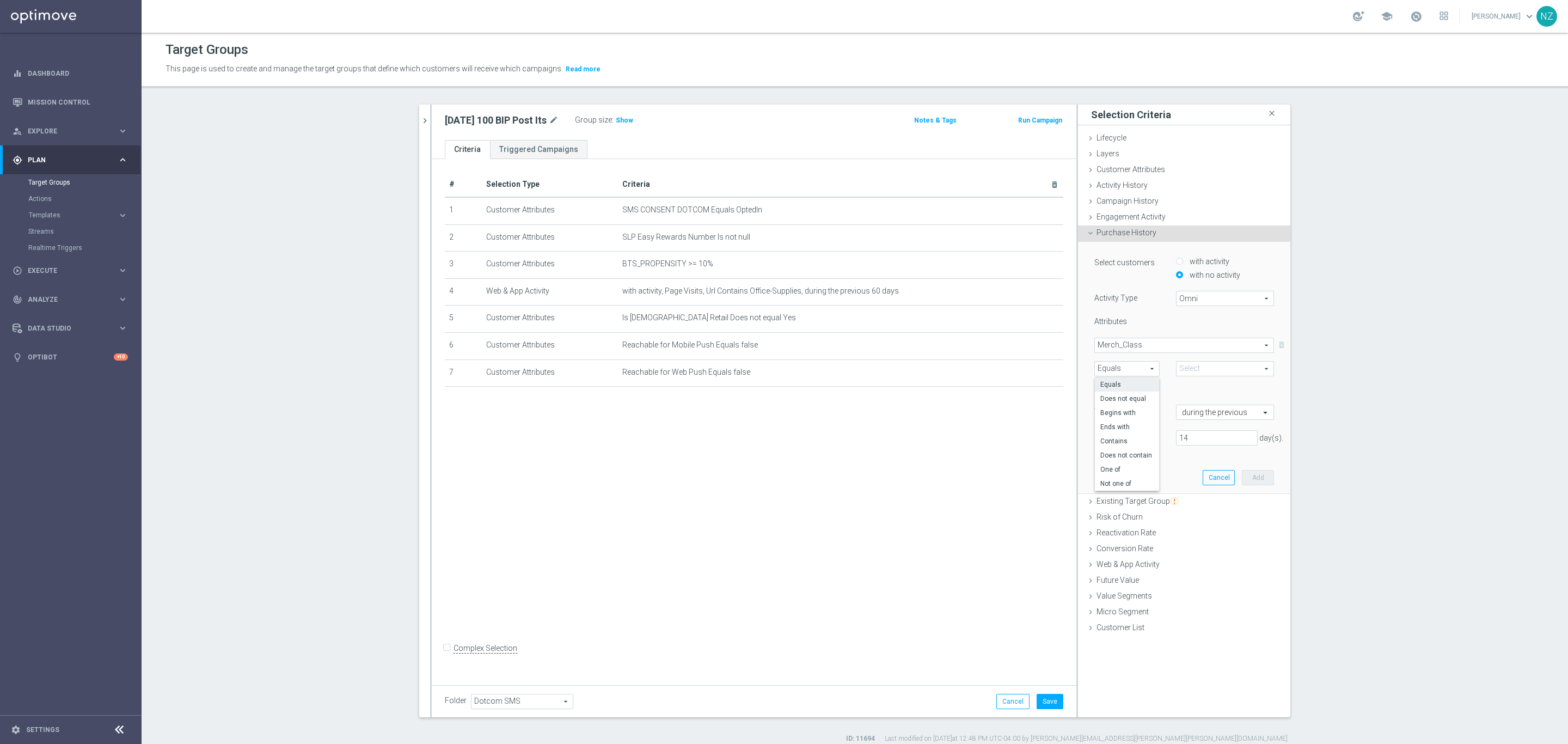
click at [1111, 469] on span "One of" at bounding box center [1127, 469] width 53 height 9
type input "One of"
click at [1201, 361] on span at bounding box center [1225, 368] width 97 height 14
click at [1188, 370] on input "search" at bounding box center [1225, 369] width 98 height 15
type input "post"
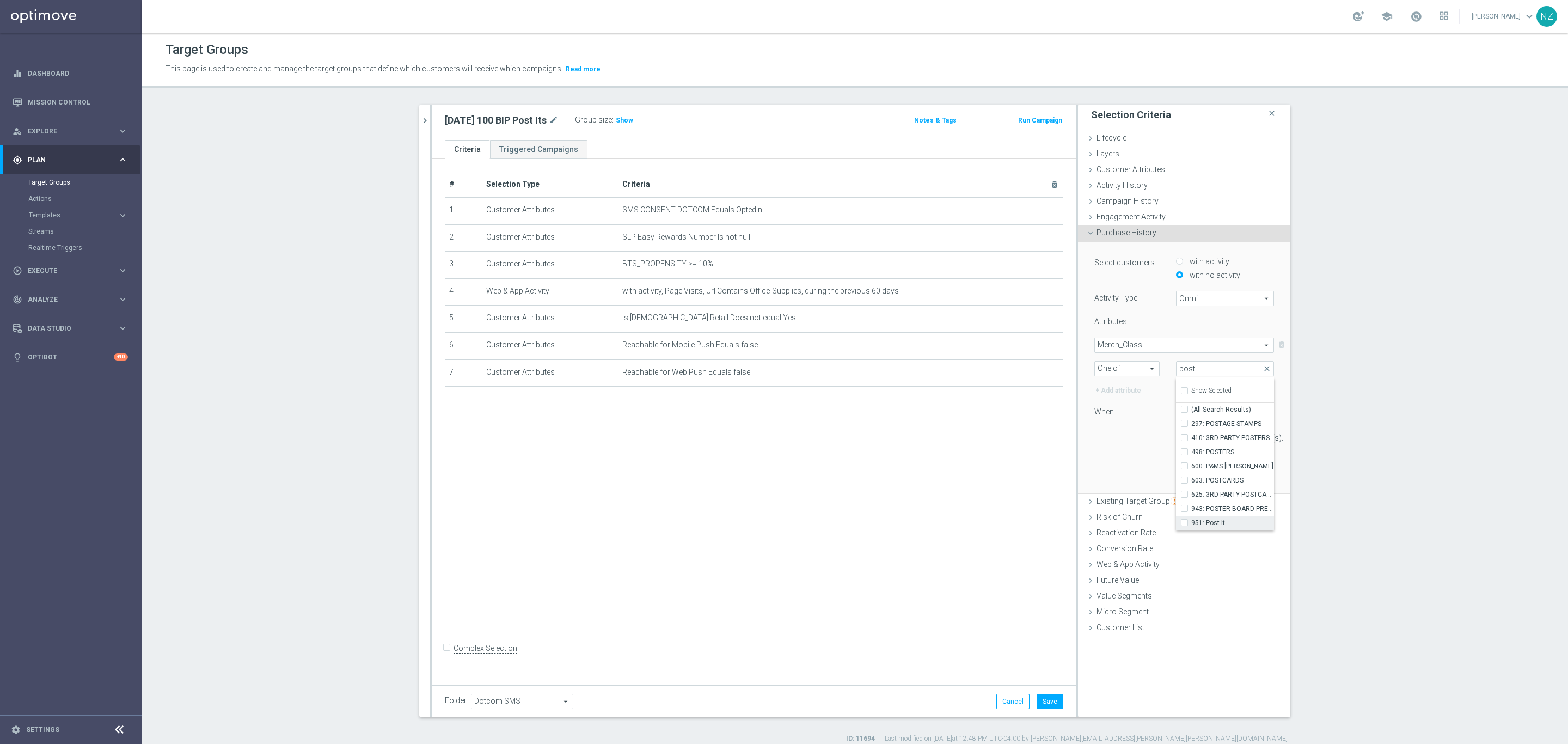
click at [1184, 519] on input "951: Post It" at bounding box center [1188, 522] width 7 height 7
checkbox input "true"
type input "951: Post It"
click at [1114, 444] on div "14 day(s)." at bounding box center [1184, 437] width 196 height 15
drag, startPoint x: 1190, startPoint y: 434, endPoint x: 1162, endPoint y: 442, distance: 29.1
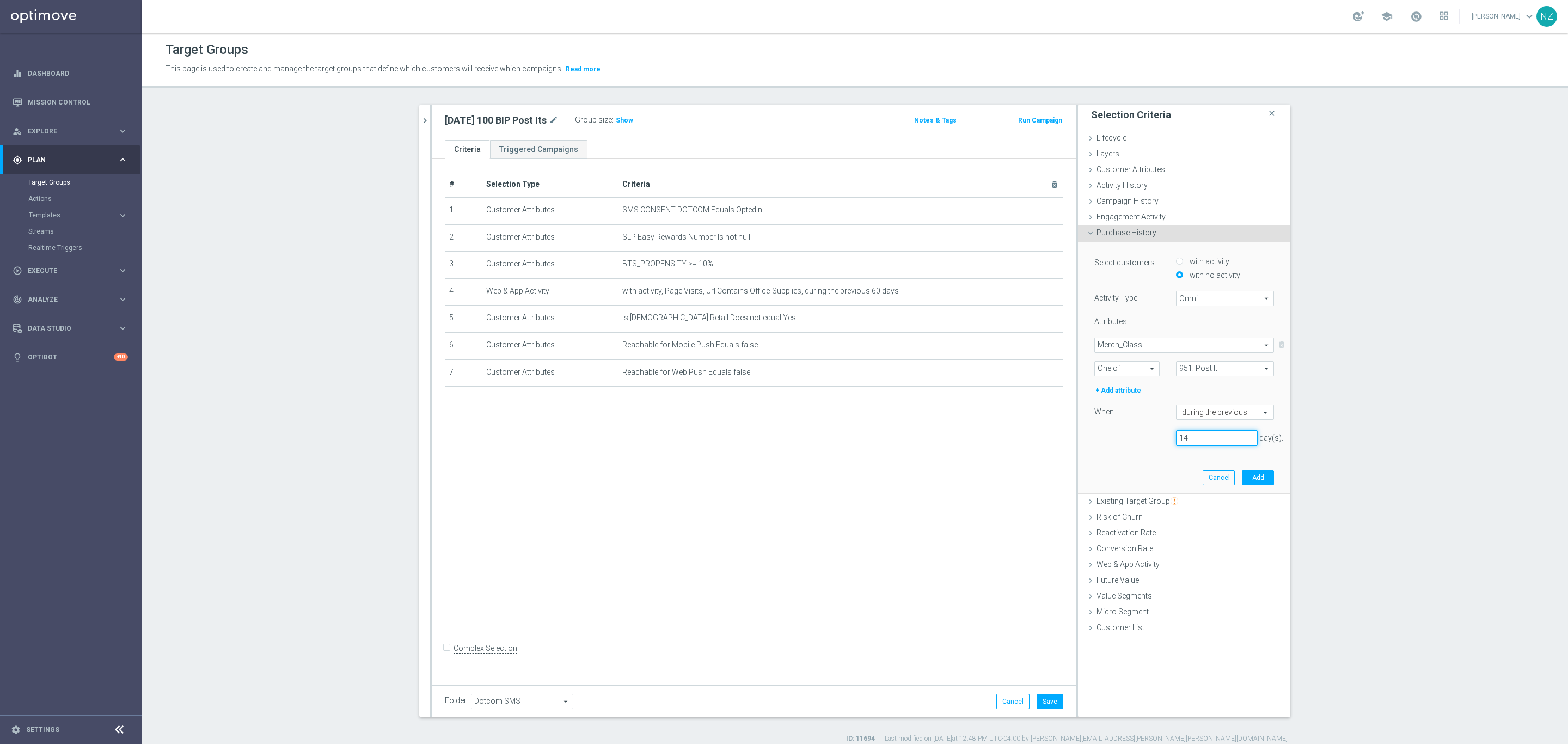
click at [1168, 442] on div "14 day(s)." at bounding box center [1217, 437] width 98 height 15
type input "7"
click at [1265, 481] on button "Add" at bounding box center [1258, 477] width 32 height 15
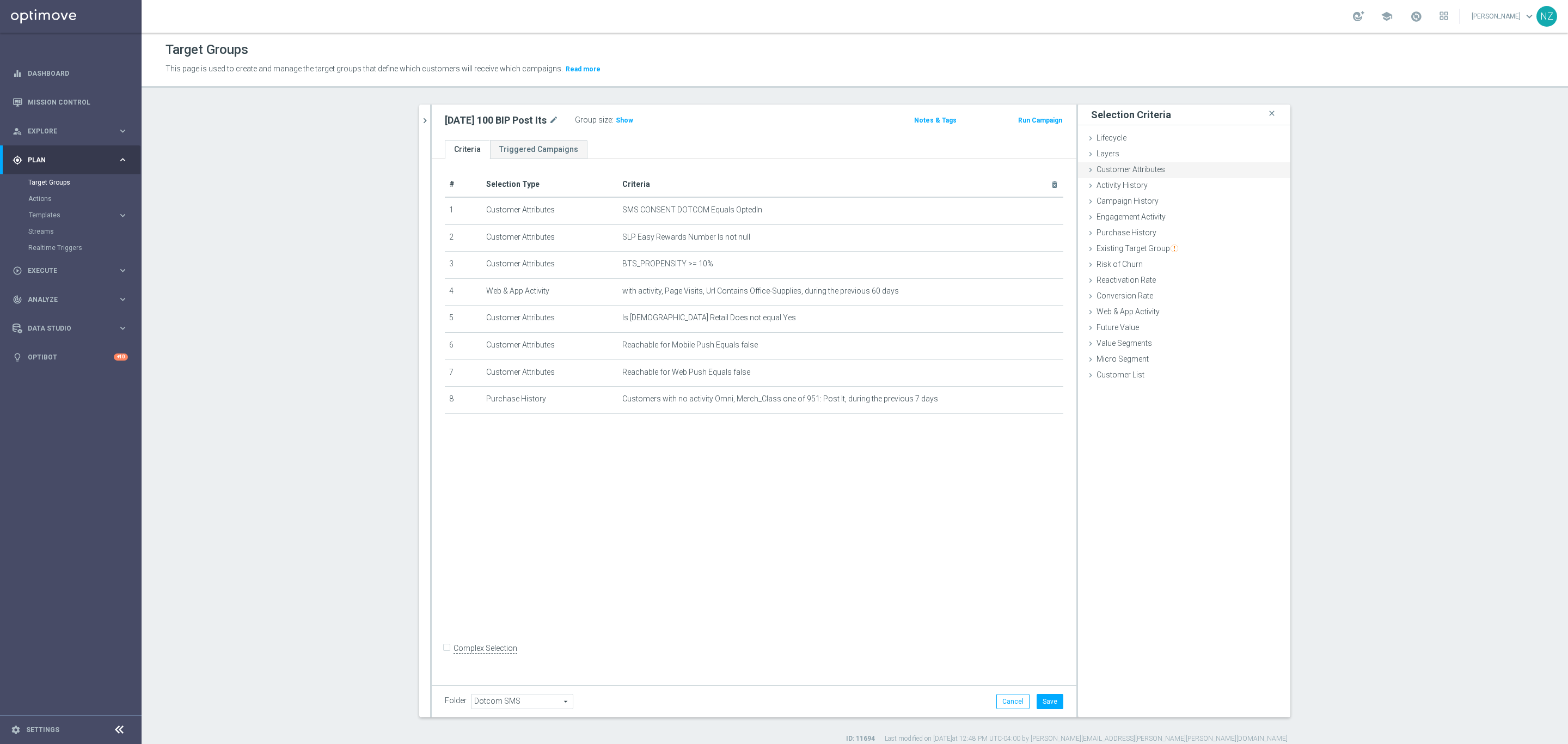
click at [1136, 174] on div "Customer Attributes done selection saved" at bounding box center [1184, 171] width 212 height 17
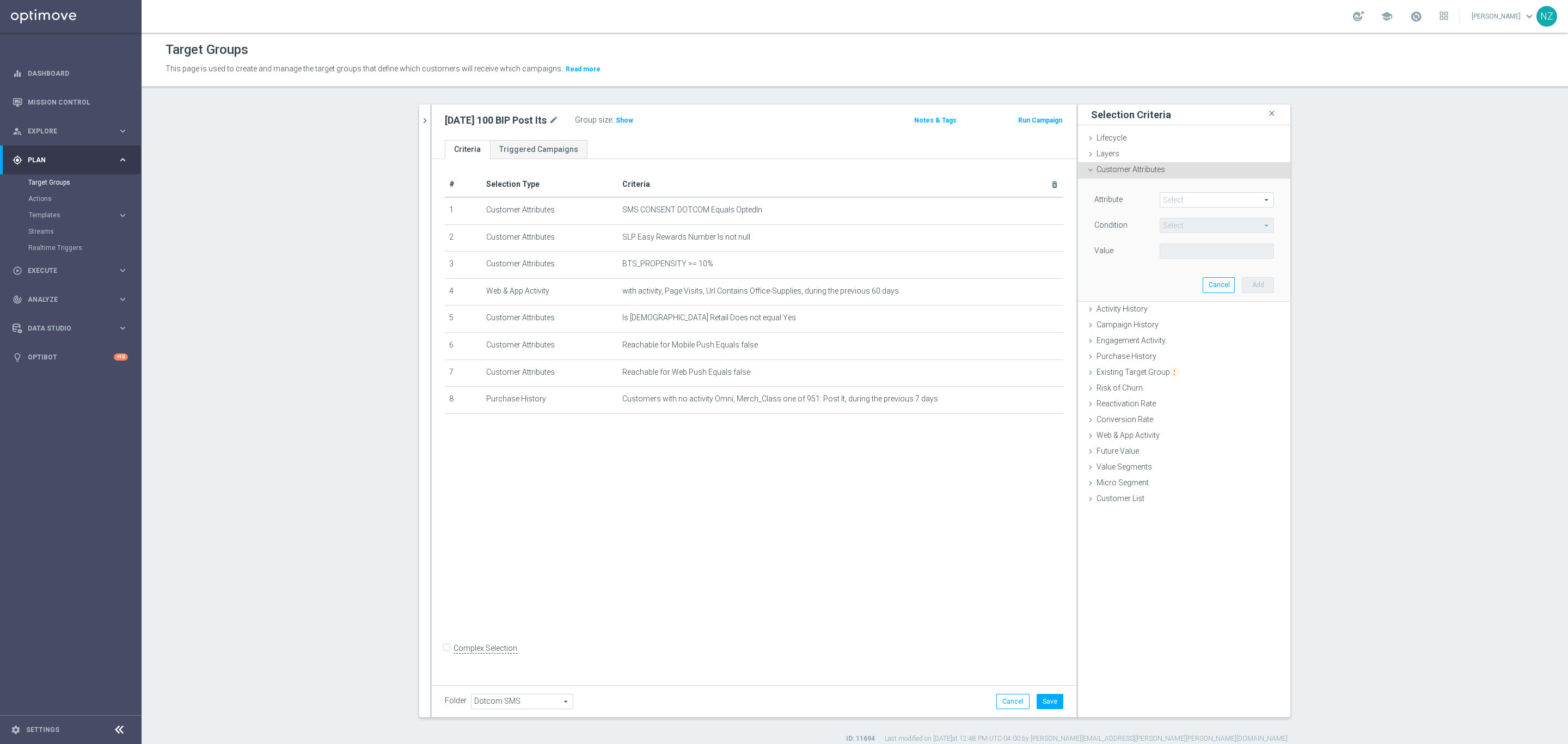
click at [1181, 200] on span at bounding box center [1217, 200] width 114 height 14
click at [1174, 205] on input "search" at bounding box center [1217, 200] width 114 height 15
type input "margin"
click at [1178, 254] on label "Total Dotcom Margin Last Year" at bounding box center [1217, 258] width 114 height 14
type input "Total Dotcom Margin Last Year"
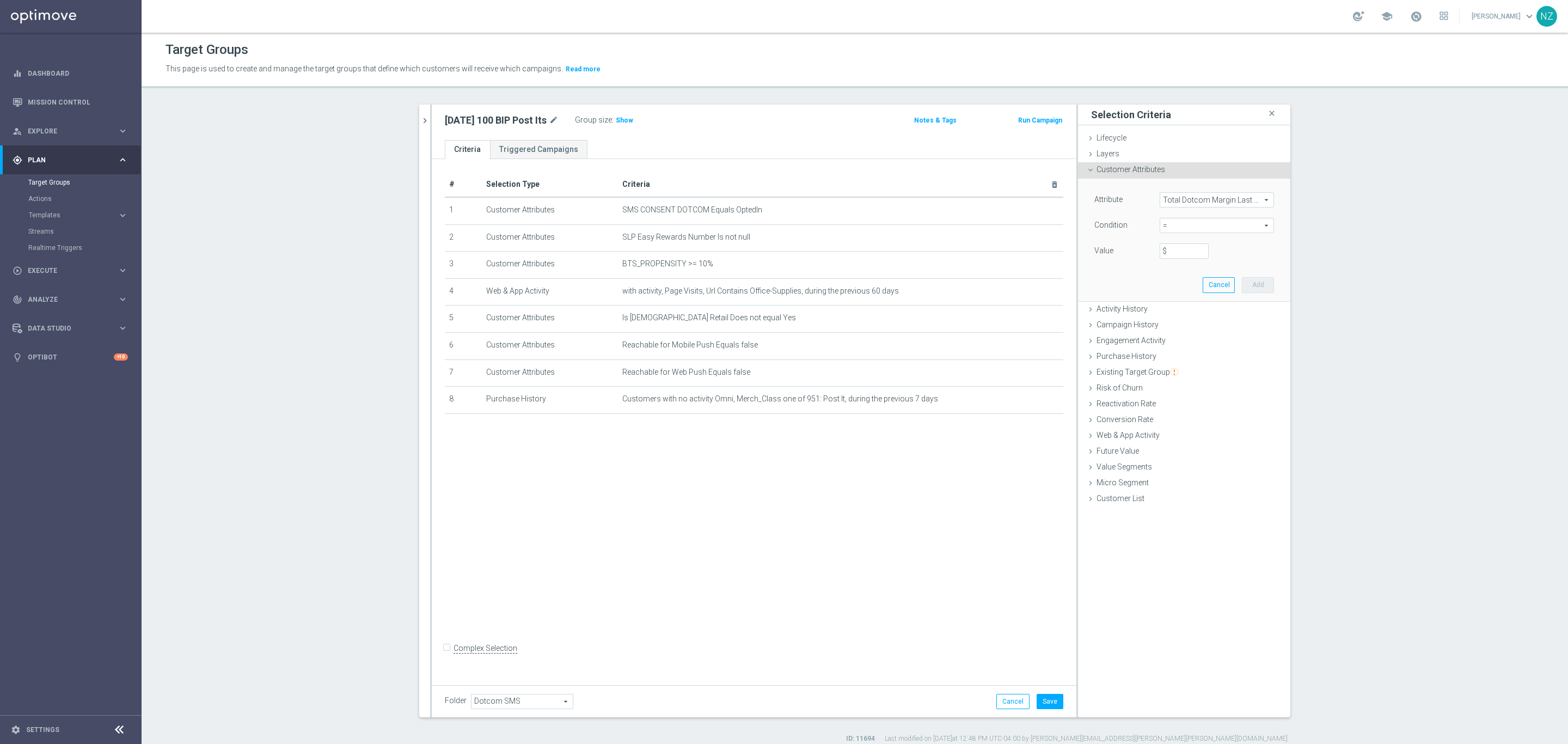
click at [1190, 221] on span "=" at bounding box center [1217, 225] width 114 height 14
click at [1174, 312] on span ">=" at bounding box center [1217, 312] width 104 height 9
type input ">="
click at [1175, 244] on input "$" at bounding box center [1184, 251] width 49 height 15
type input "-50"
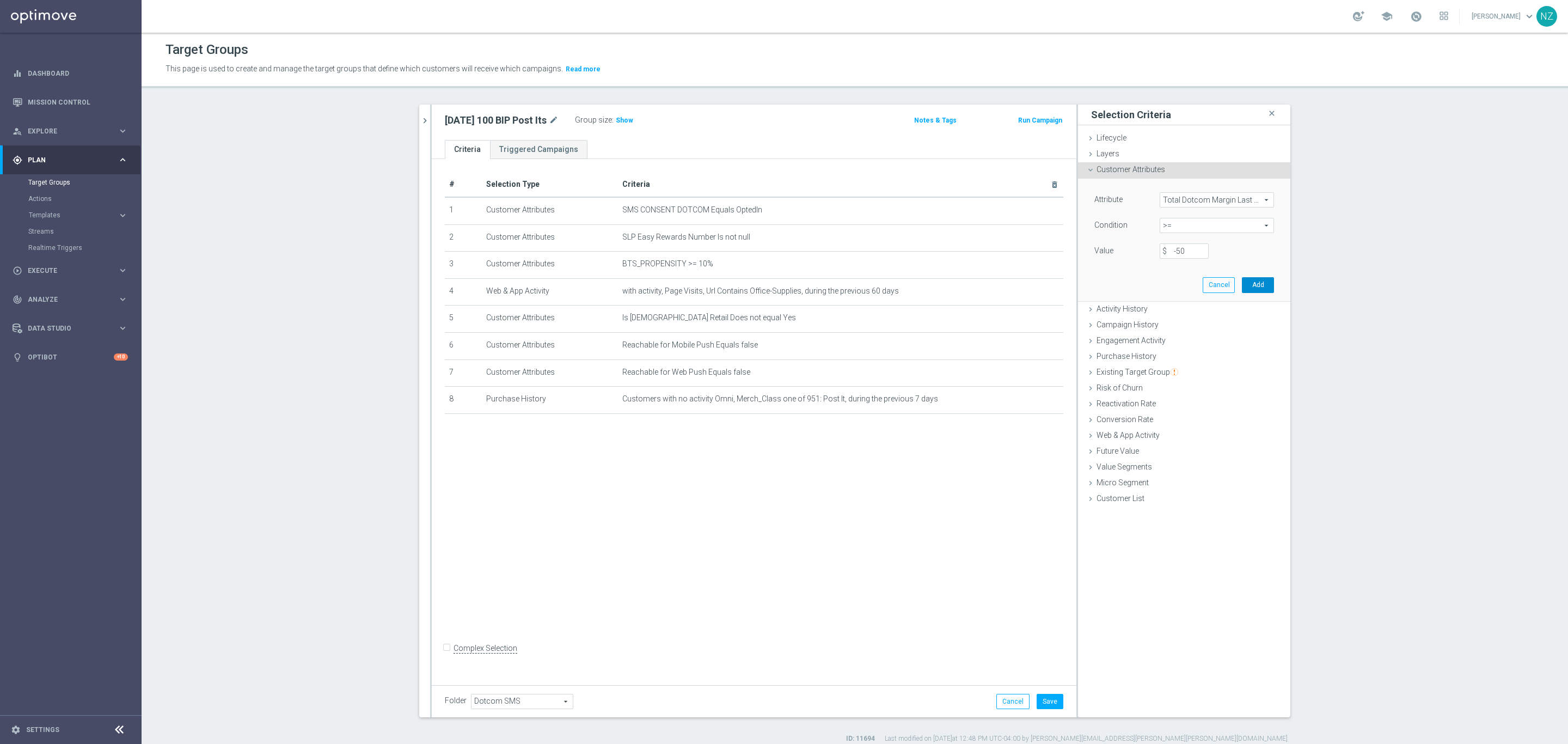
click at [1263, 284] on button "Add" at bounding box center [1258, 284] width 32 height 15
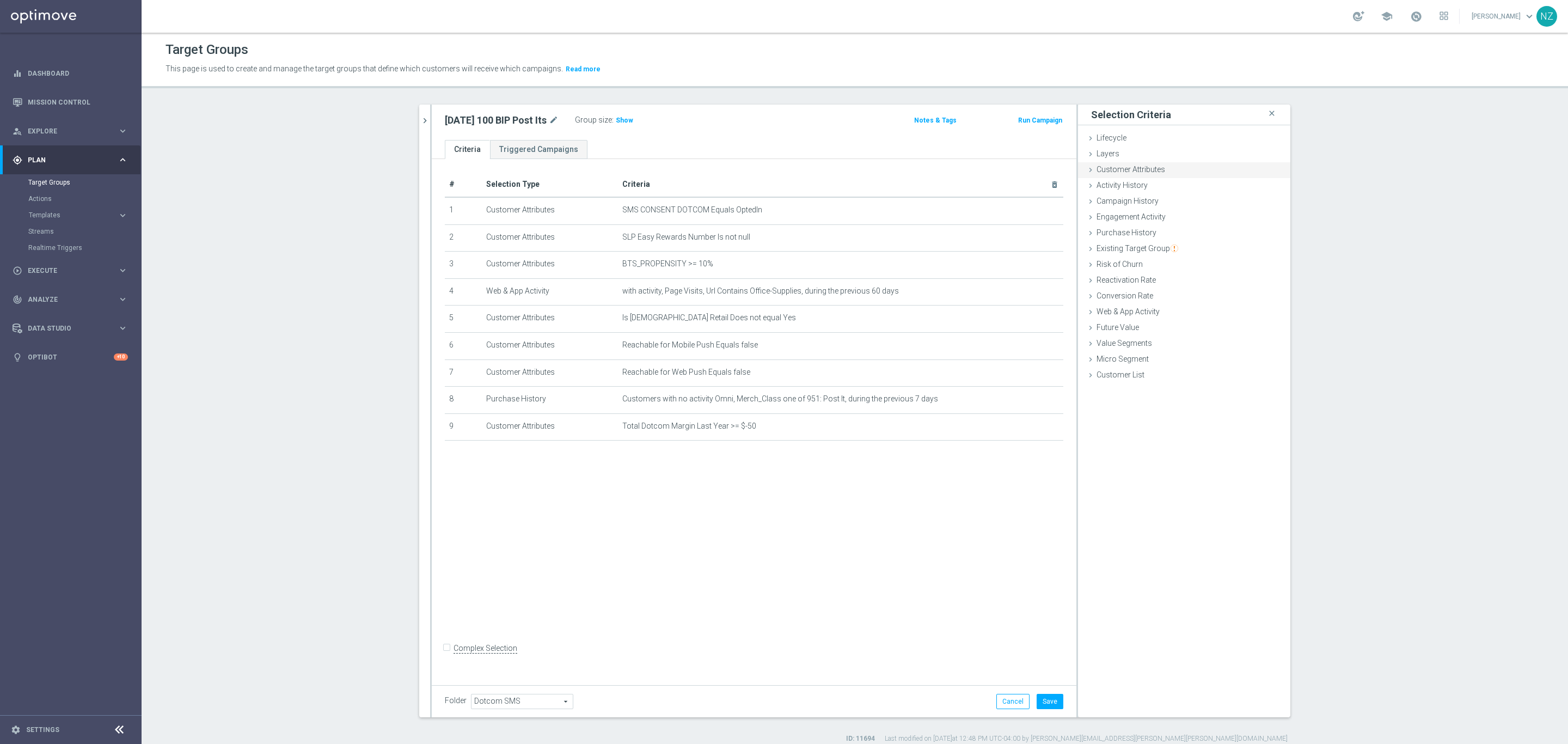
click at [1154, 170] on span "Customer Attributes" at bounding box center [1130, 169] width 69 height 9
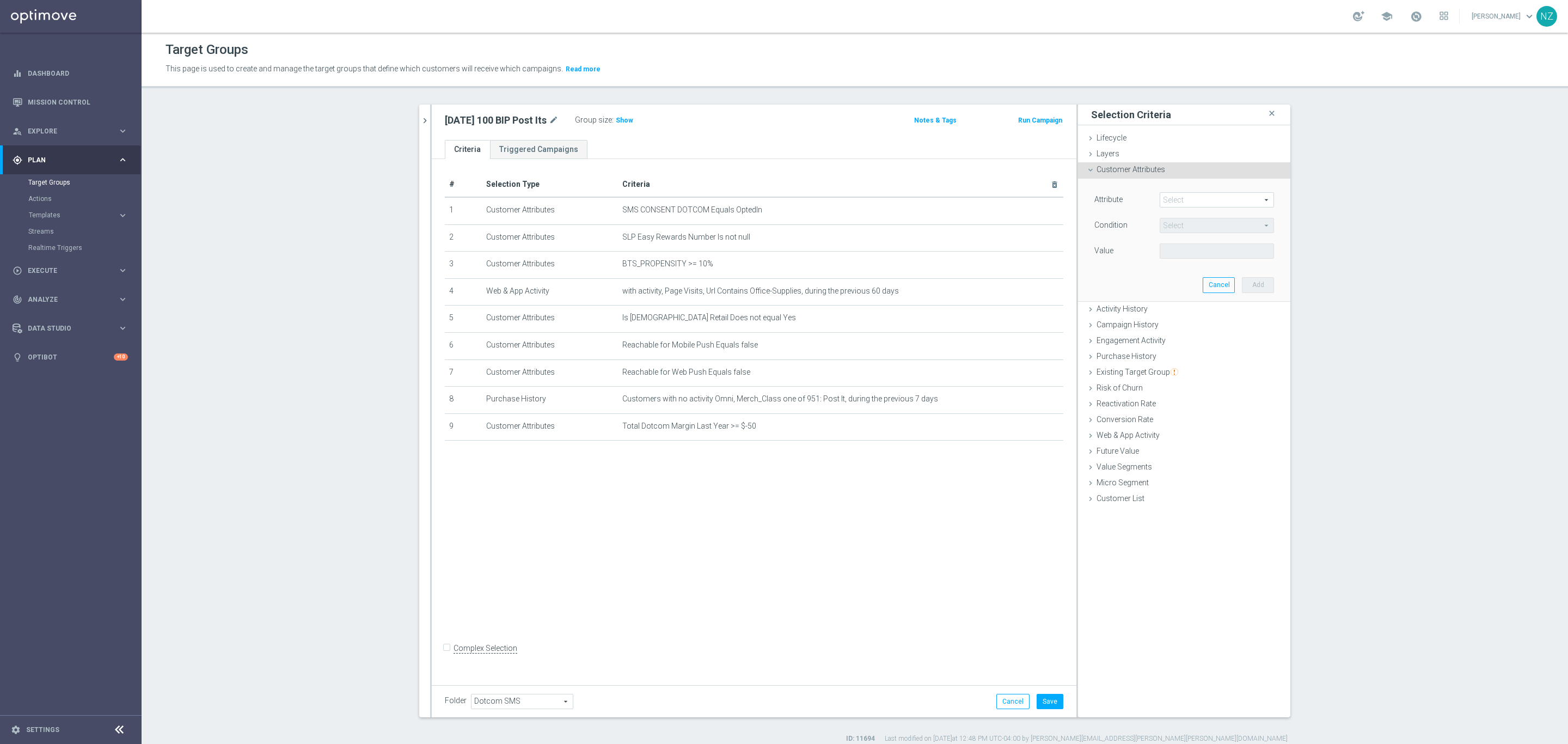
drag, startPoint x: 1183, startPoint y: 196, endPoint x: 1169, endPoint y: 205, distance: 16.6
click at [1183, 196] on span at bounding box center [1217, 200] width 114 height 14
click at [1164, 205] on input "search" at bounding box center [1217, 200] width 114 height 15
type input "days"
click at [1207, 288] on span "Days Since Email Capture Date" at bounding box center [1217, 287] width 104 height 9
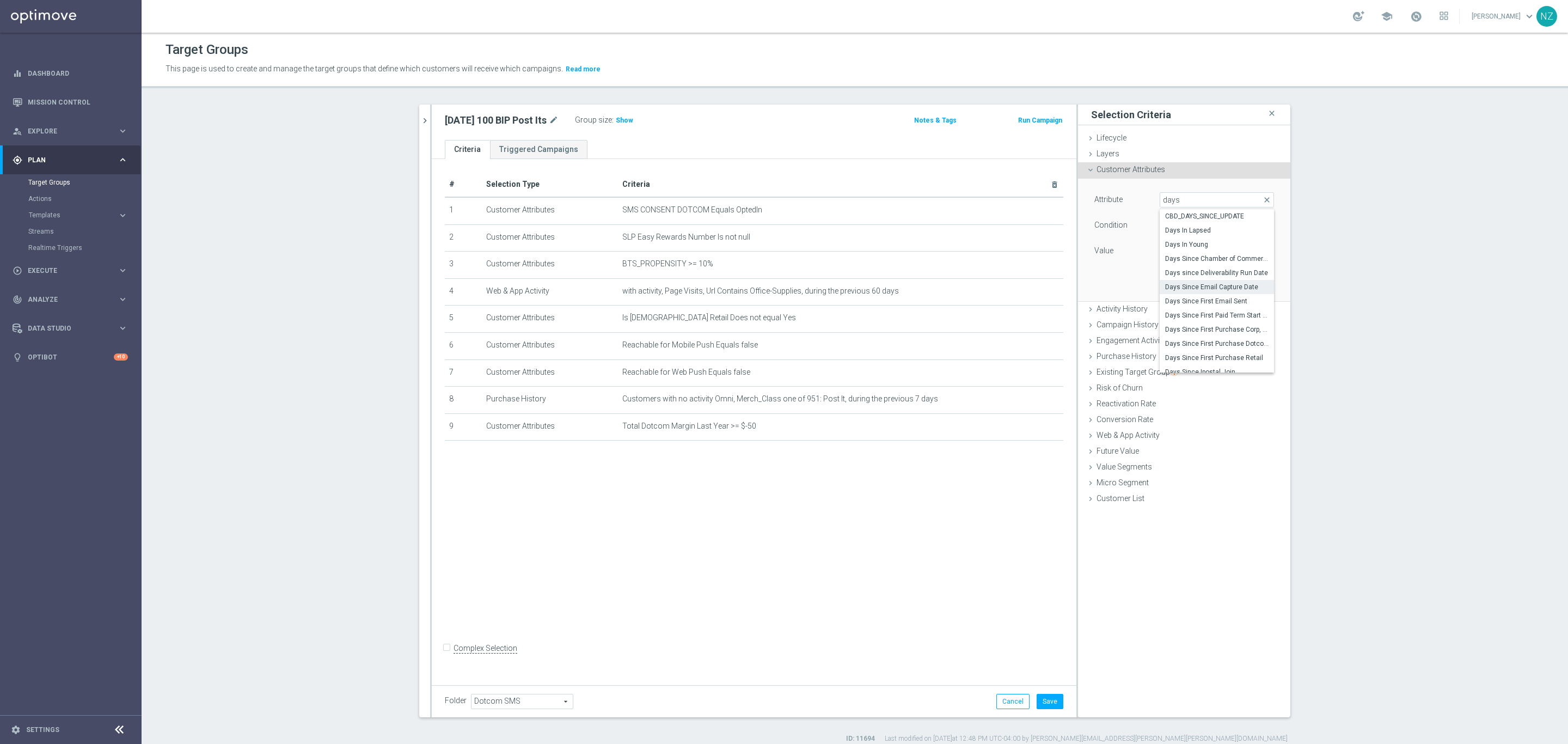
type input "Days Since Email Capture Date"
click at [1164, 218] on div "= = arrow_drop_down search" at bounding box center [1217, 225] width 114 height 15
click at [1171, 311] on span ">=" at bounding box center [1217, 312] width 104 height 9
type input ">="
click at [1169, 250] on input "number" at bounding box center [1184, 251] width 49 height 15
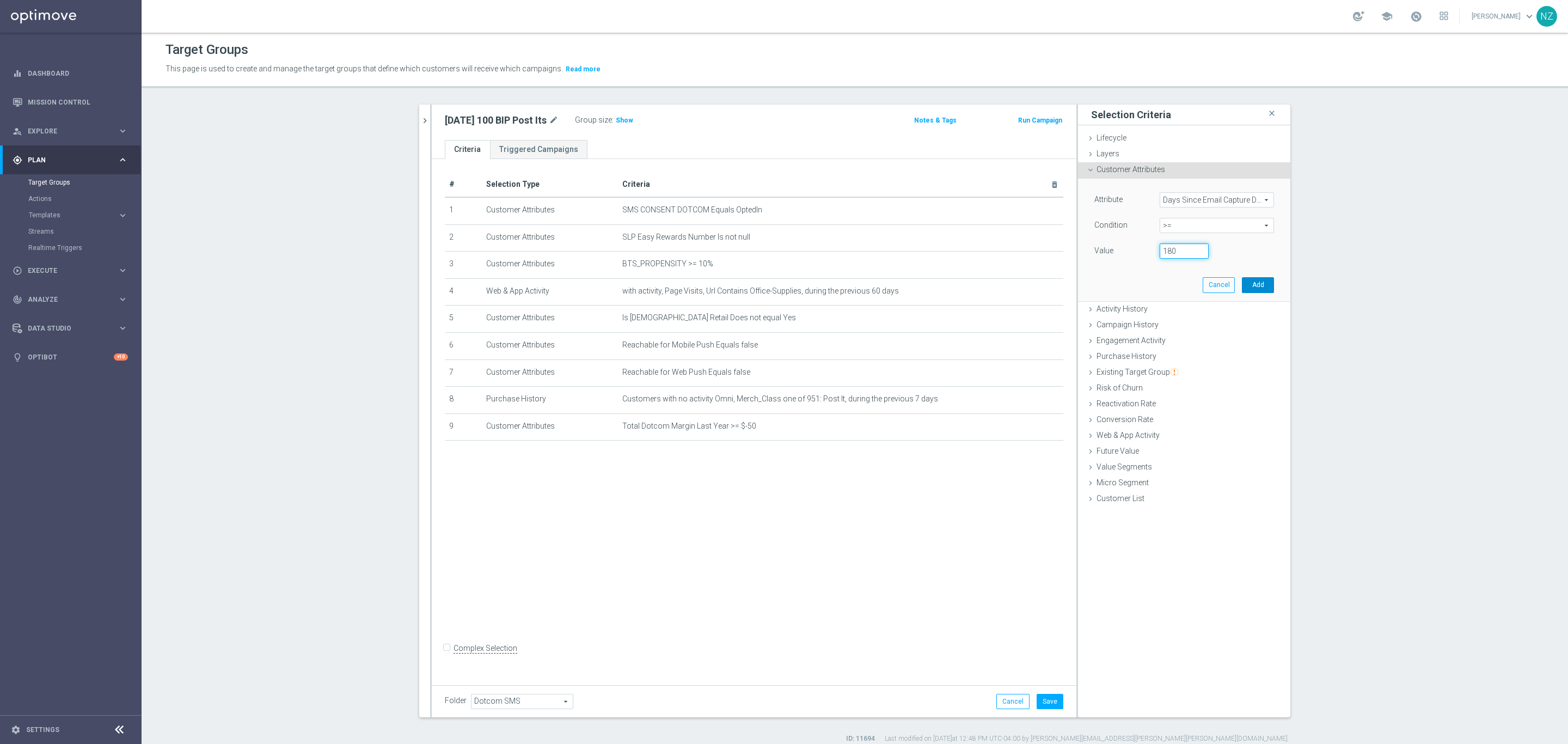
type input "180"
click at [1252, 286] on button "Add" at bounding box center [1258, 284] width 32 height 15
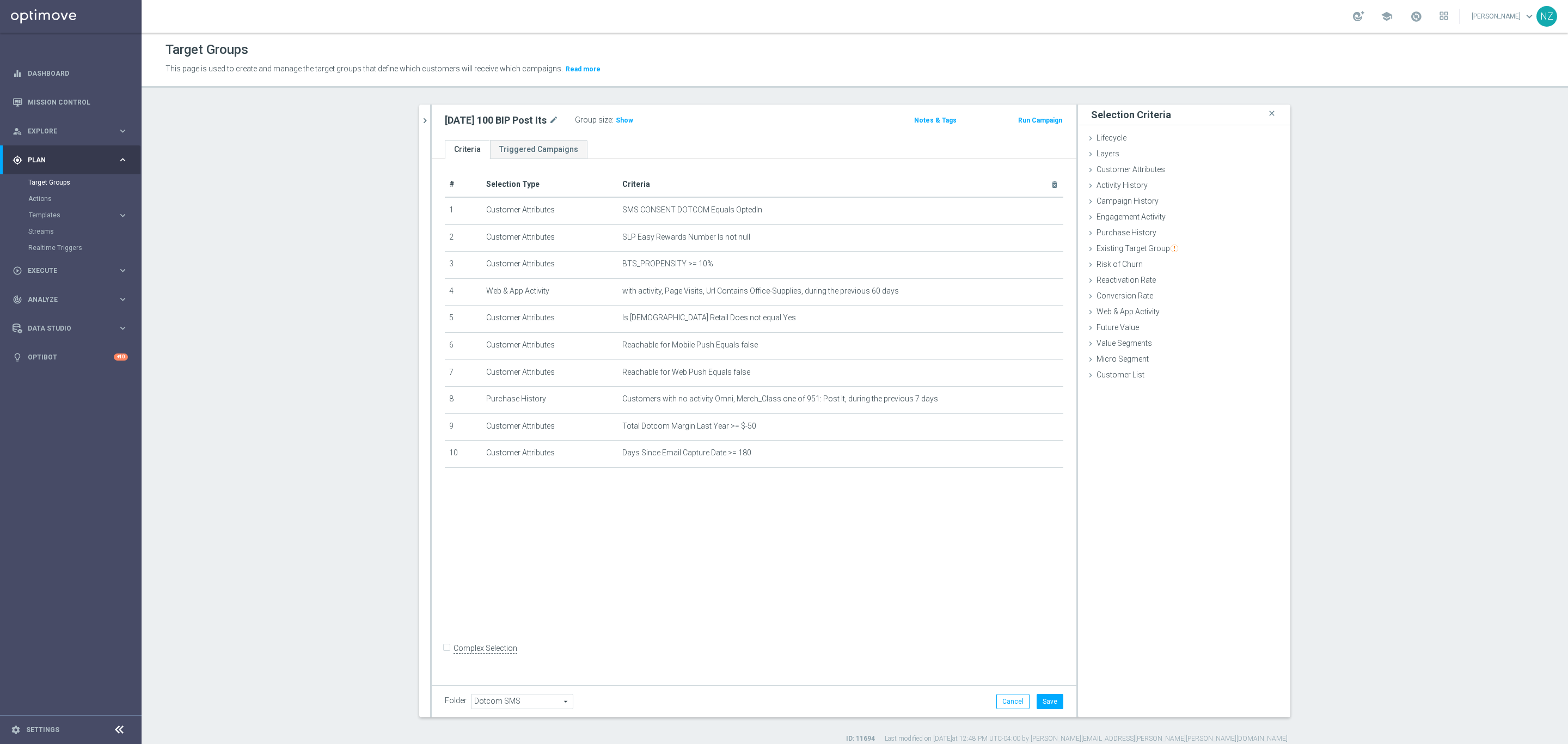
click at [445, 657] on input "Complex Selection" at bounding box center [448, 650] width 7 height 15
checkbox input "true"
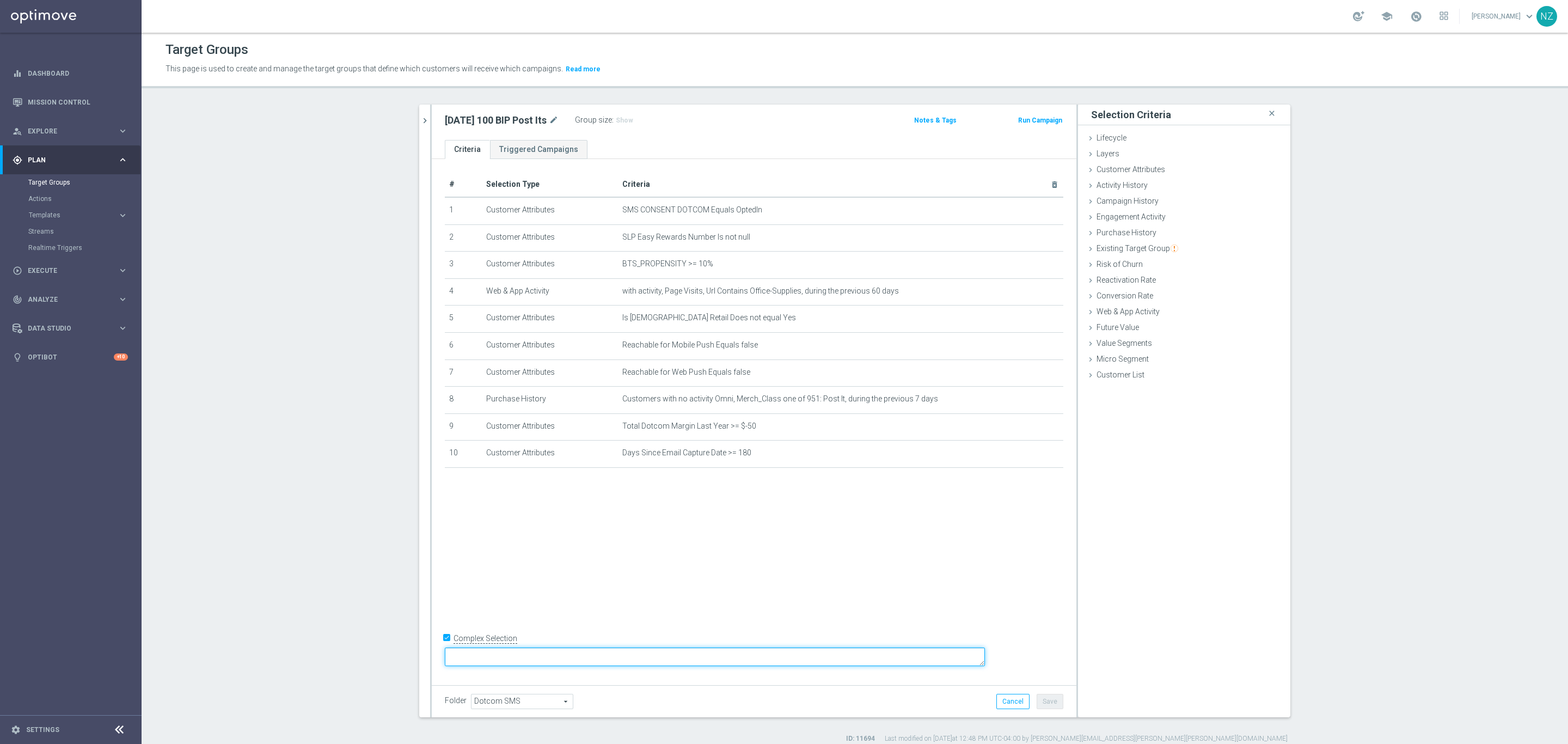
click at [535, 655] on textarea at bounding box center [715, 656] width 540 height 19
type textarea "1 and 5 and (6 or 7) and 8 and (9 and 10) and (2 or 3 or 4)"
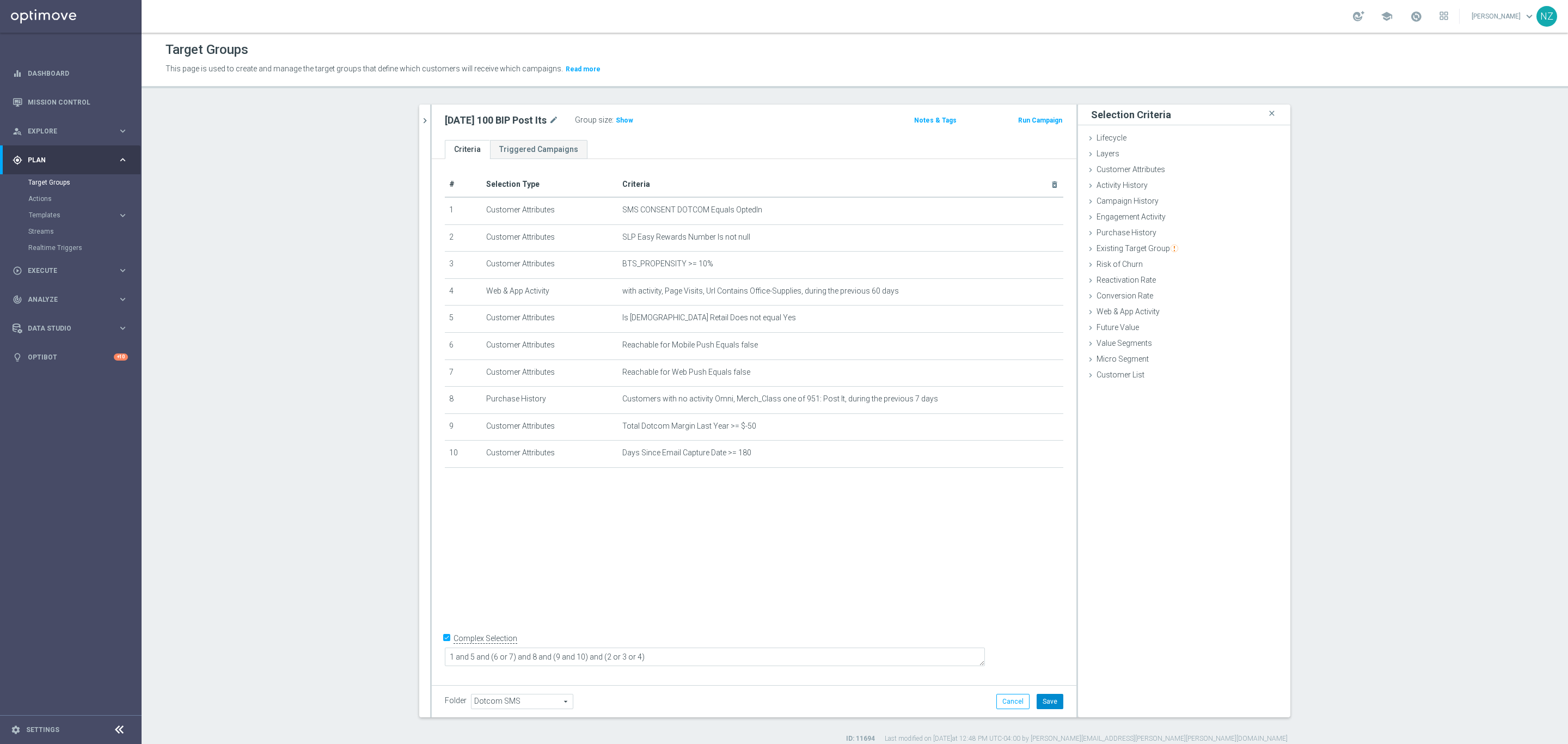
click at [1048, 703] on button "Save" at bounding box center [1050, 701] width 27 height 15
click at [622, 115] on h3 "Show" at bounding box center [625, 120] width 20 height 12
click at [420, 121] on icon "chevron_right" at bounding box center [425, 120] width 10 height 10
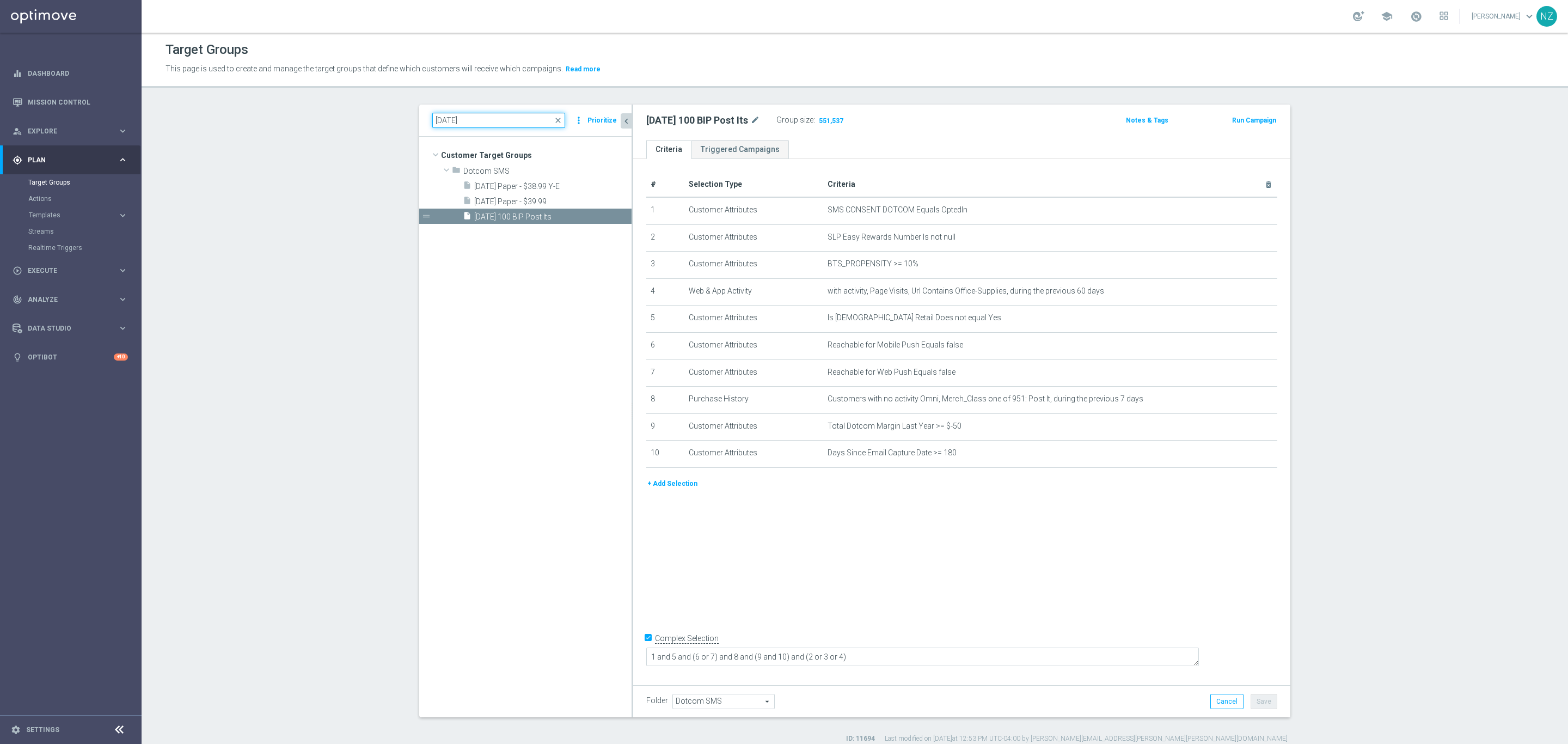
click at [471, 124] on input "8.18.25" at bounding box center [499, 120] width 133 height 15
drag, startPoint x: 459, startPoint y: 115, endPoint x: 437, endPoint y: 110, distance: 22.6
click at [437, 110] on div "8.18.25 close more_vert Prioritize" at bounding box center [525, 120] width 212 height 32
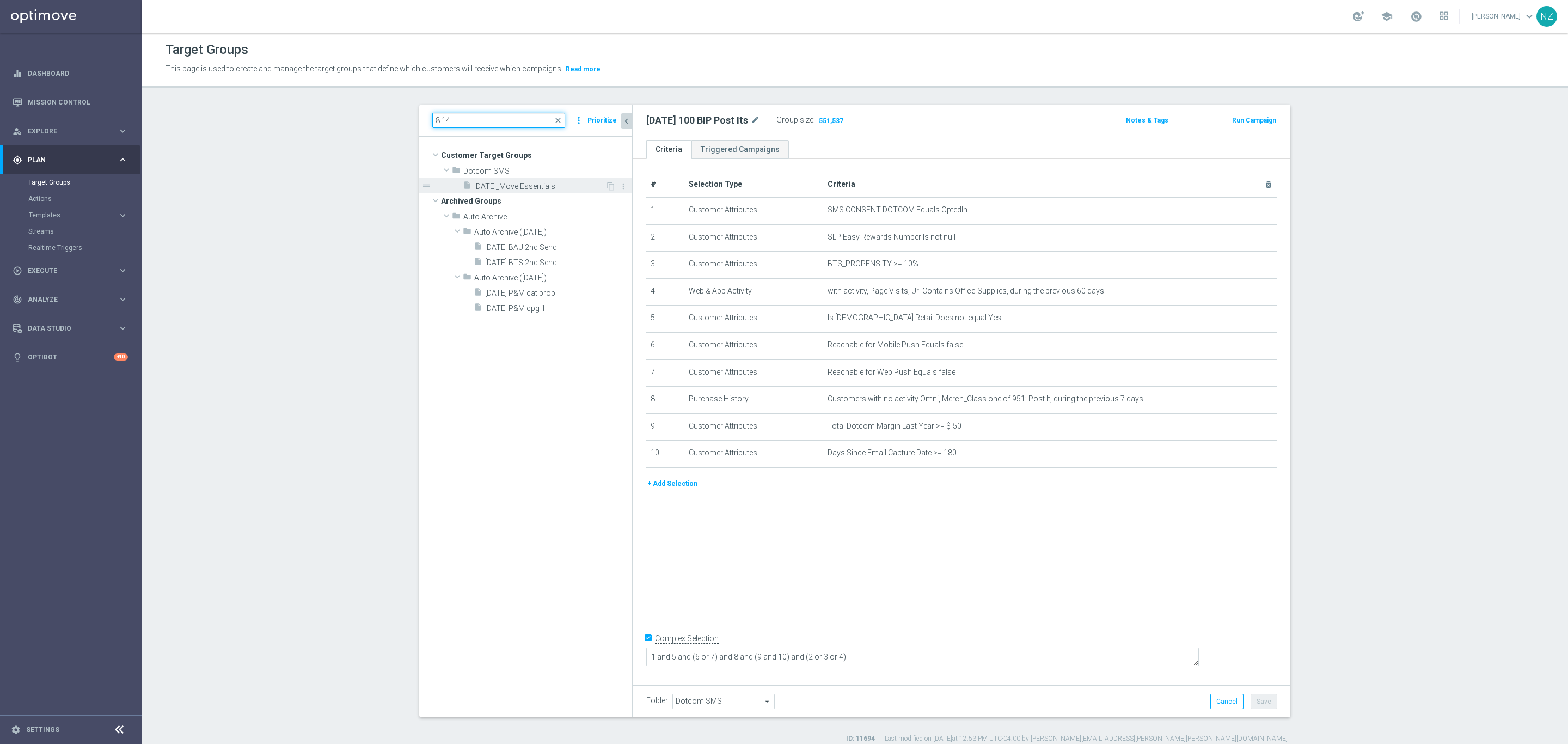
type input "8.14"
click at [509, 185] on span "8.14.25_Move Essentials" at bounding box center [540, 186] width 131 height 9
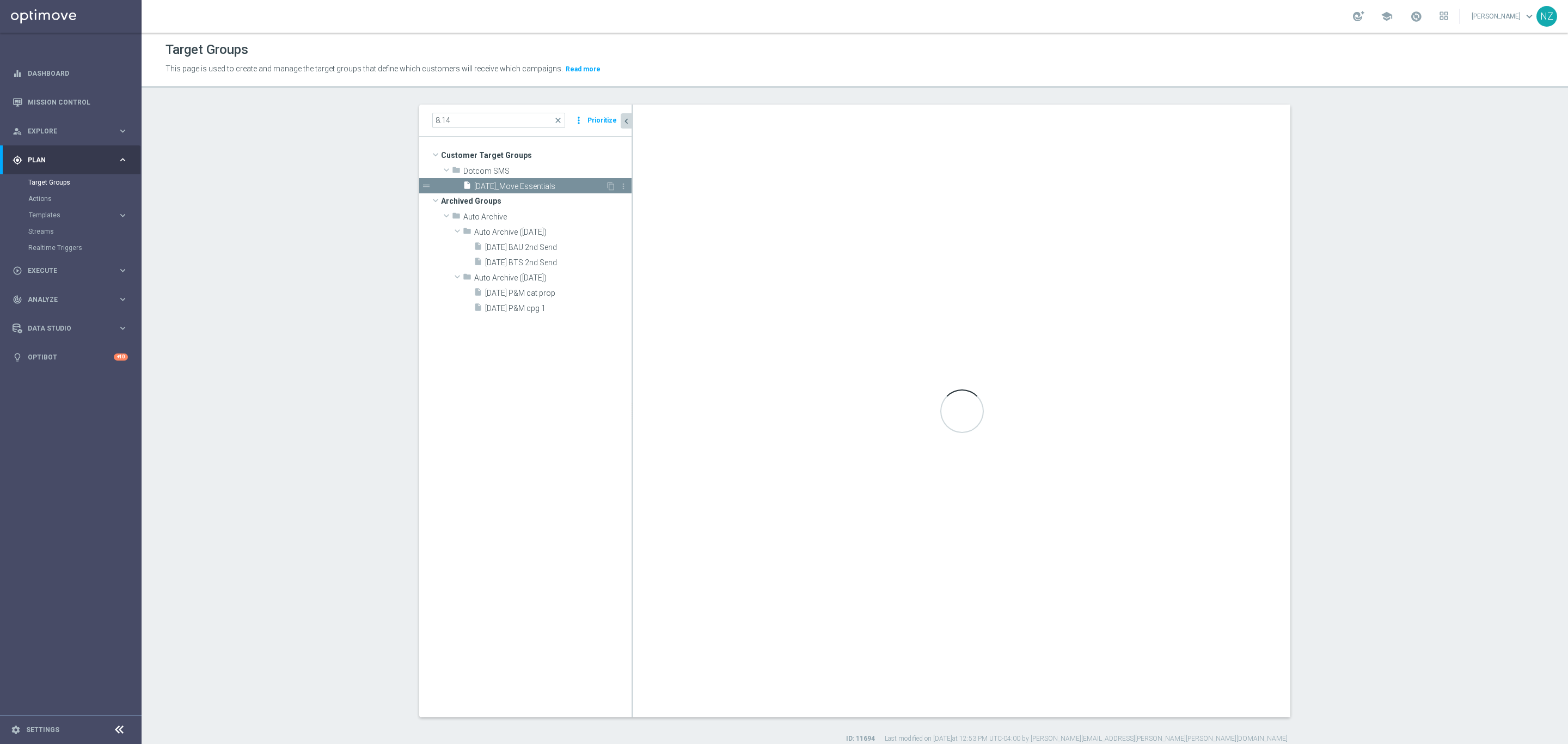
type textarea "1 and (2 and 3) and (4 or 5)"
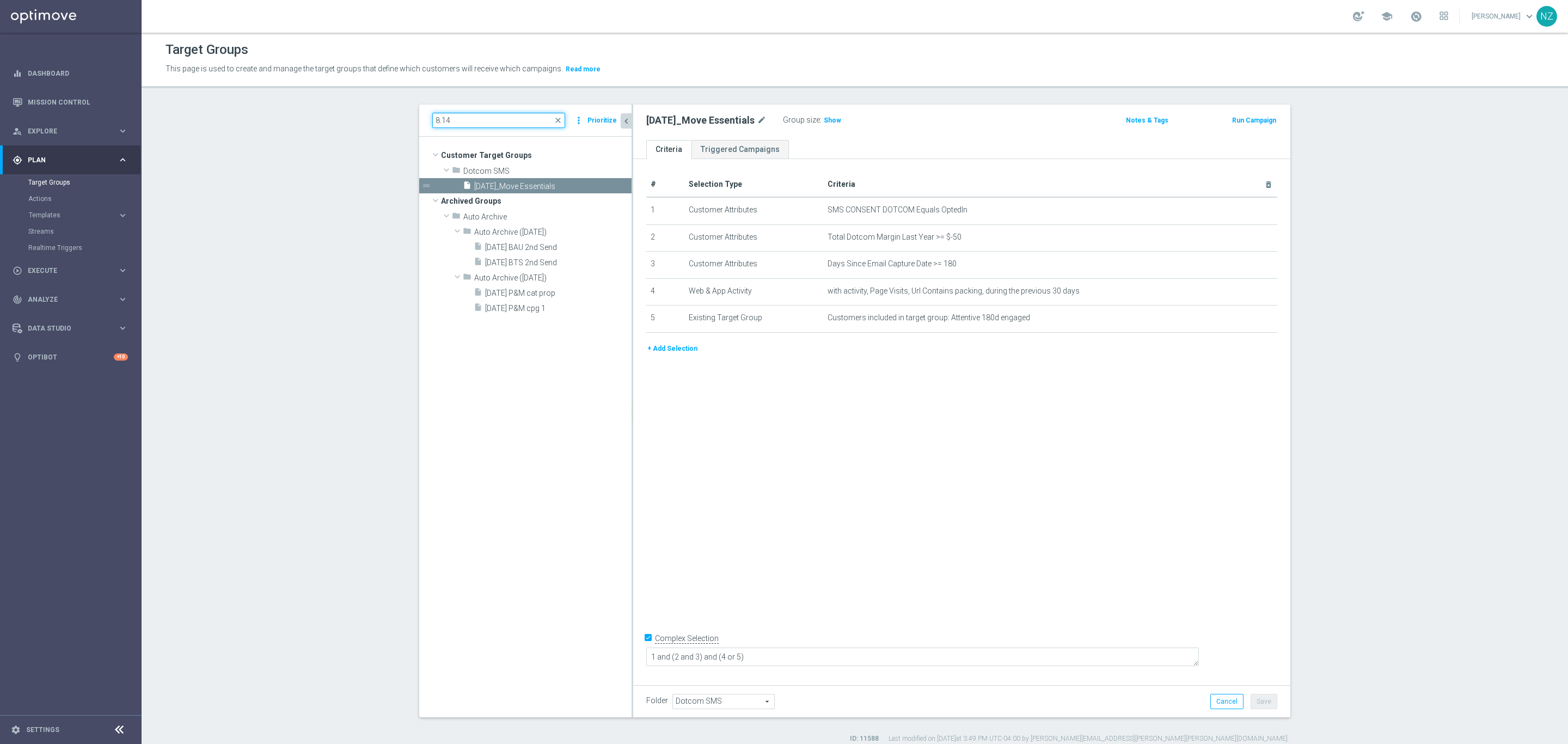
click at [458, 122] on input "8.14" at bounding box center [499, 120] width 133 height 15
type input "8.19"
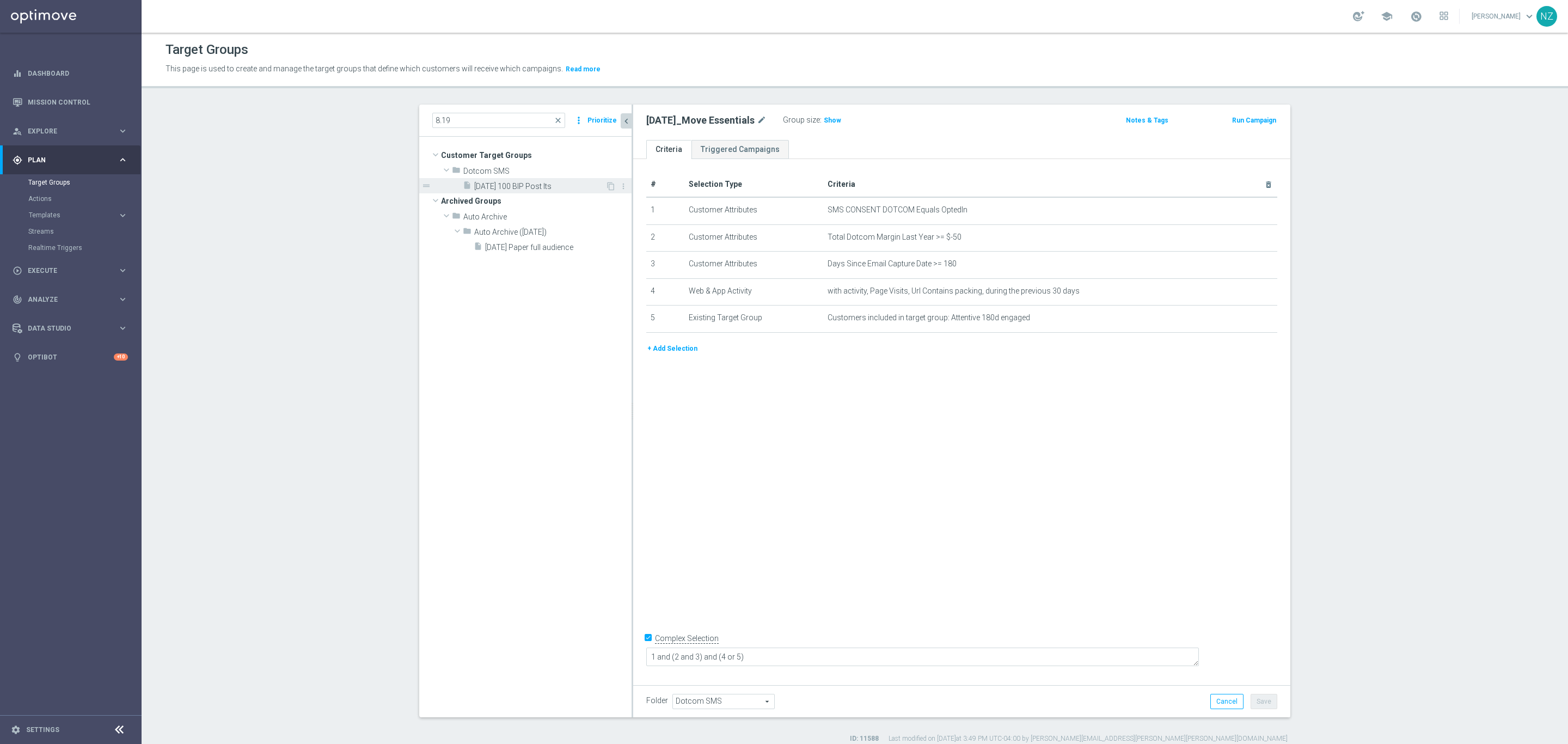
click at [535, 186] on span "[DATE] 100 BIP Post Its" at bounding box center [540, 186] width 131 height 9
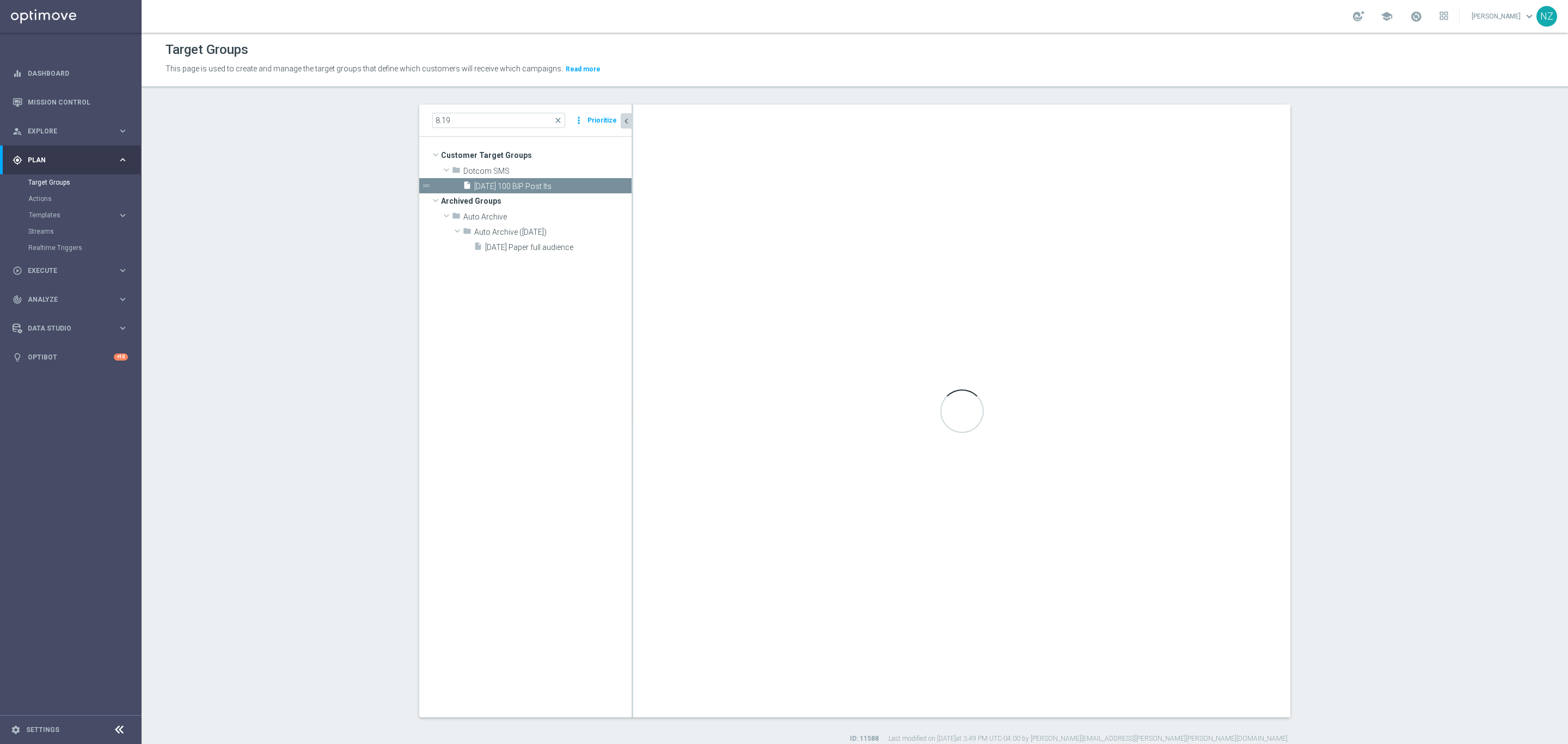
type textarea "1 and 5 and (6 or 7) and 8 and (9 and 10) and (2 or 3 or 4)"
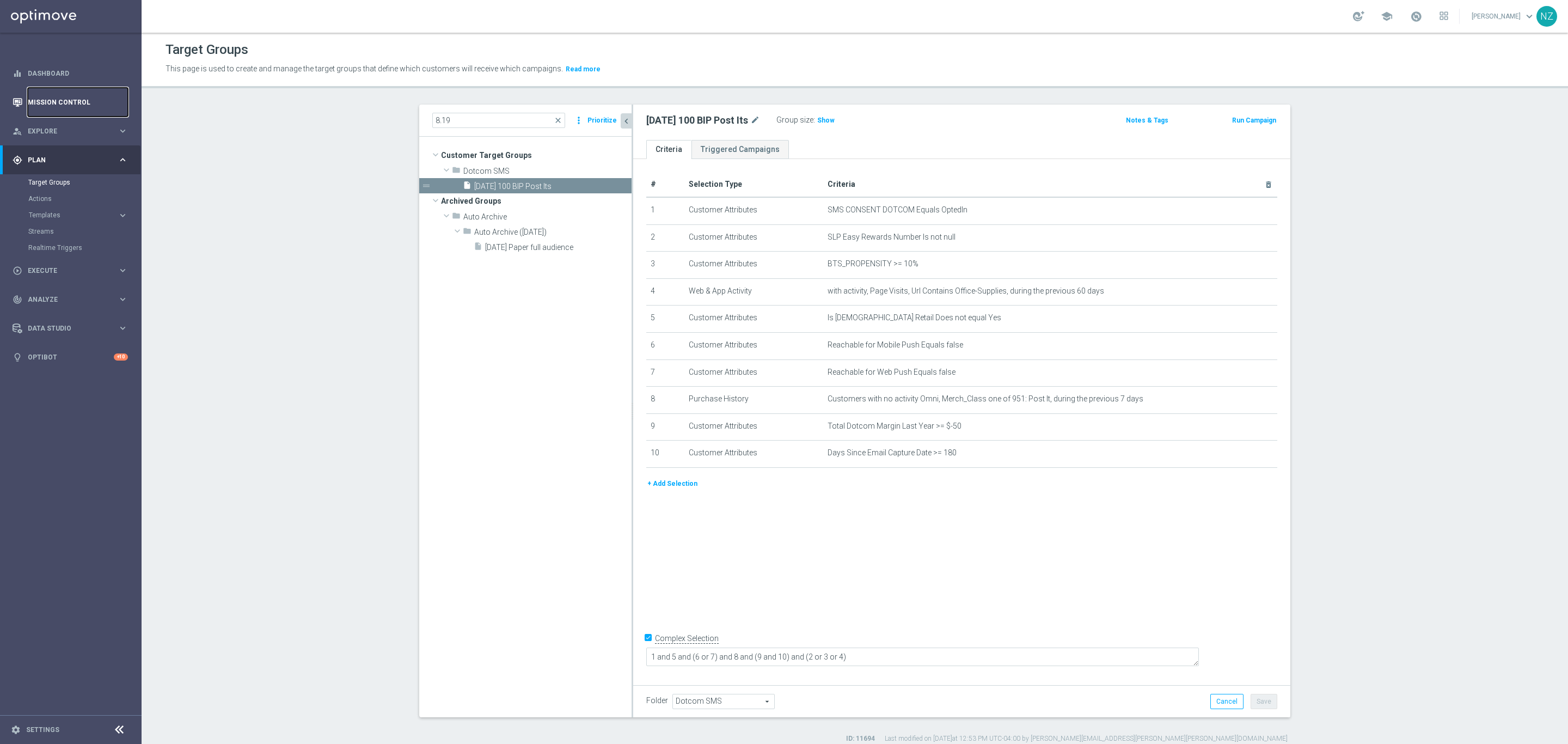
click at [84, 109] on link "Mission Control" at bounding box center [78, 102] width 100 height 29
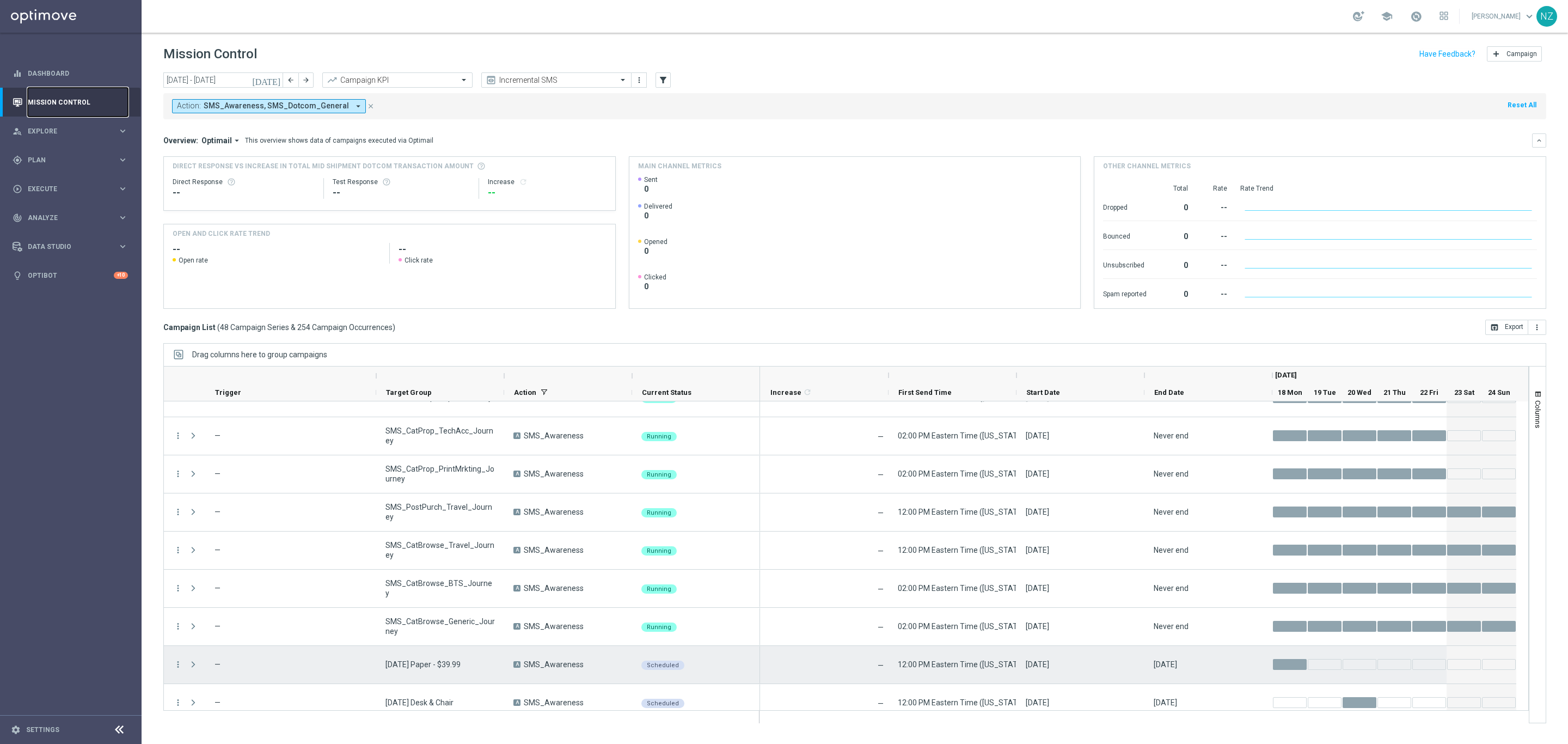
scroll to position [1521, 0]
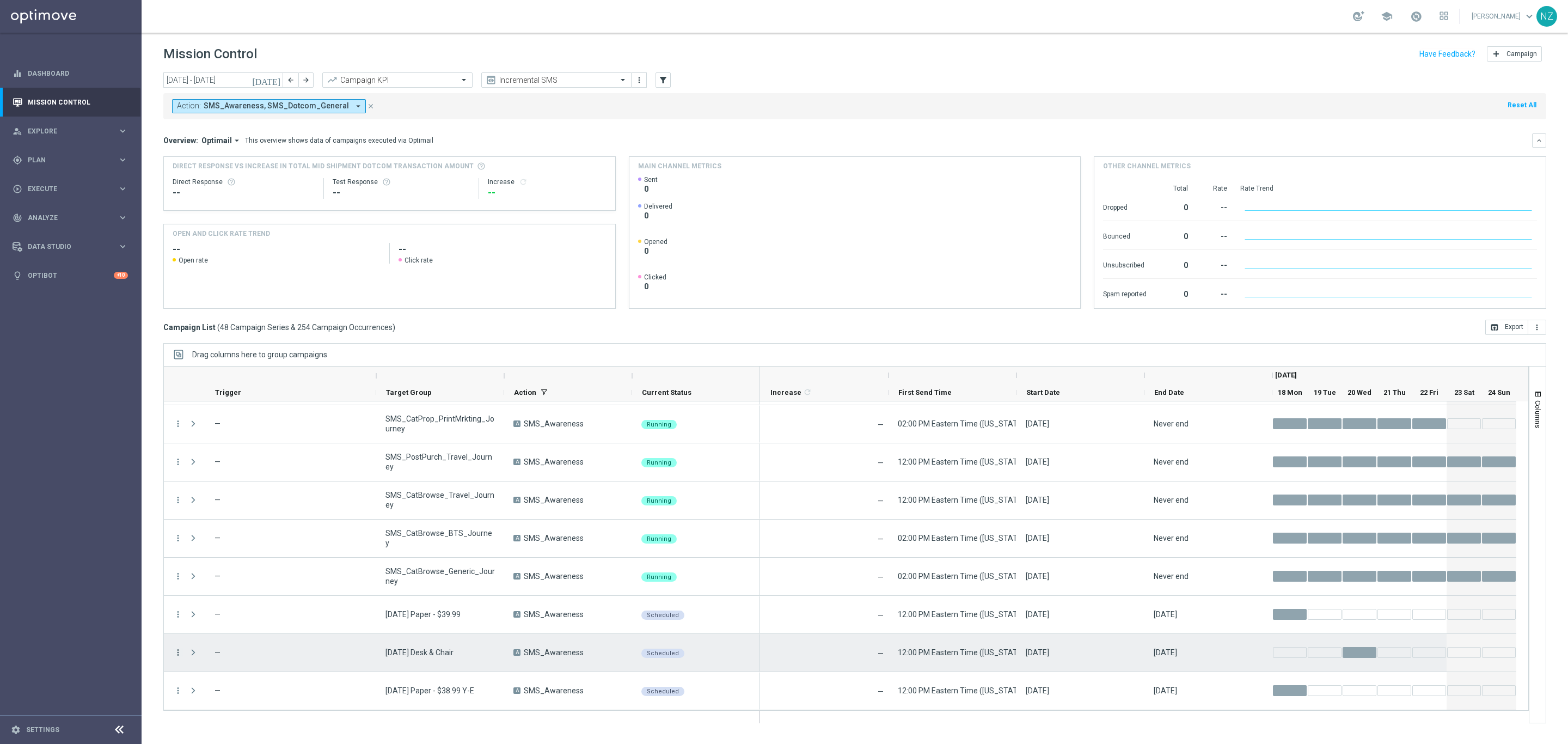
click at [180, 652] on icon "more_vert" at bounding box center [178, 652] width 10 height 10
click at [211, 606] on span "Duplicate and Edit" at bounding box center [228, 604] width 56 height 7
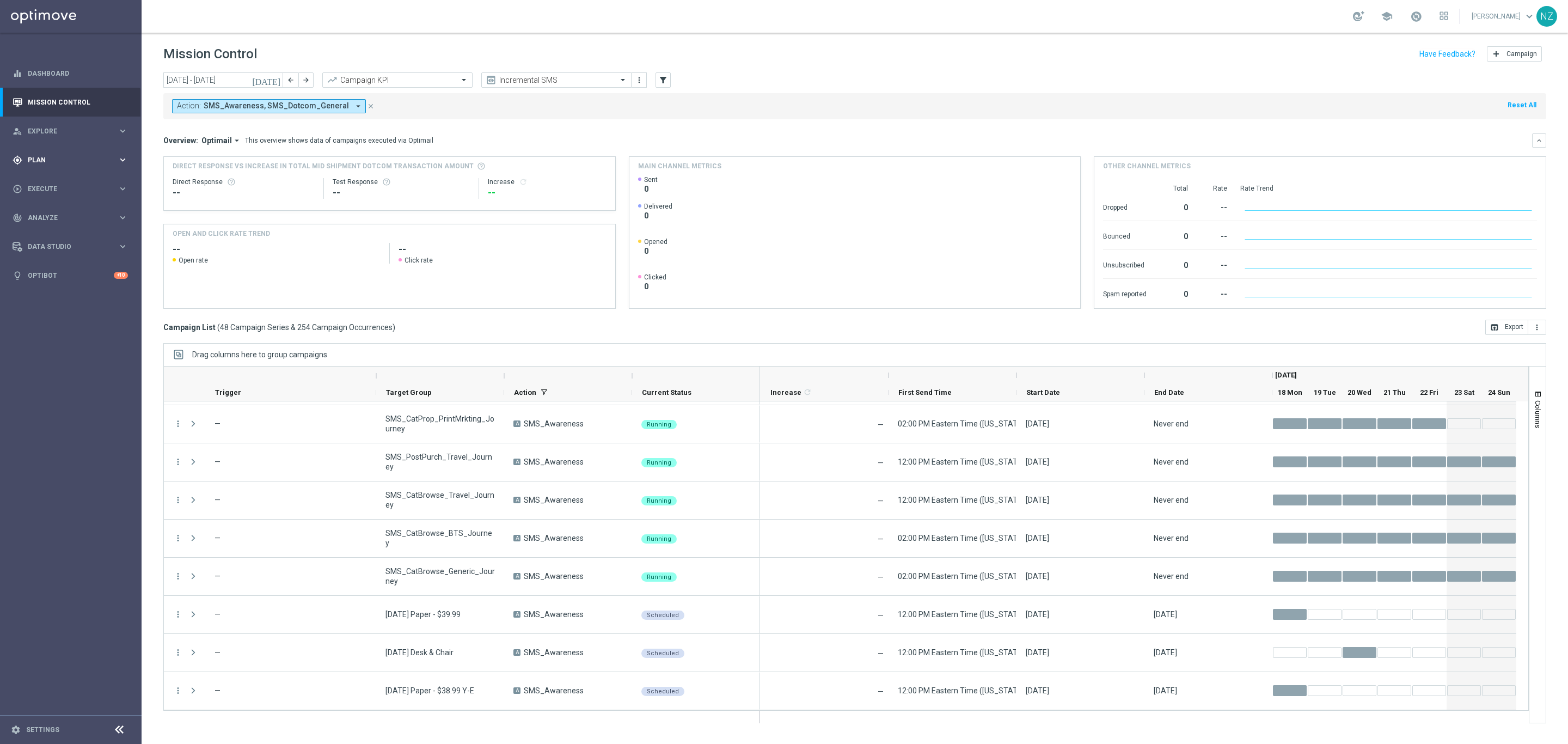
click at [41, 161] on span "Plan" at bounding box center [73, 160] width 90 height 7
click at [41, 181] on link "Target Groups" at bounding box center [70, 182] width 85 height 9
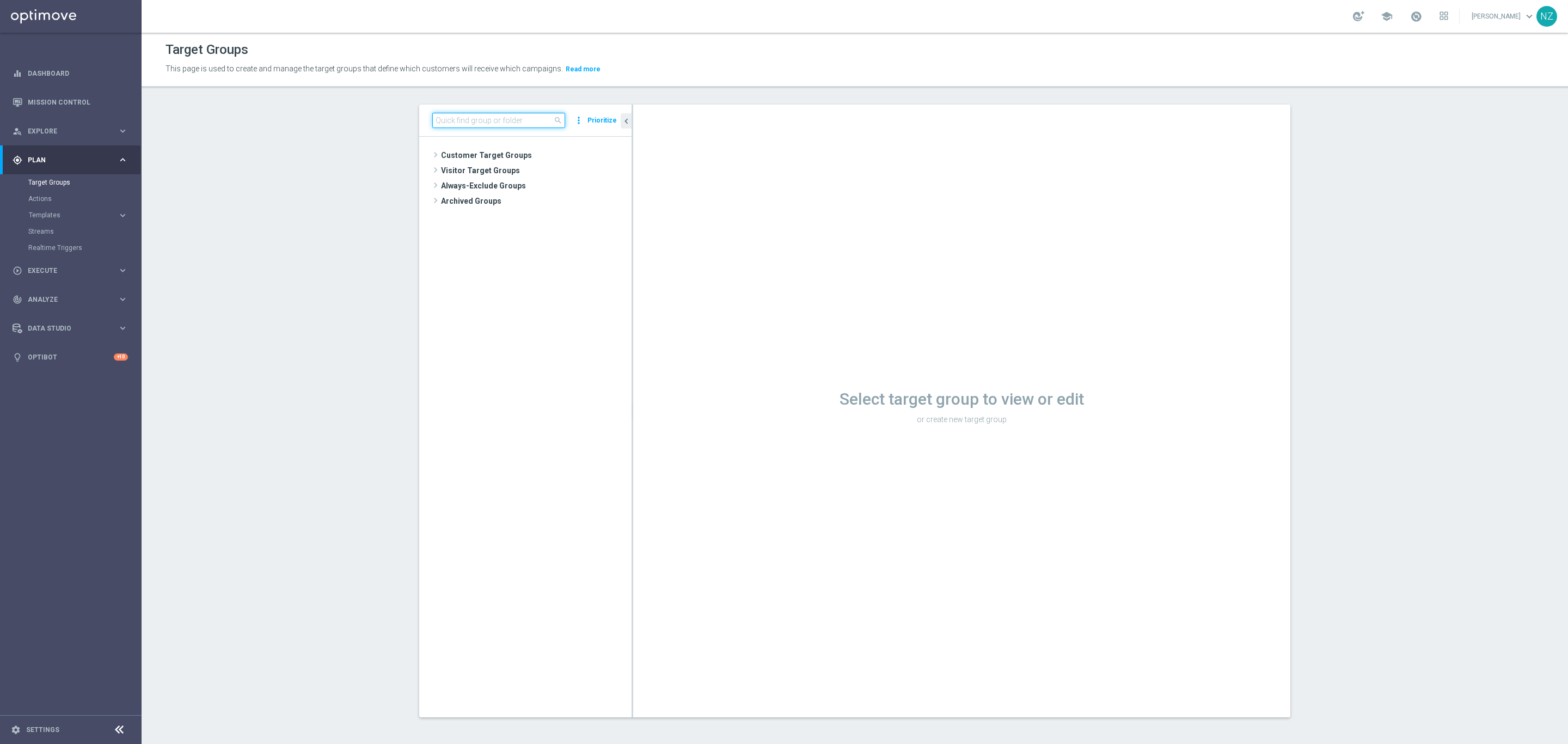
click at [482, 113] on input at bounding box center [499, 120] width 133 height 15
type input "8.19.25"
click at [499, 193] on div "insert_drive_file 8.19.25 100 BIP Post Its" at bounding box center [547, 186] width 169 height 15
click at [593, 121] on button "Prioritize" at bounding box center [602, 121] width 32 height 15
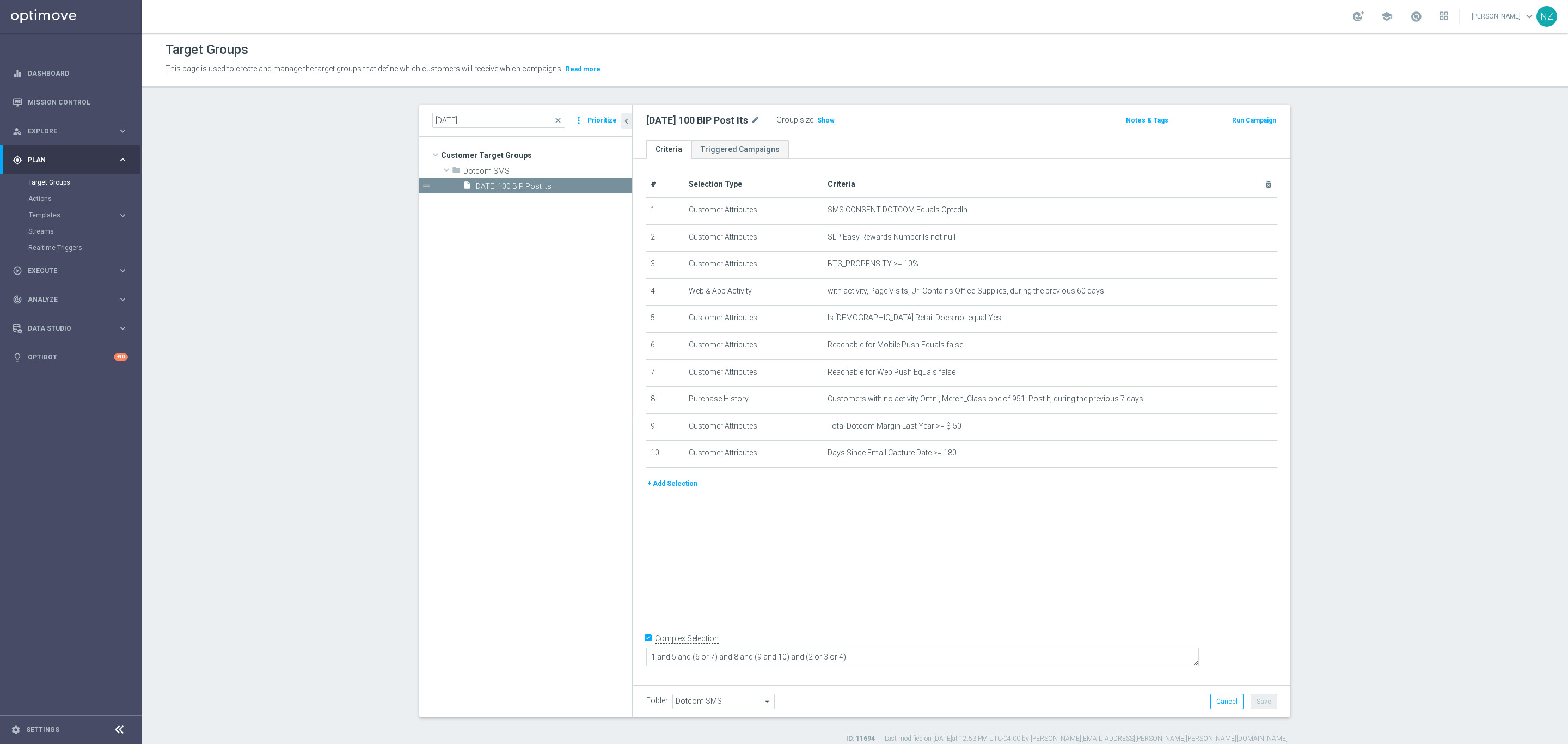
click at [598, 118] on button "Prioritize" at bounding box center [602, 121] width 32 height 15
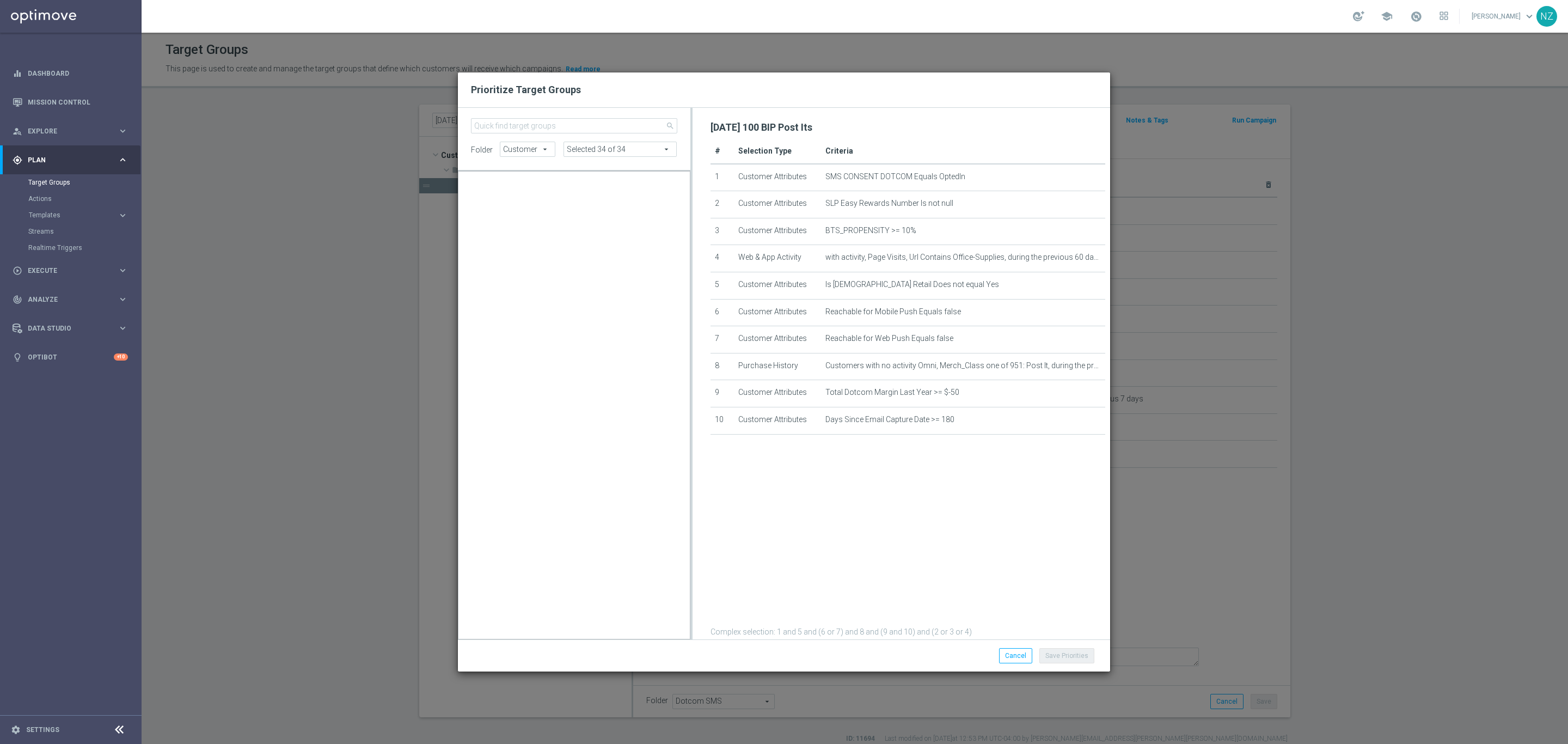
scroll to position [16954, 0]
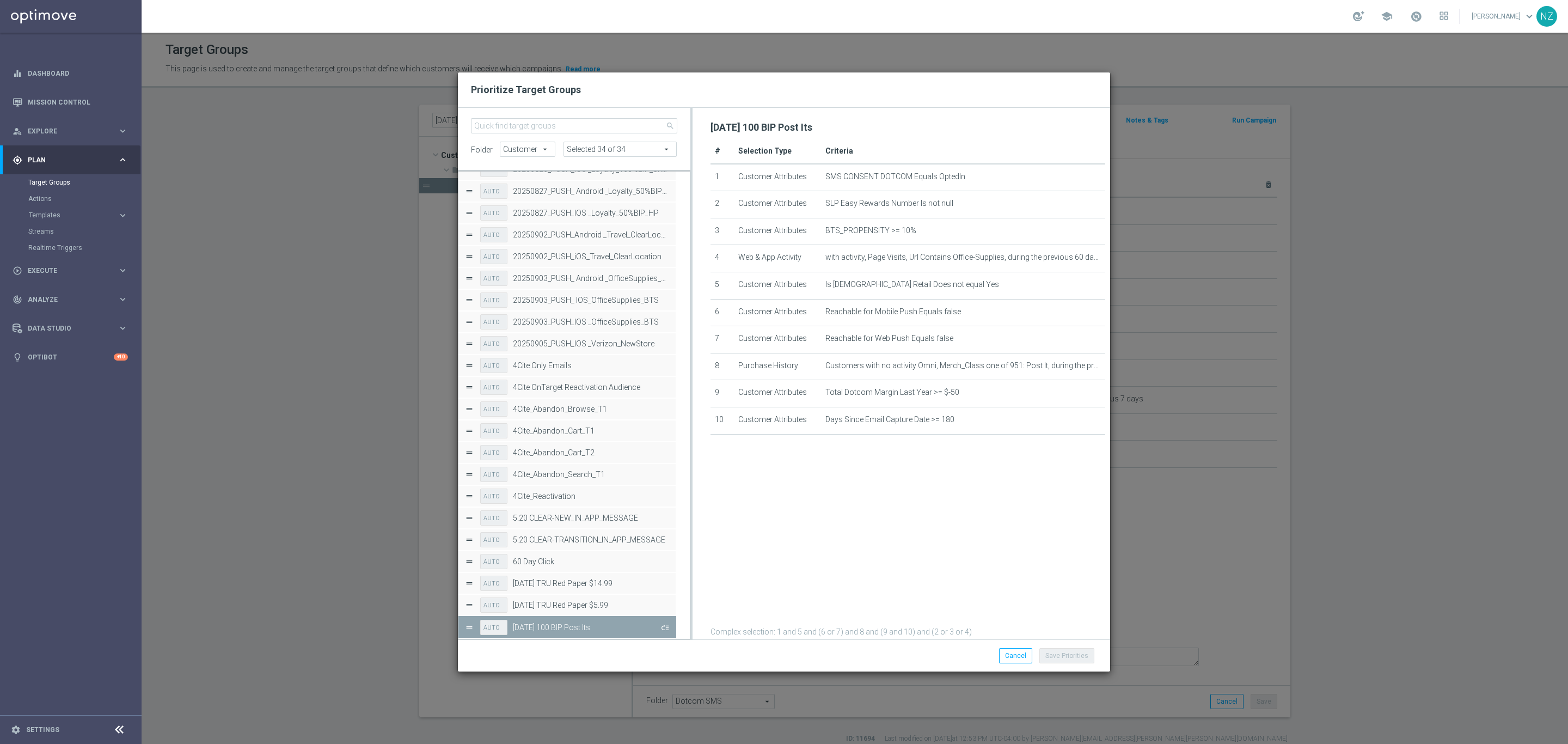
click at [669, 626] on button "Press SPACE to deselect this row." at bounding box center [664, 626] width 11 height 16
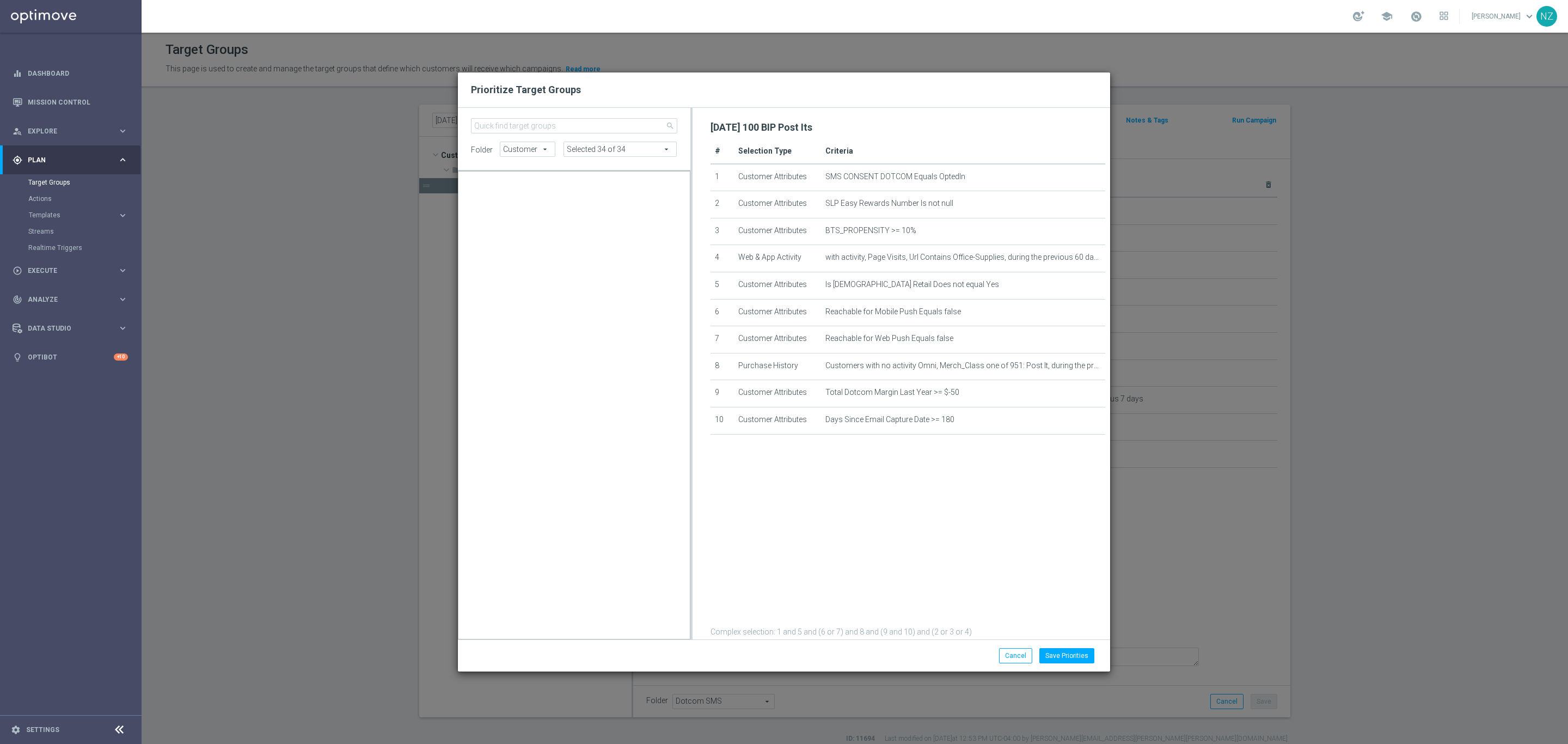
scroll to position [10770, 0]
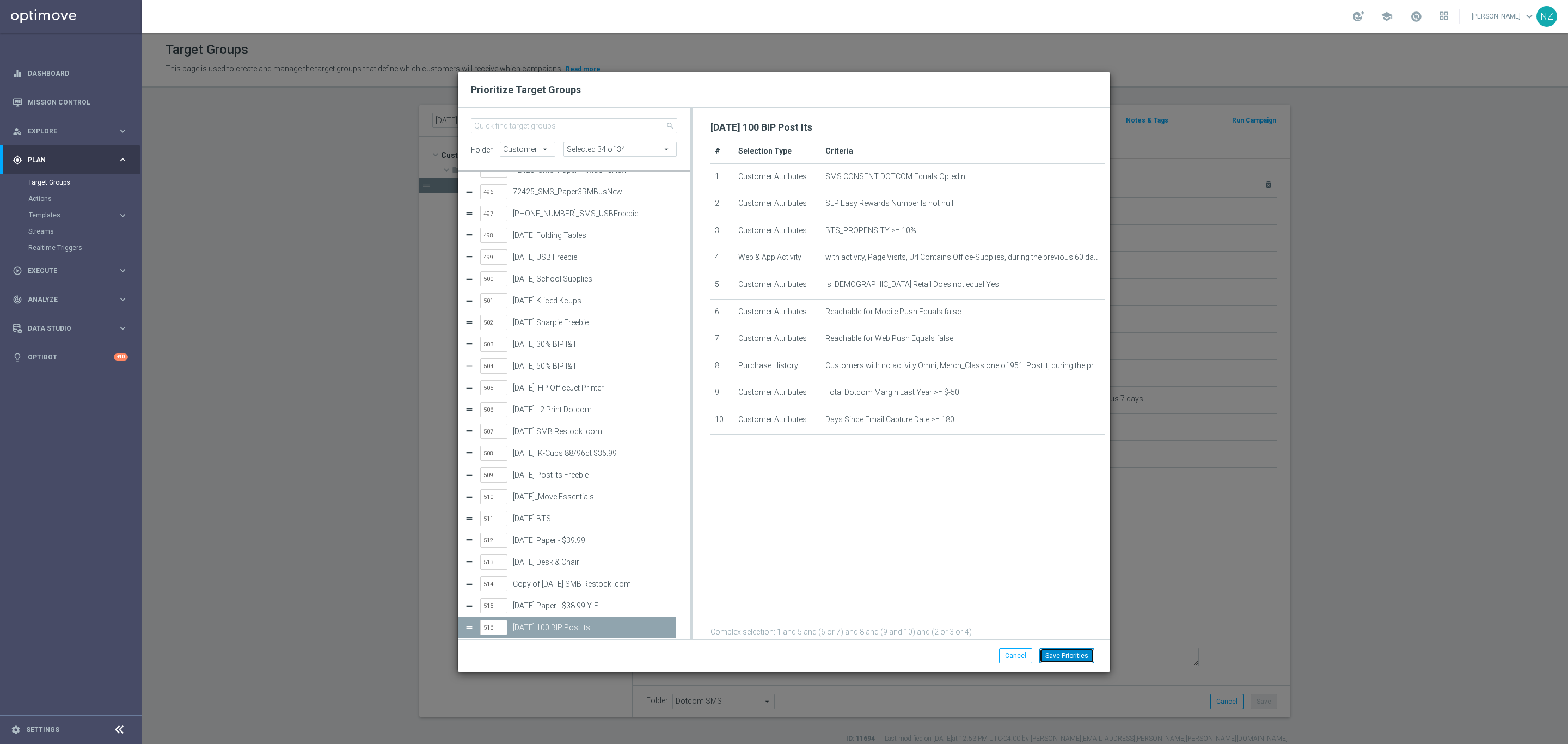
click at [1079, 654] on button "Save Priorities" at bounding box center [1067, 655] width 55 height 15
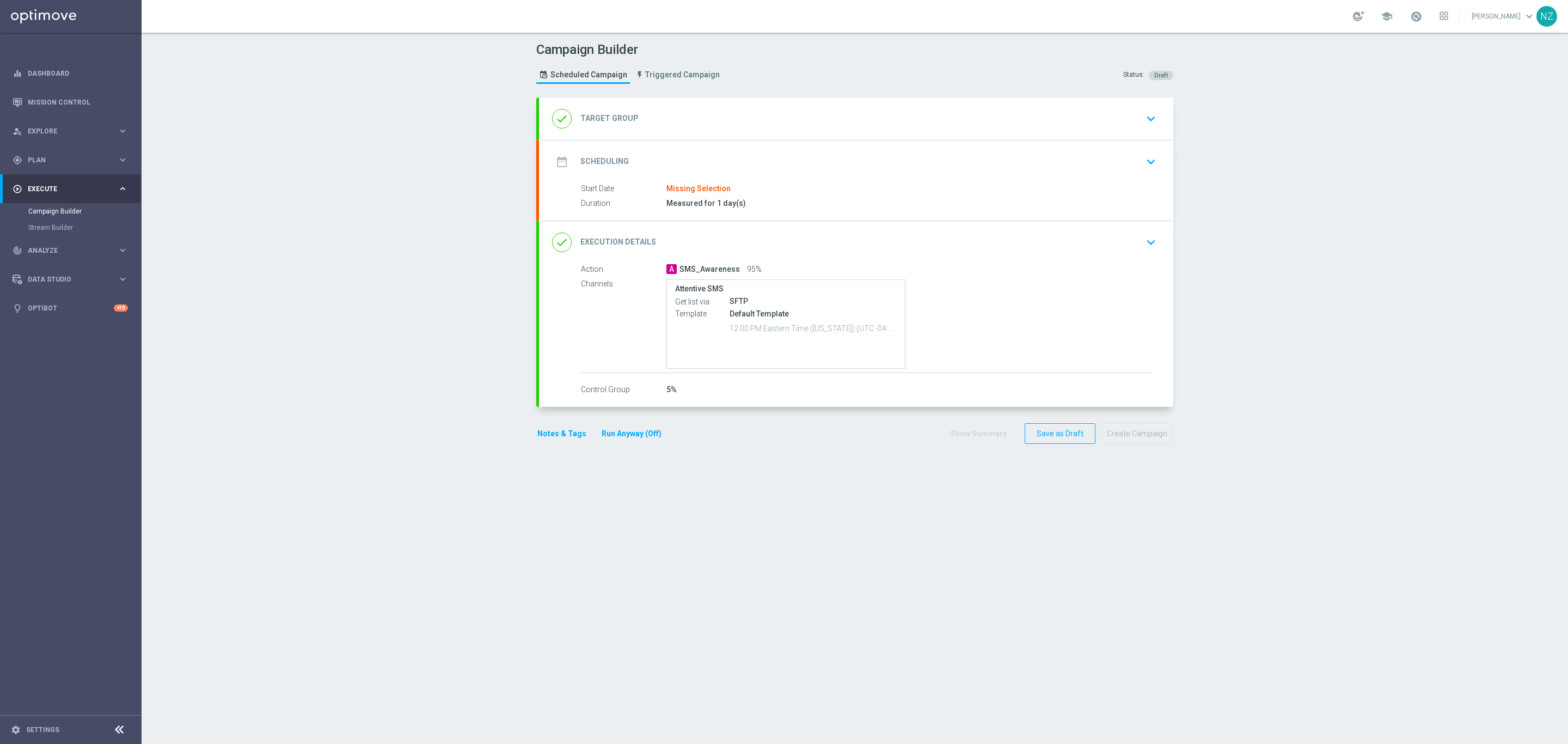
type input "[DATE] Desk & Chair"
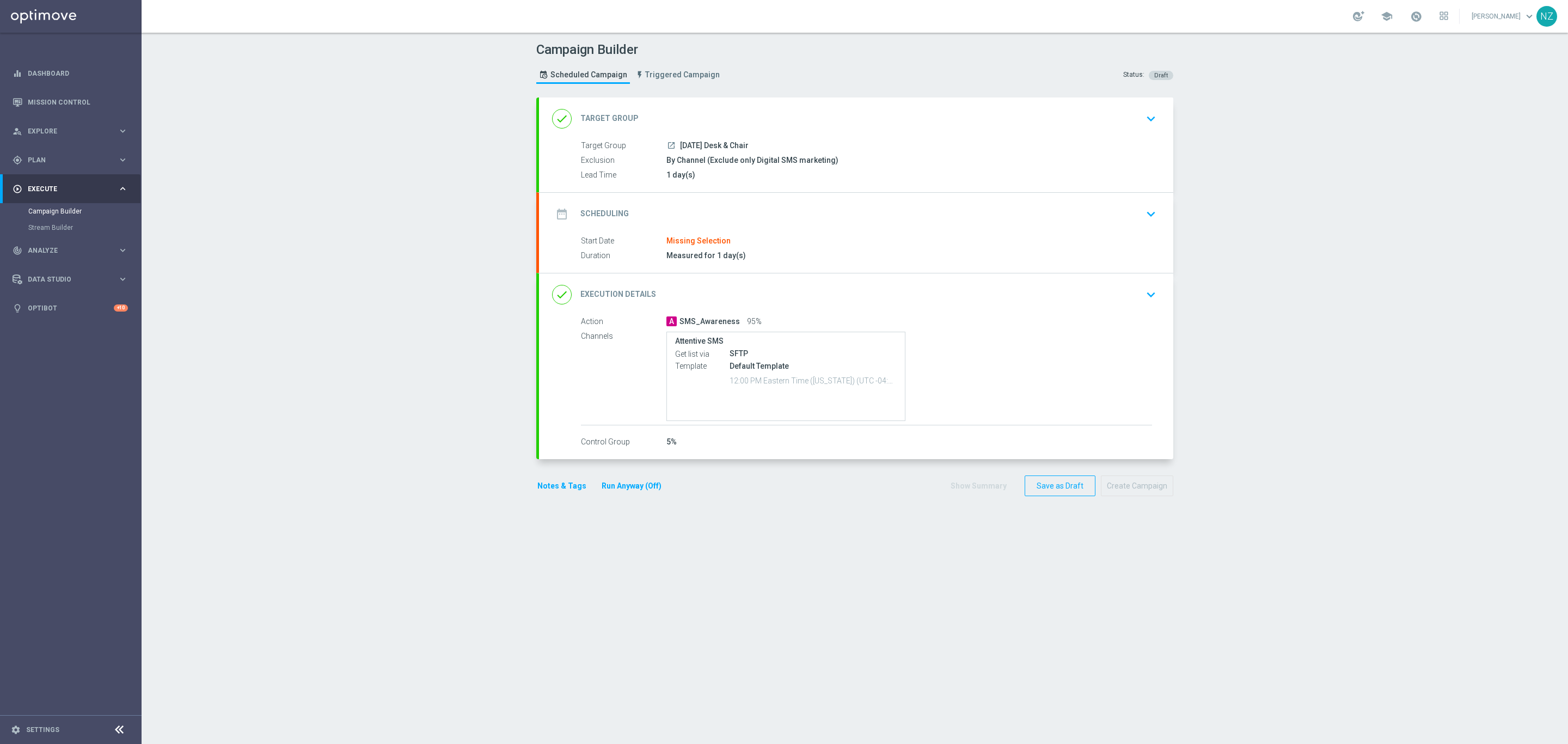
click at [1145, 114] on icon "keyboard_arrow_down" at bounding box center [1151, 118] width 17 height 17
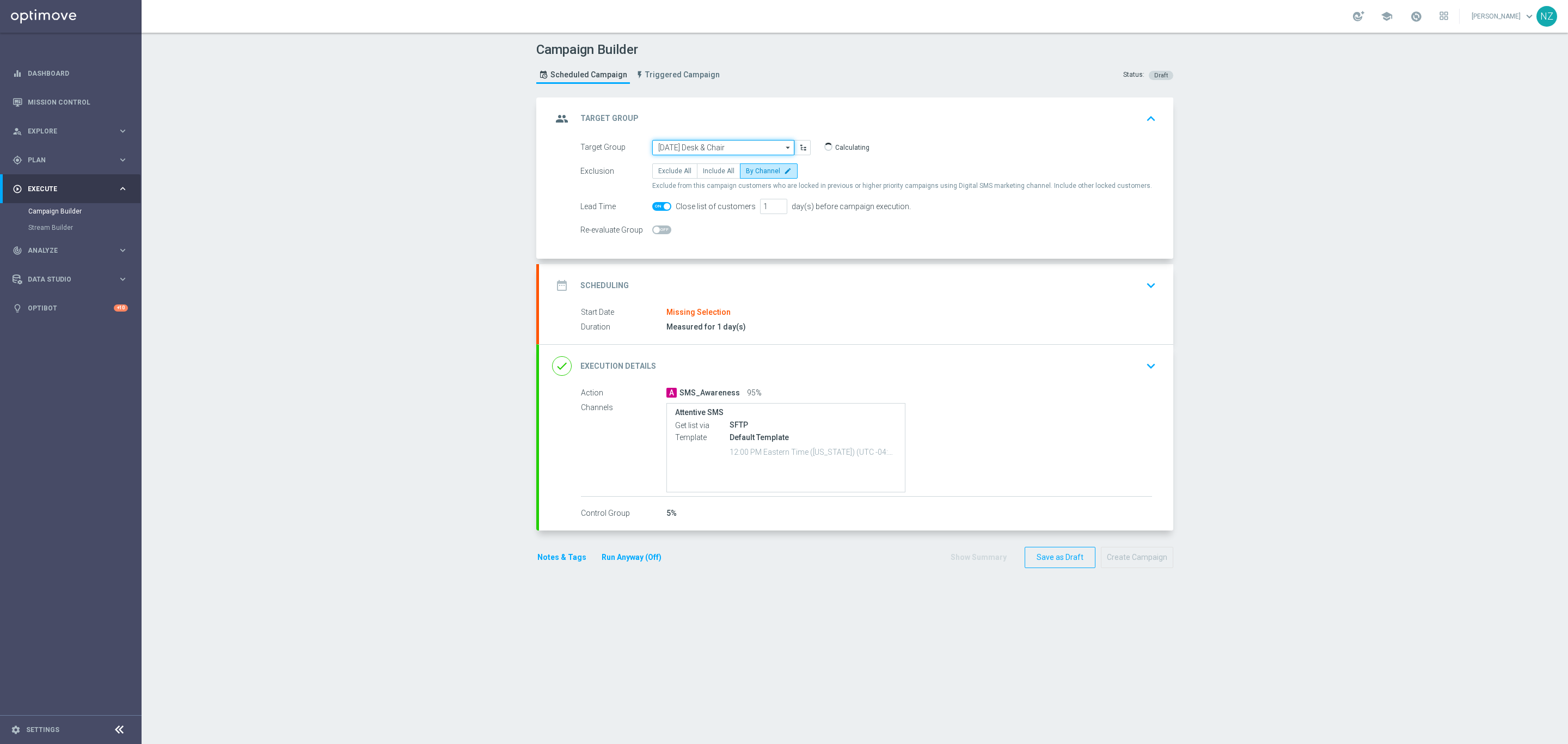
click at [662, 147] on input "8.20.25 Desk & Chair" at bounding box center [723, 147] width 142 height 15
click at [708, 166] on div "[DATE] 100 BIP Post Its" at bounding box center [700, 163] width 68 height 10
type input "[DATE] 100 BIP Post Its"
click at [1145, 287] on icon "keyboard_arrow_down" at bounding box center [1151, 285] width 17 height 17
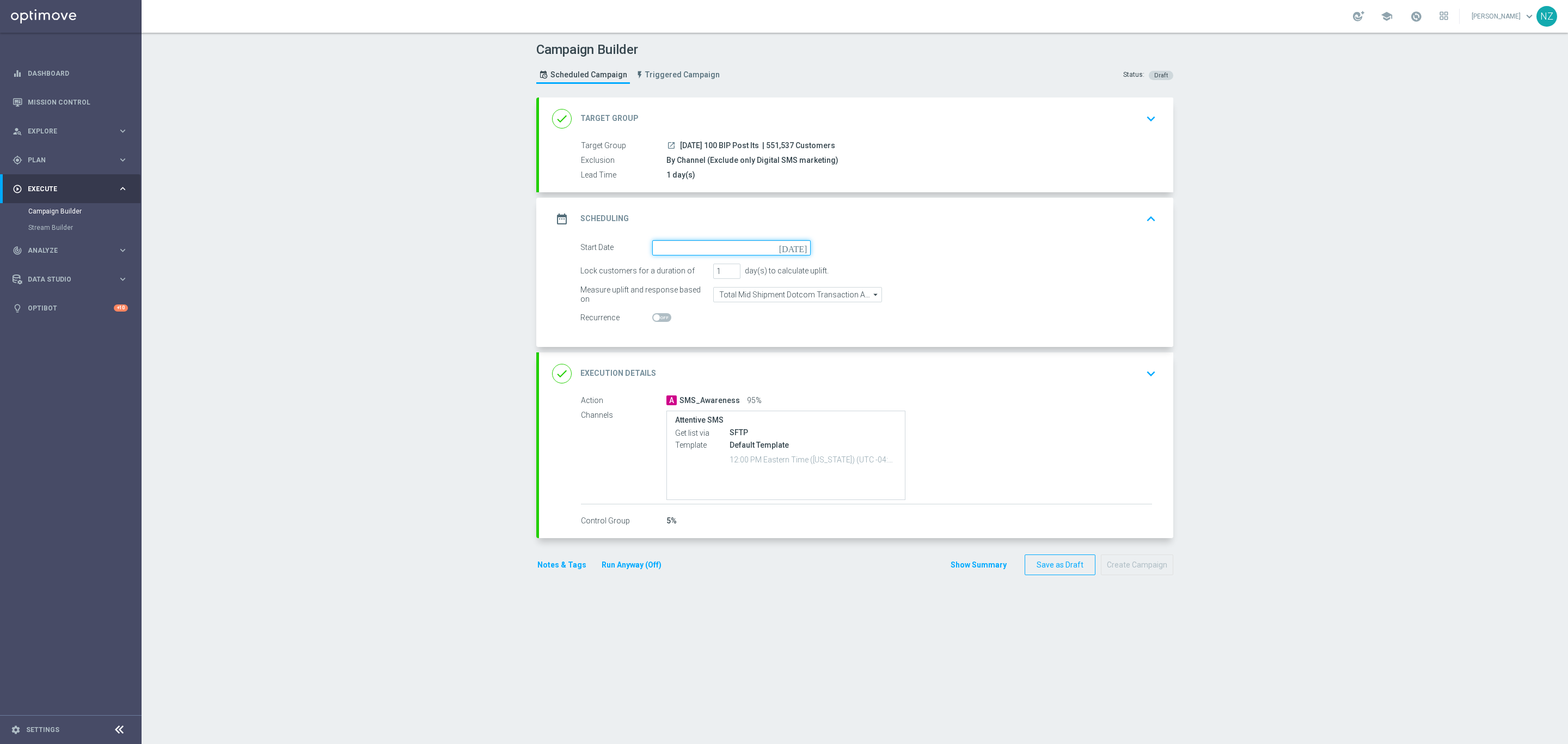
click at [675, 252] on input at bounding box center [731, 248] width 158 height 15
drag, startPoint x: 685, startPoint y: 371, endPoint x: 691, endPoint y: 365, distance: 8.5
click at [691, 365] on span "19" at bounding box center [696, 360] width 17 height 17
type input "[DATE]"
click at [343, 244] on div "Campaign Builder Scheduled Campaign Triggered Campaign Status: Draft done Targe…" at bounding box center [854, 388] width 1426 height 711
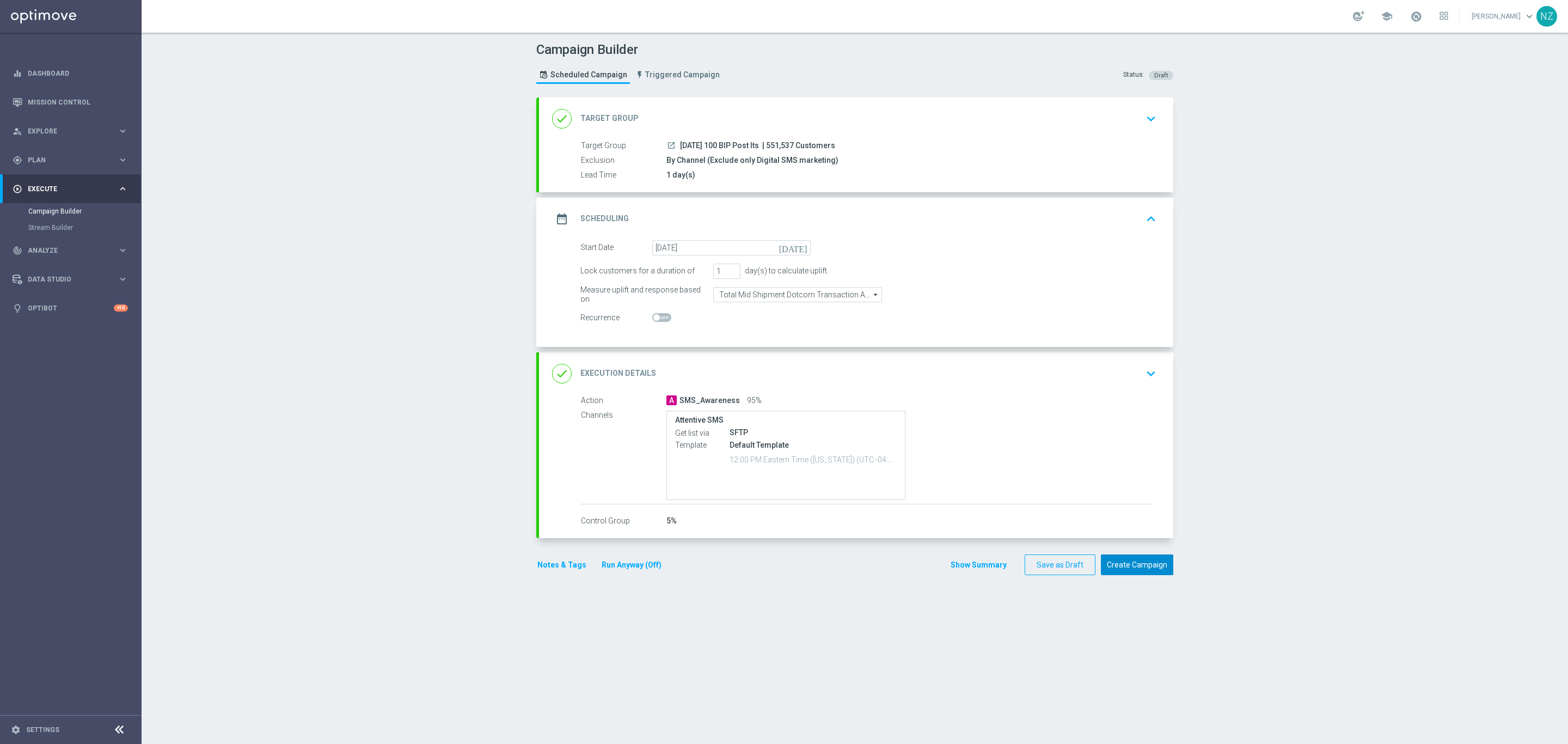
click at [1123, 571] on button "Create Campaign" at bounding box center [1137, 565] width 72 height 22
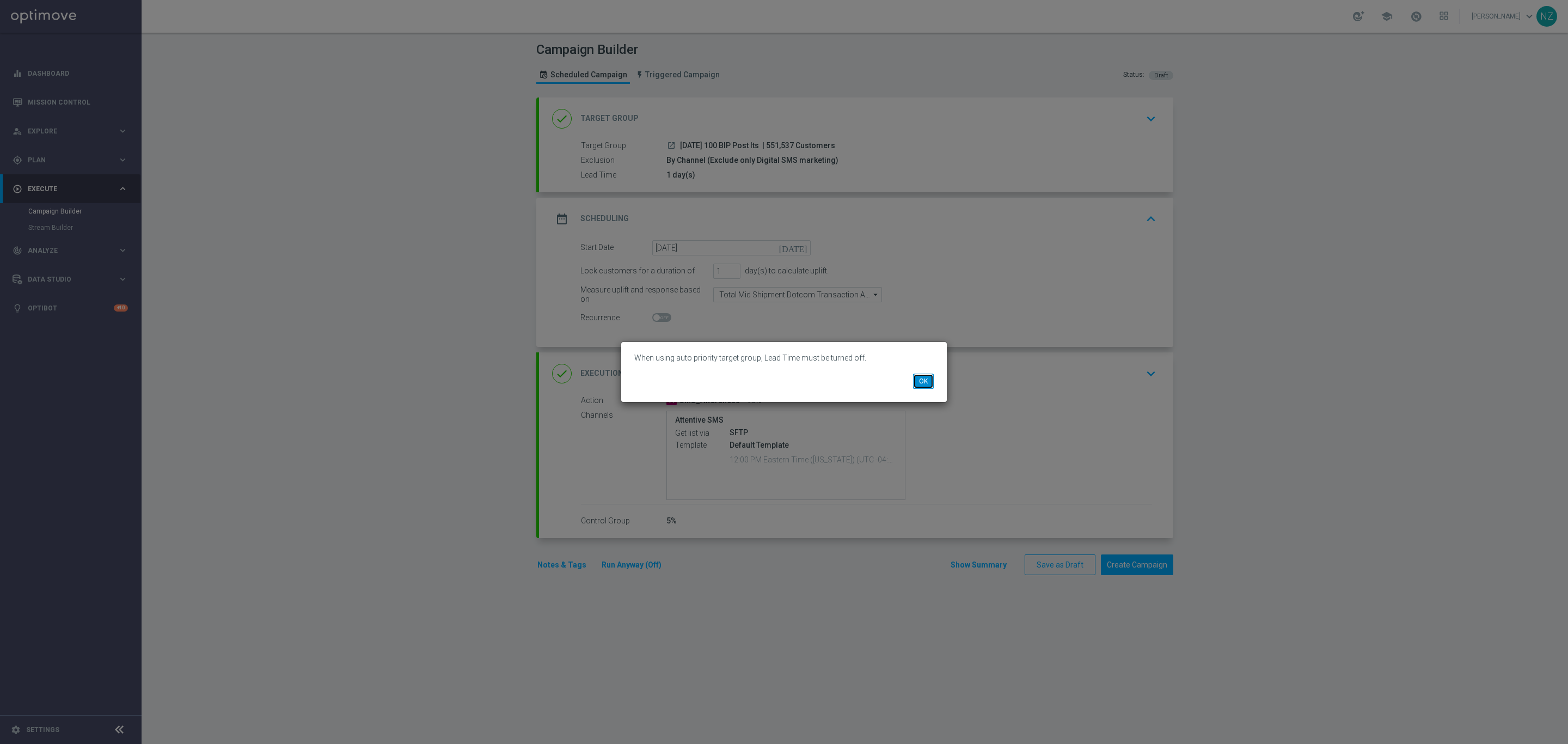
click at [920, 380] on button "OK" at bounding box center [923, 381] width 21 height 15
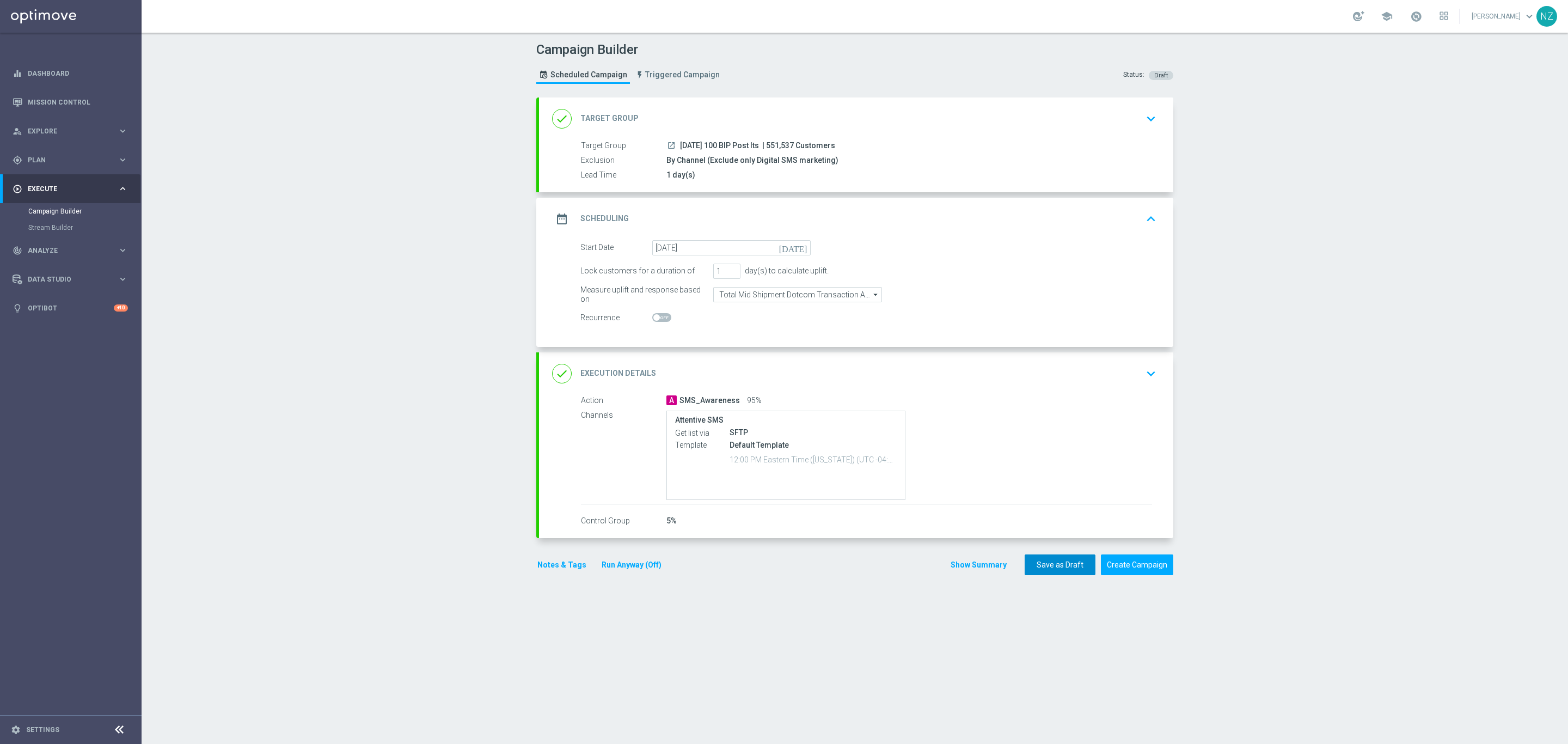
click at [1036, 568] on button "Save as Draft" at bounding box center [1060, 565] width 70 height 22
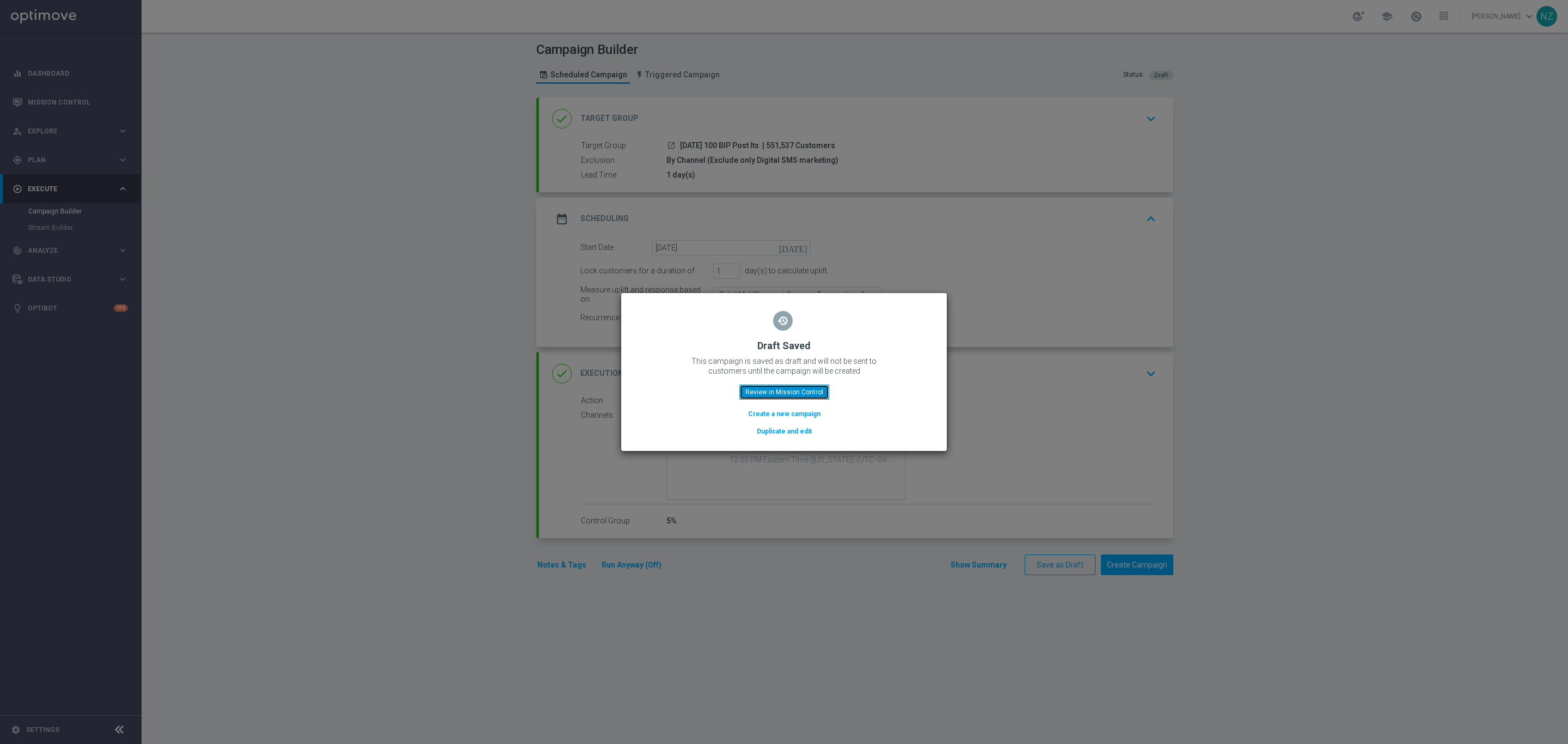
click at [796, 394] on button "Review in Mission Control" at bounding box center [784, 392] width 90 height 15
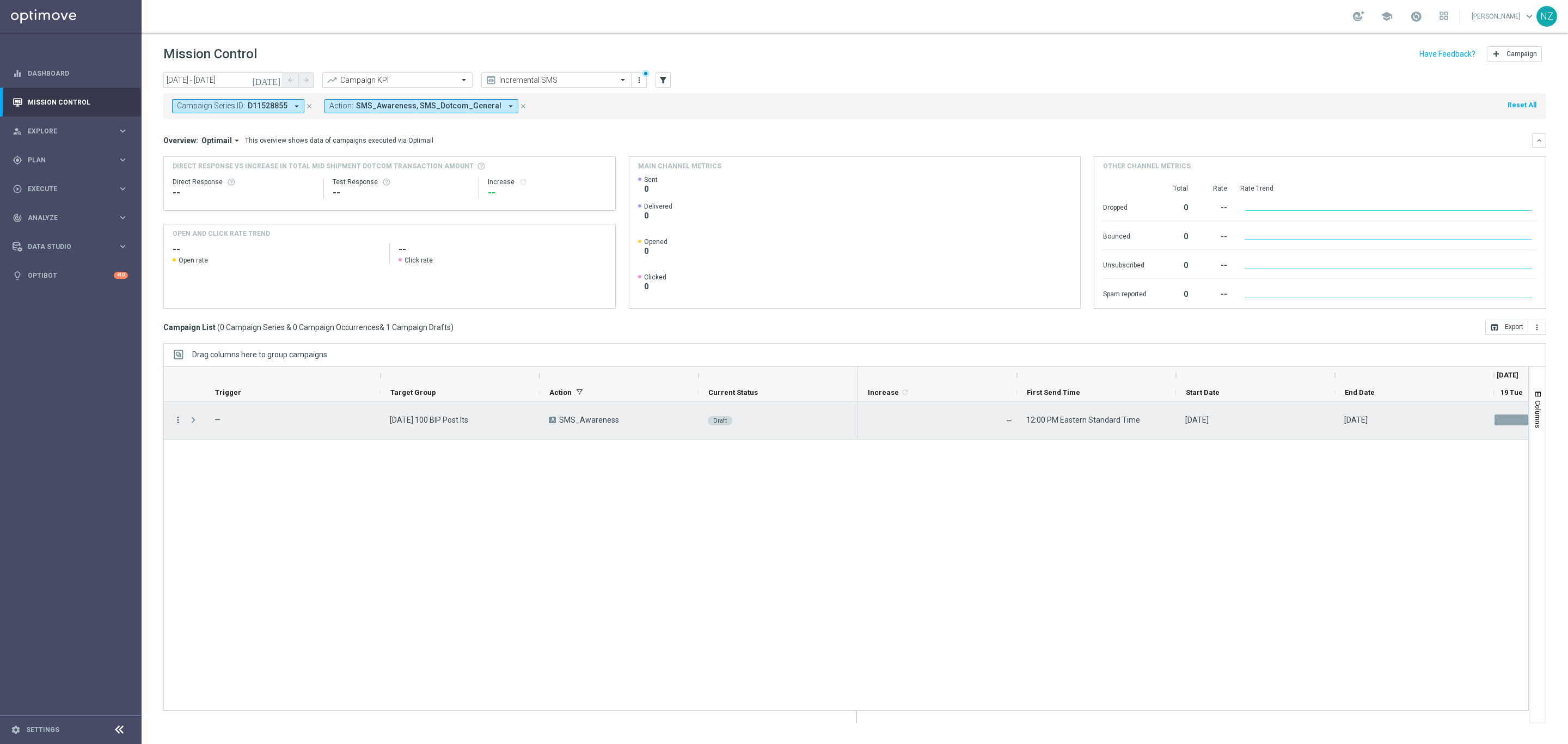
click at [174, 422] on icon "more_vert" at bounding box center [178, 420] width 10 height 10
click at [219, 458] on div "edit Edit" at bounding box center [244, 463] width 123 height 15
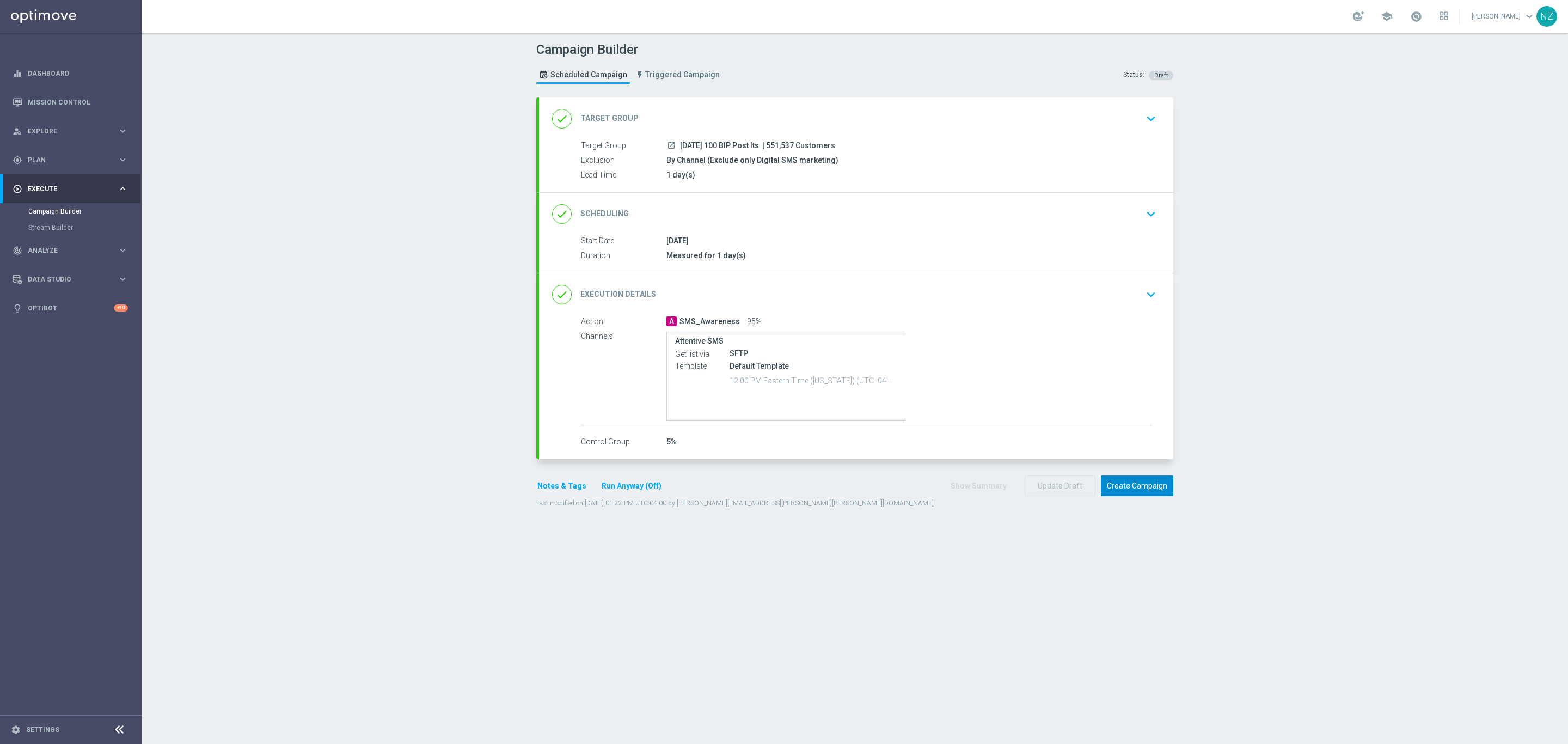
click at [1122, 491] on button "Create Campaign" at bounding box center [1137, 486] width 72 height 22
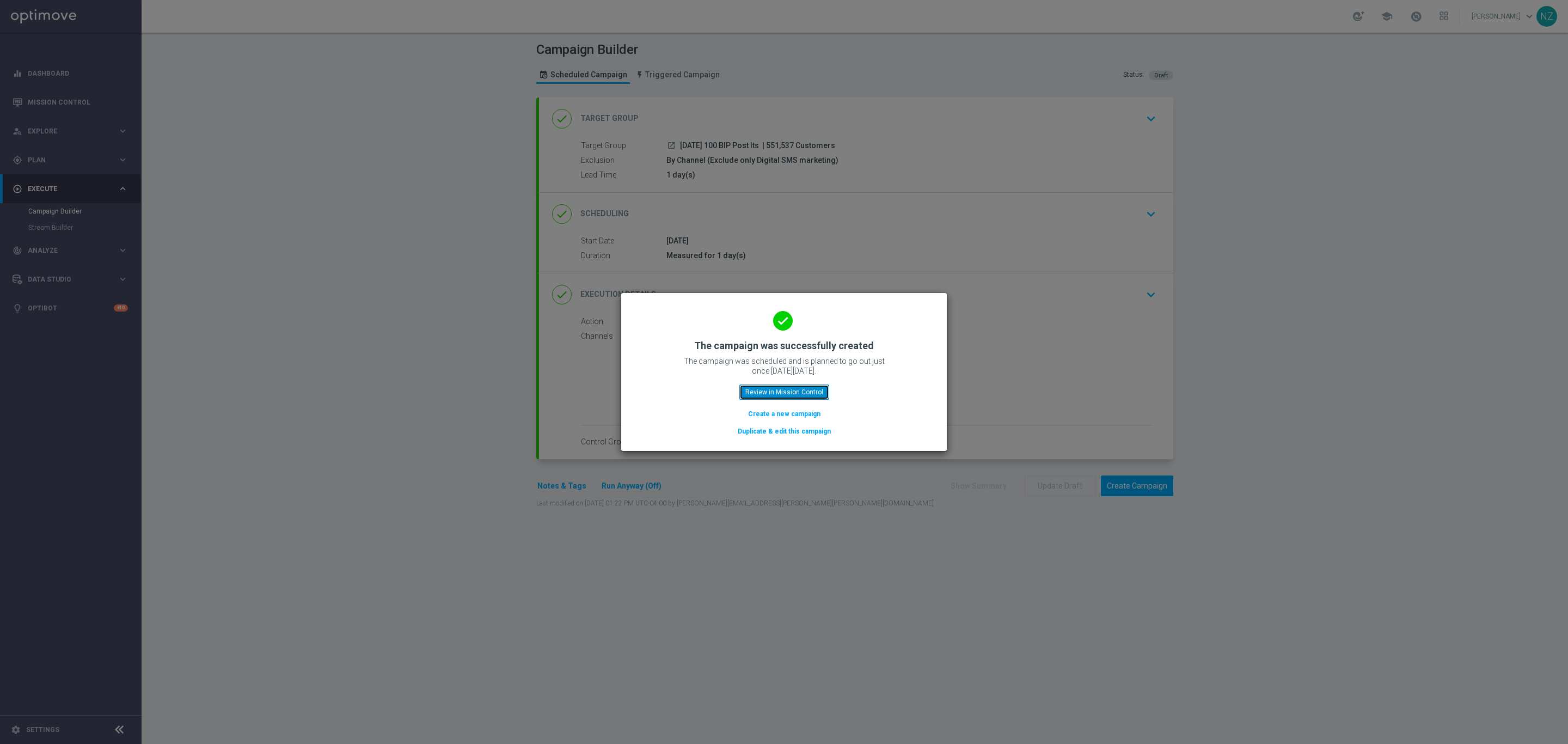
drag, startPoint x: 782, startPoint y: 384, endPoint x: 932, endPoint y: 106, distance: 315.9
click at [783, 384] on button "Review in Mission Control" at bounding box center [784, 392] width 90 height 15
